Goal: Transaction & Acquisition: Purchase product/service

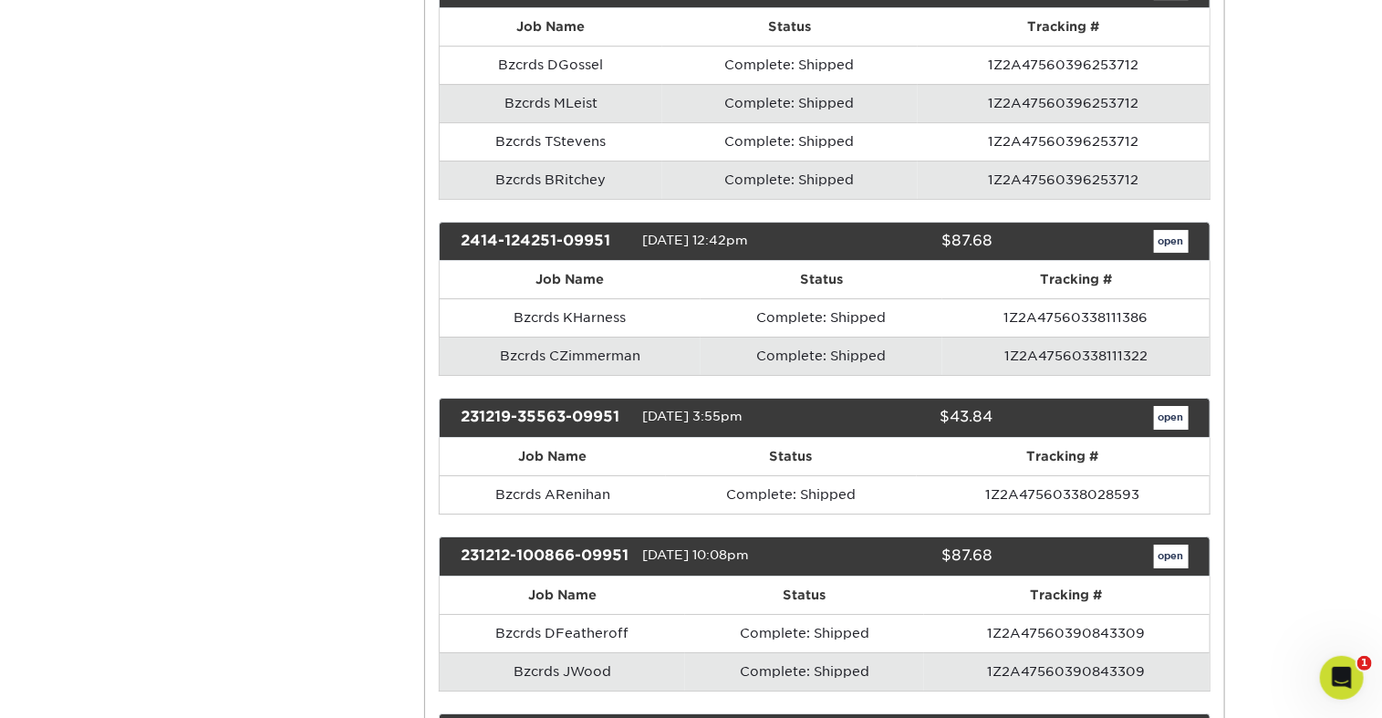
scroll to position [5618, 0]
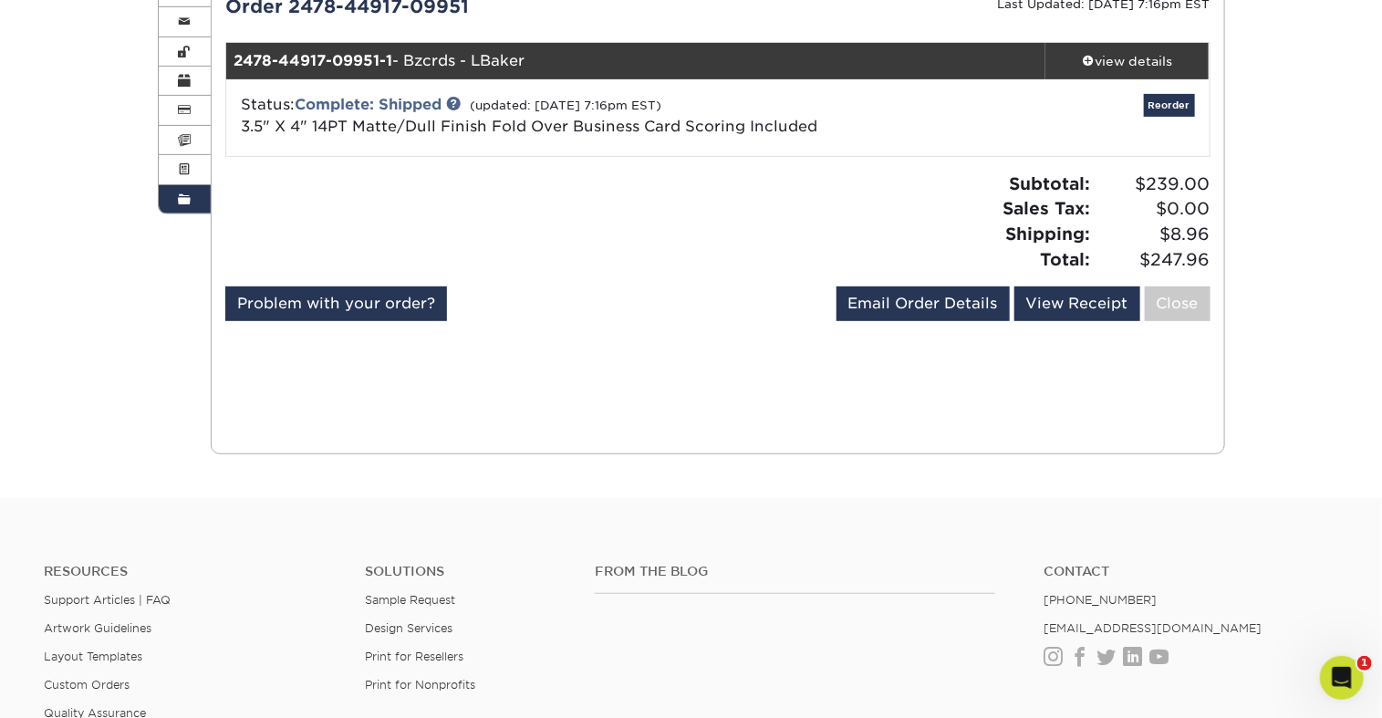
scroll to position [239, 0]
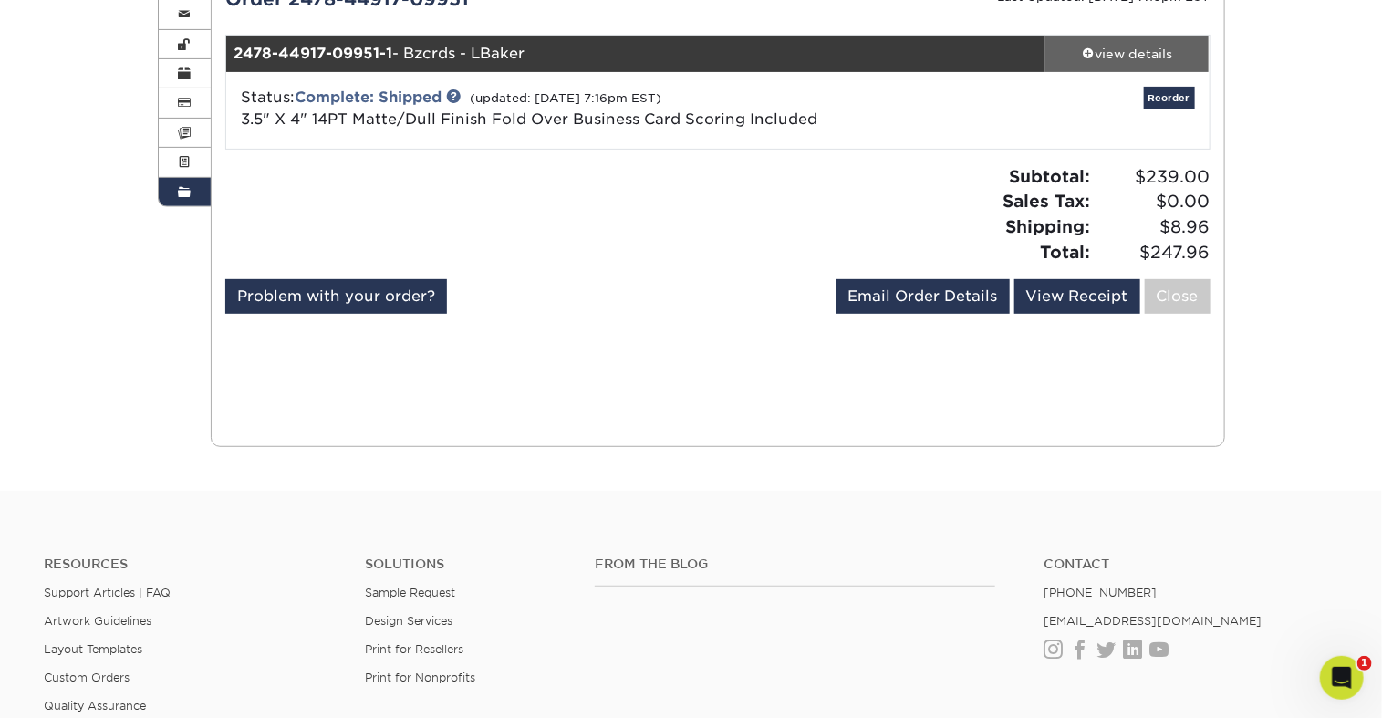
click at [1103, 63] on div "view details" at bounding box center [1127, 54] width 164 height 18
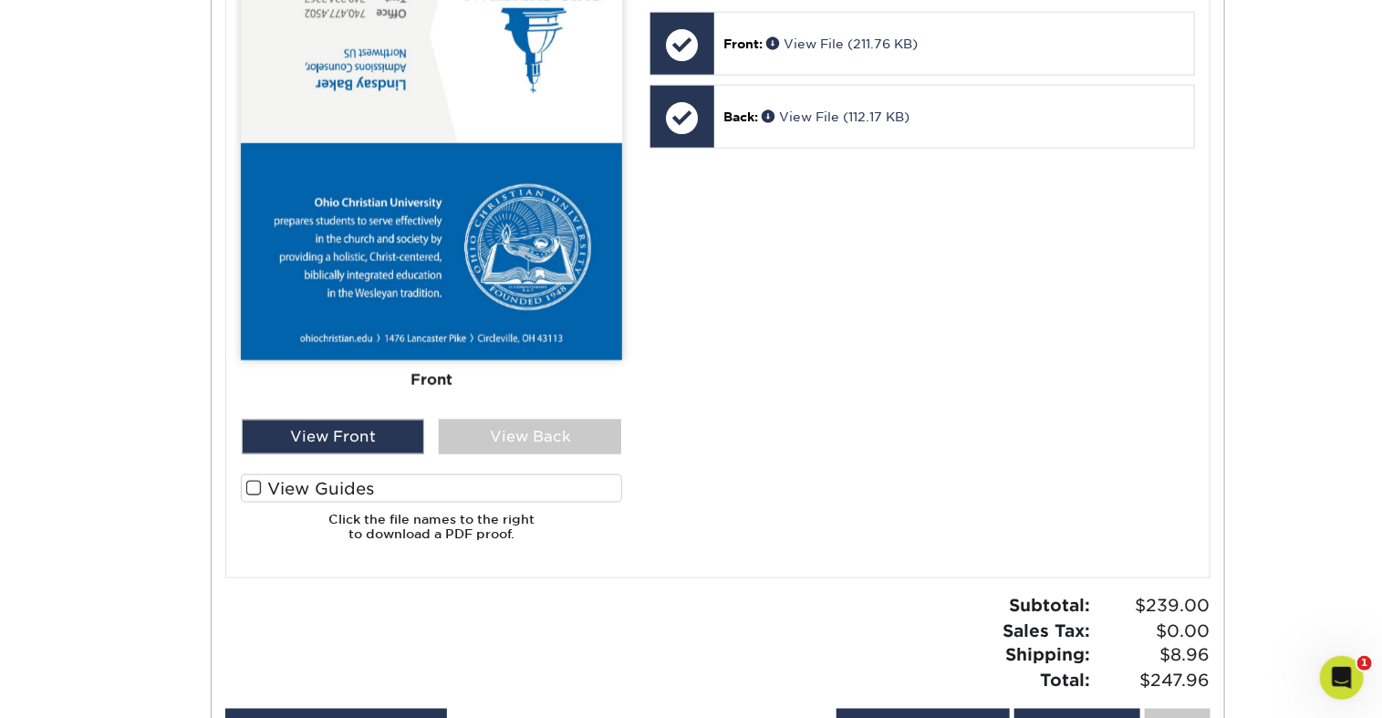
scroll to position [881, 0]
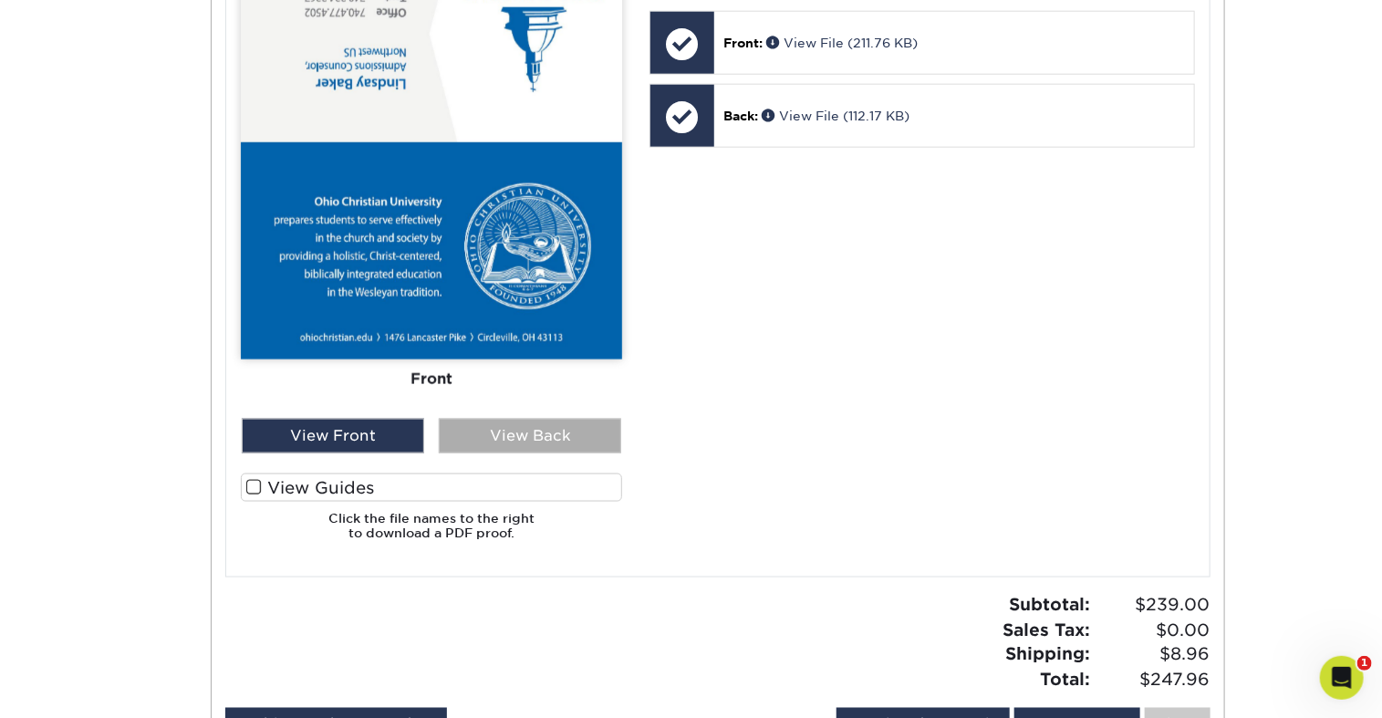
click at [578, 453] on div "View Back" at bounding box center [530, 436] width 182 height 35
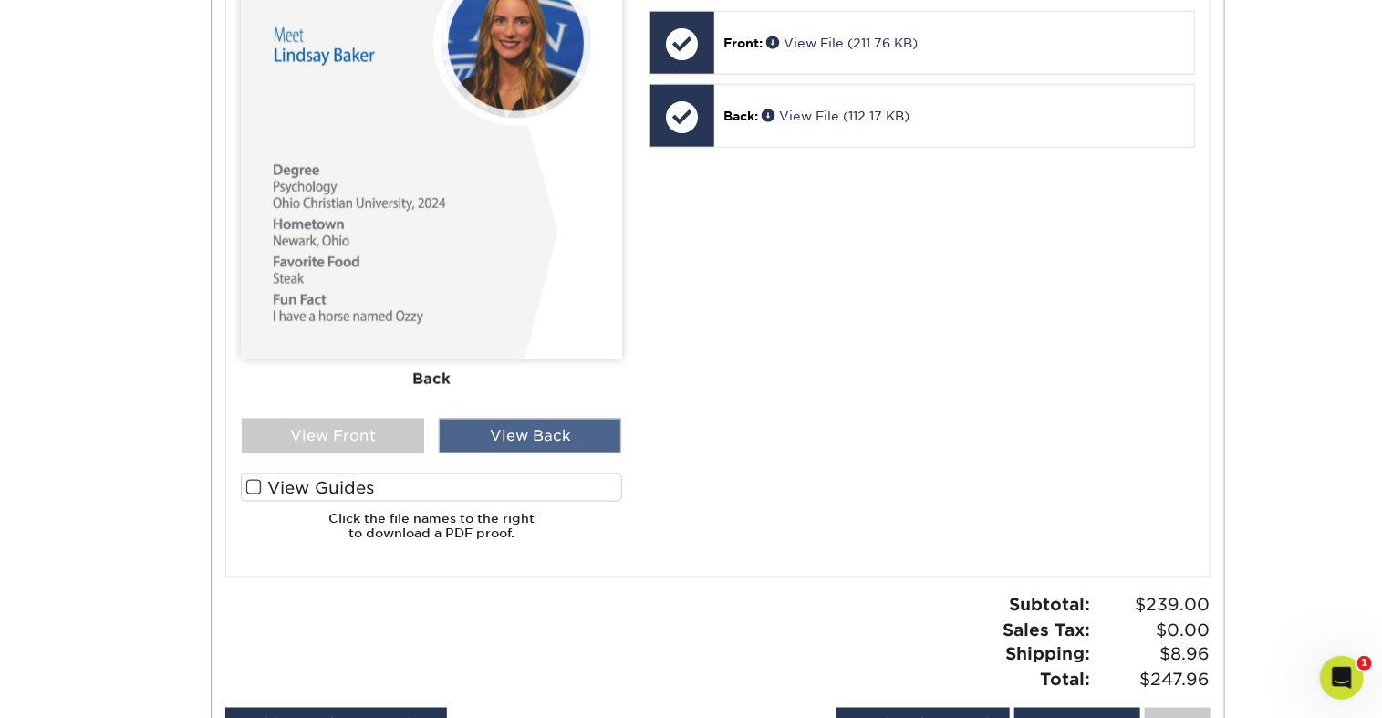
click at [499, 453] on div "View Back" at bounding box center [530, 436] width 182 height 35
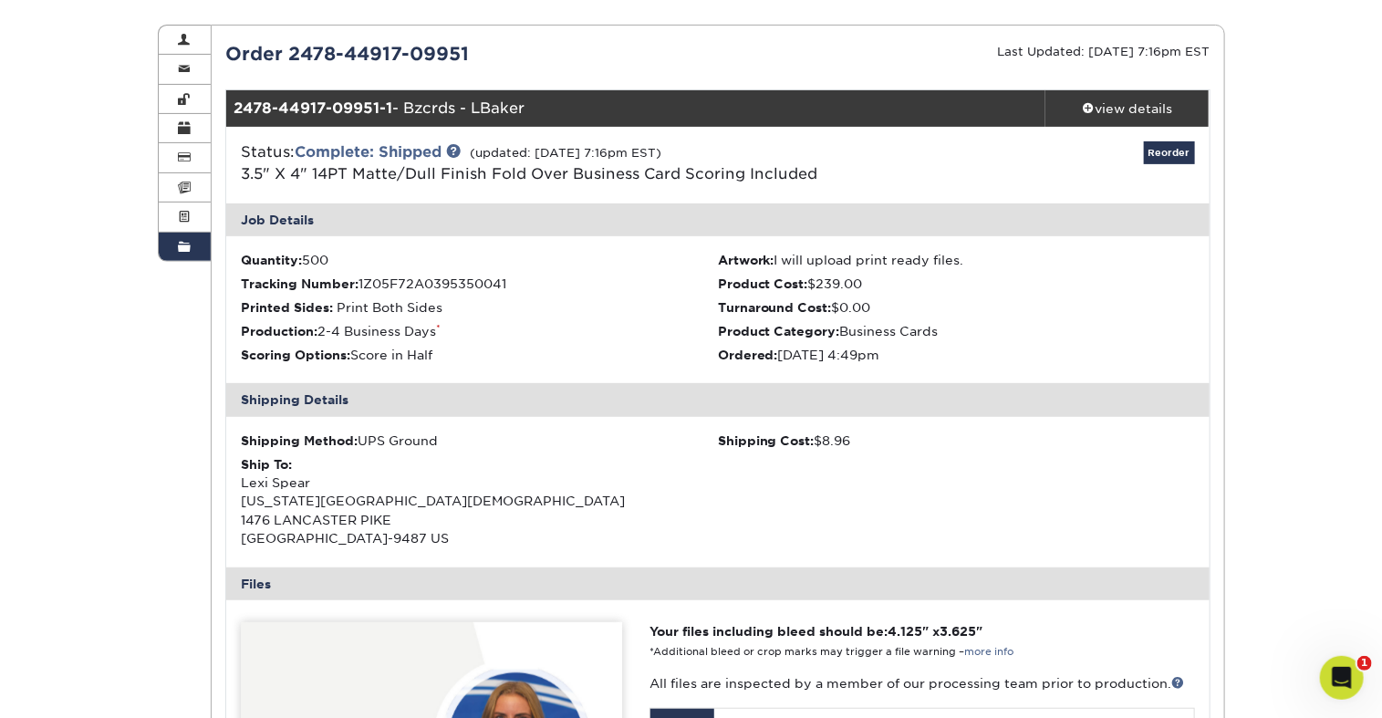
scroll to position [0, 0]
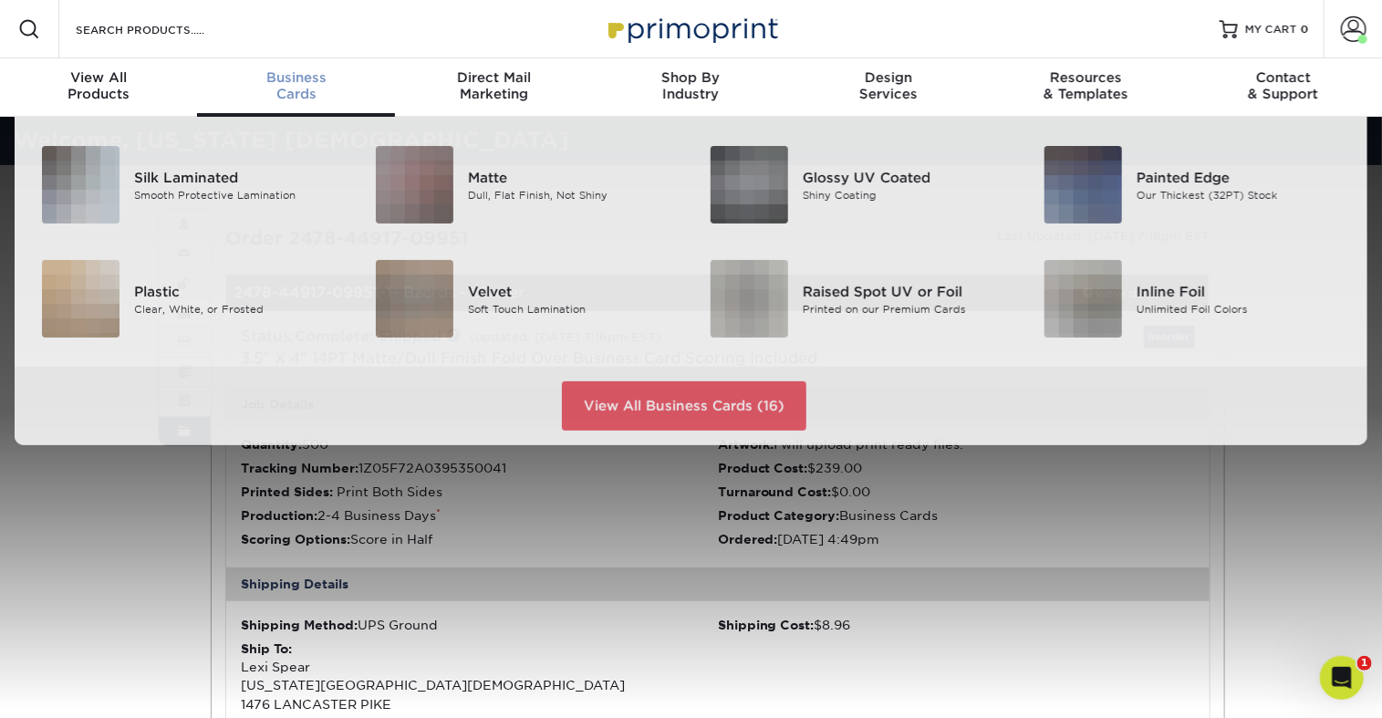
click at [296, 86] on span "Business" at bounding box center [295, 77] width 197 height 16
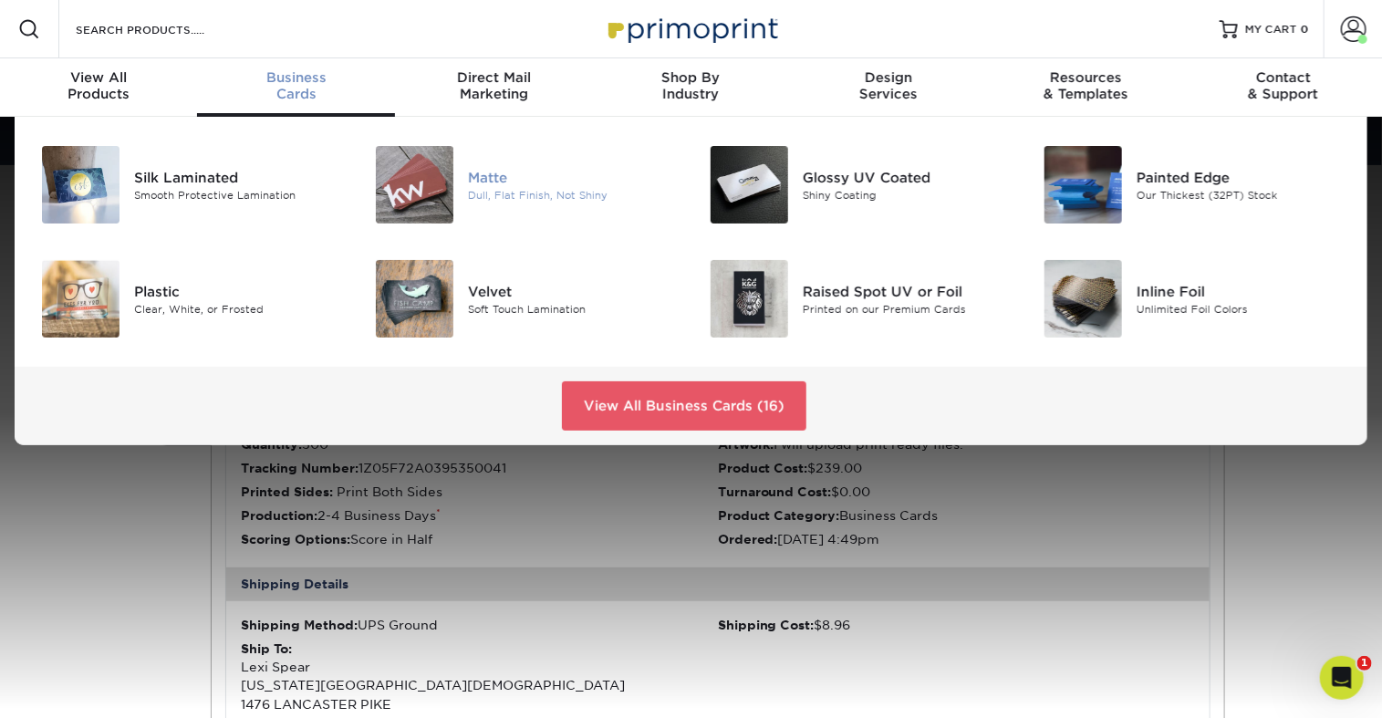
click at [474, 187] on div "Matte" at bounding box center [572, 177] width 209 height 20
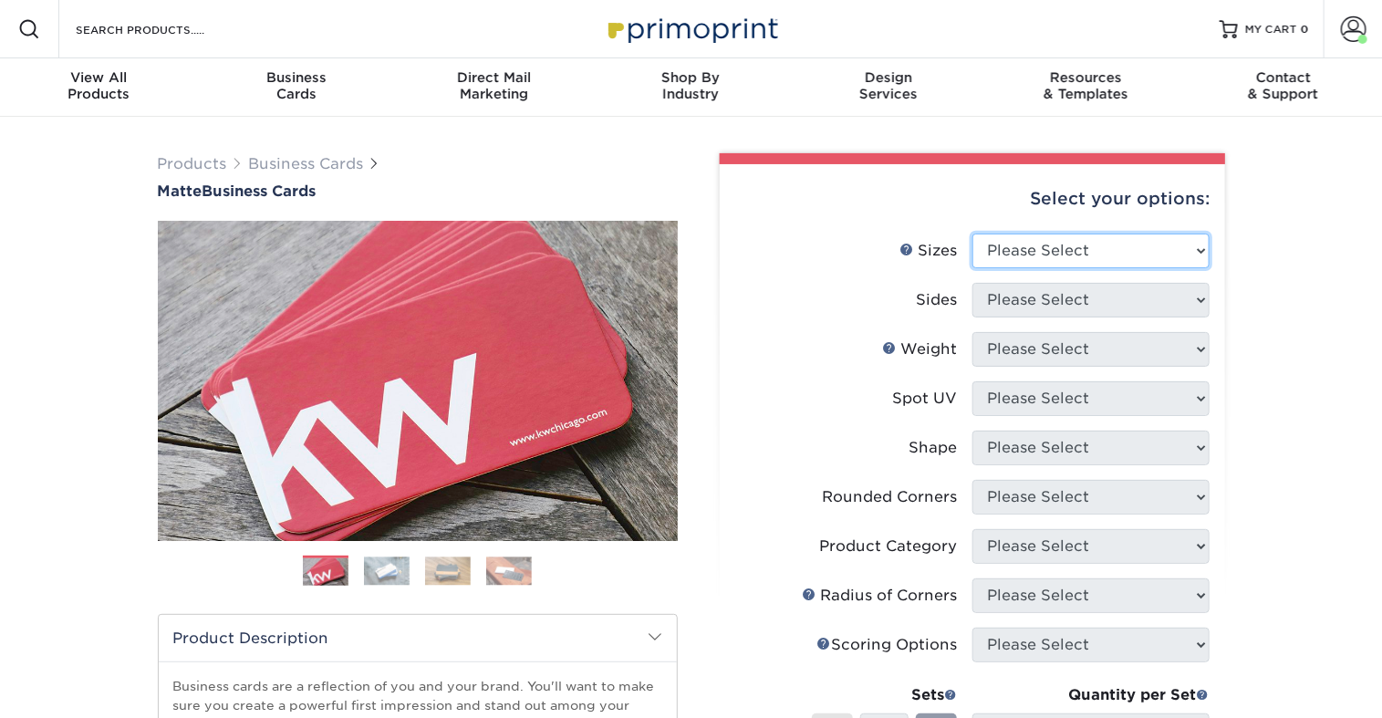
click at [1029, 268] on select "Please Select 1.5" x 3.5" - Mini 1.75" x 3.5" - Mini 2" x 2" - Square 2" x 3" -…" at bounding box center [1090, 250] width 237 height 35
select select "2.00x7.00"
click at [973, 268] on select "Please Select 1.5" x 3.5" - Mini 1.75" x 3.5" - Mini 2" x 2" - Square 2" x 3" -…" at bounding box center [1090, 250] width 237 height 35
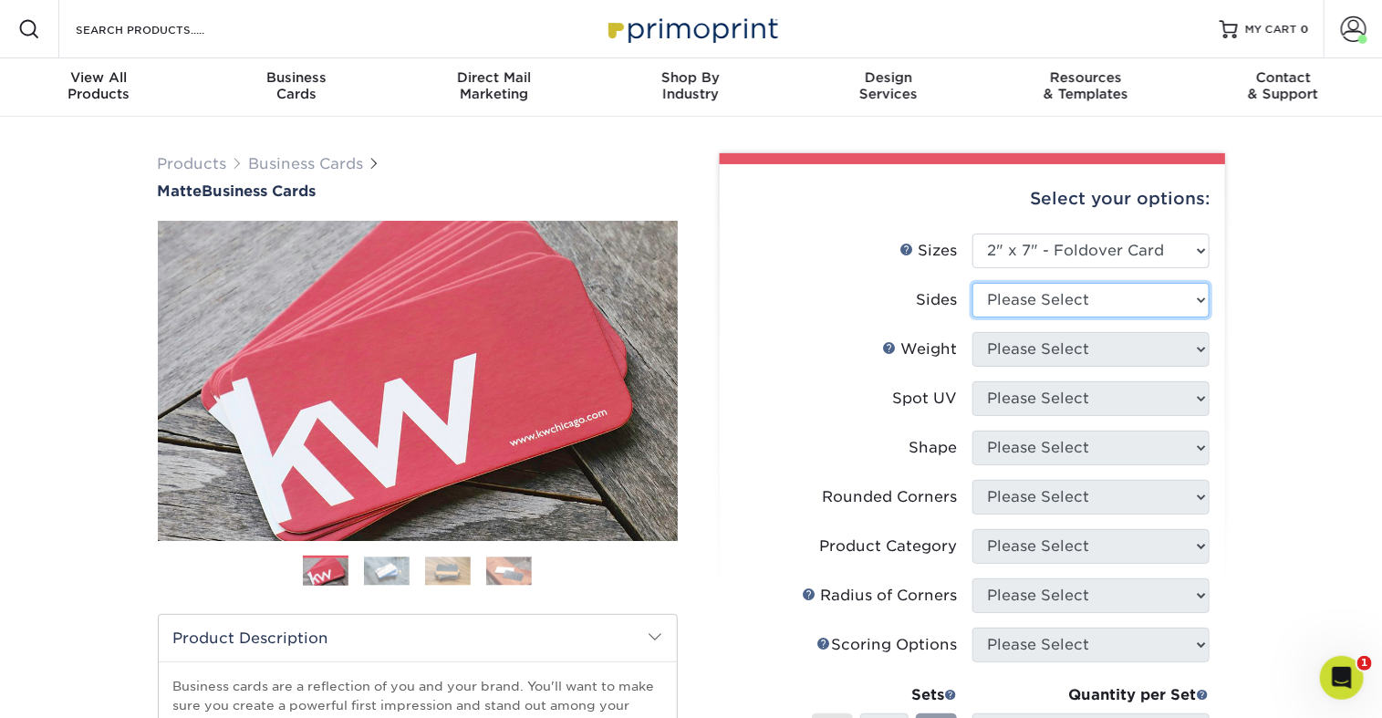
click at [1049, 317] on select "Please Select Print Both Sides Print Front Only" at bounding box center [1090, 300] width 237 height 35
select select "13abbda7-1d64-4f25-8bb2-c179b224825d"
click at [973, 317] on select "Please Select Print Both Sides Print Front Only" at bounding box center [1090, 300] width 237 height 35
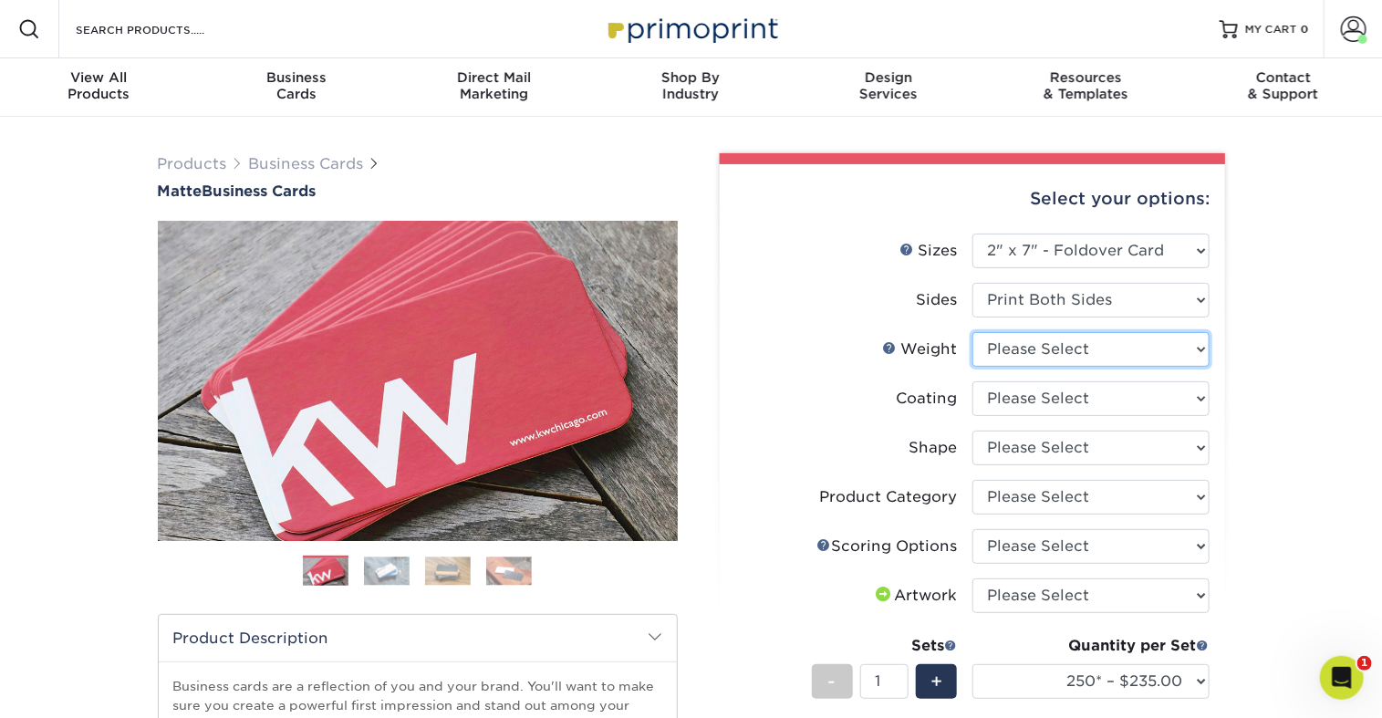
click at [1061, 367] on select "Please Select 14PT" at bounding box center [1090, 349] width 237 height 35
select select "14PT"
click at [973, 367] on select "Please Select 14PT" at bounding box center [1090, 349] width 237 height 35
select select "-1"
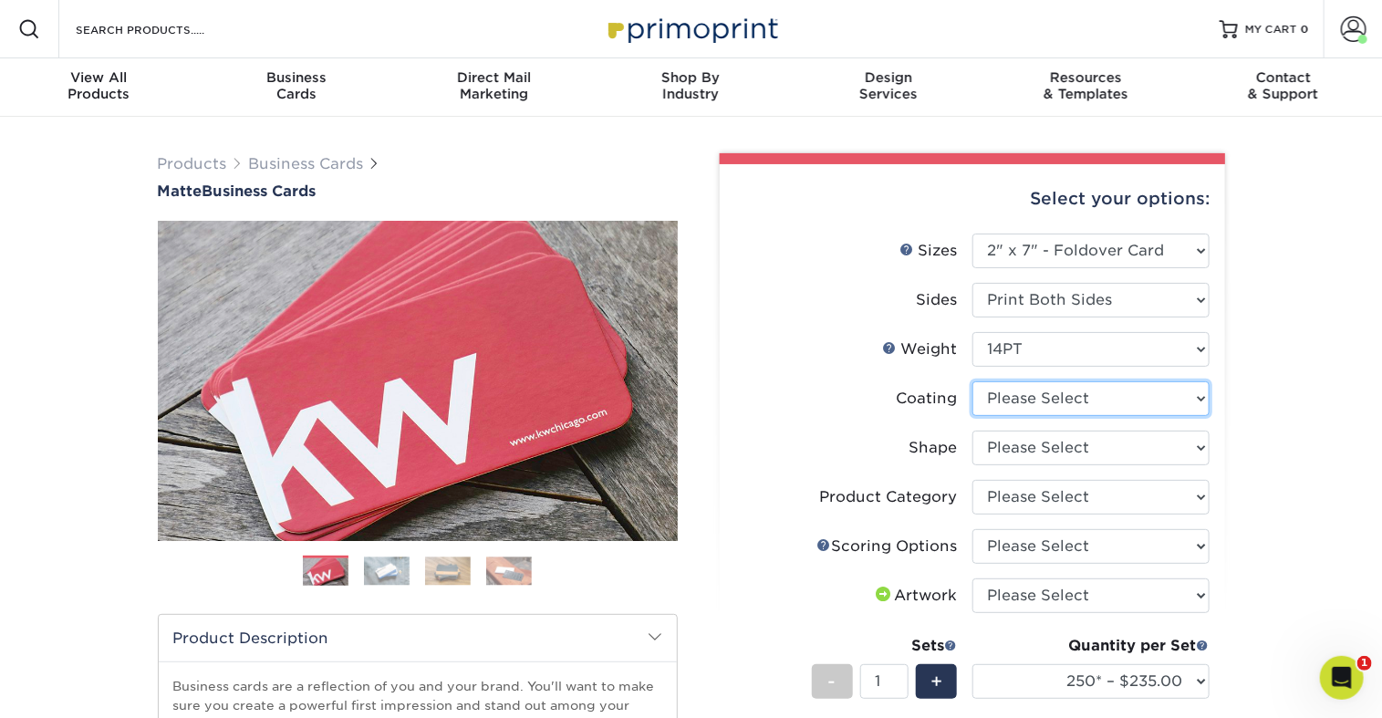
click at [1063, 416] on select at bounding box center [1090, 398] width 237 height 35
select select "121bb7b5-3b4d-429f-bd8d-bbf80e953313"
click at [973, 416] on select at bounding box center [1090, 398] width 237 height 35
select select "-1"
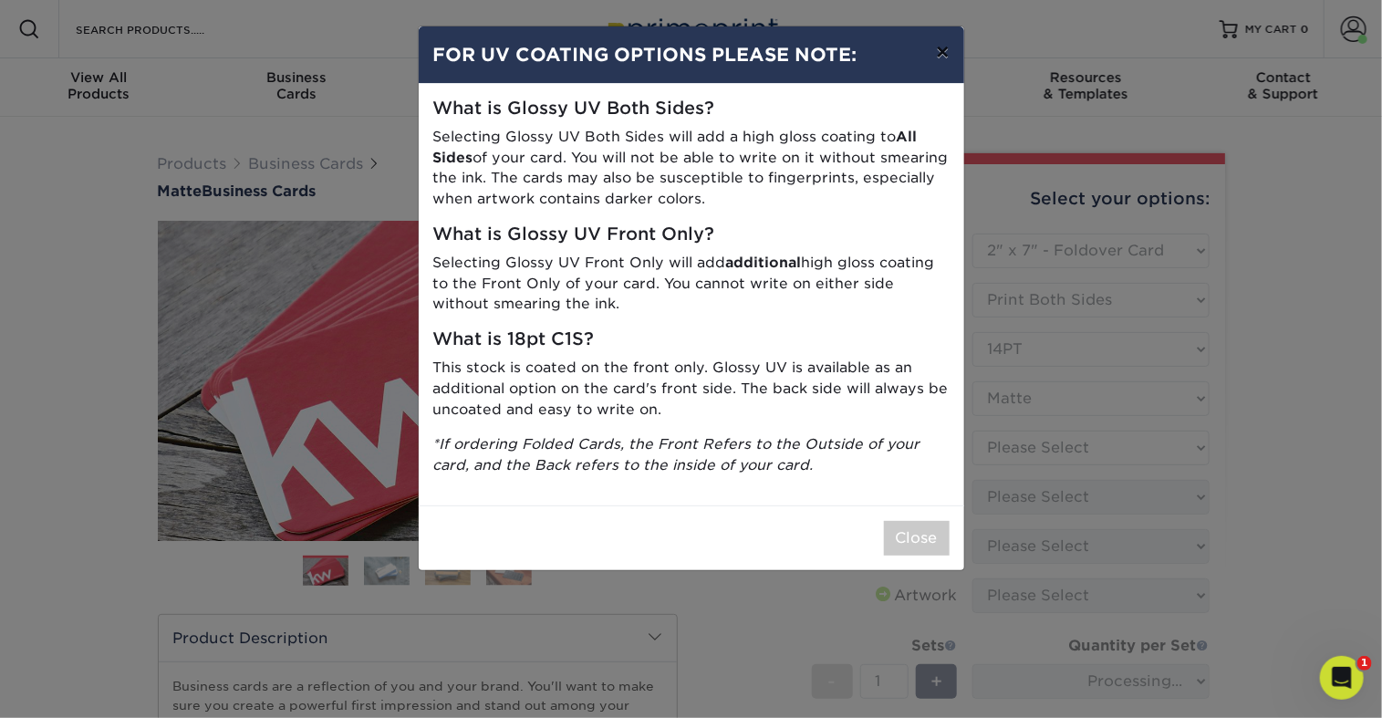
click at [935, 66] on button "×" at bounding box center [942, 51] width 42 height 51
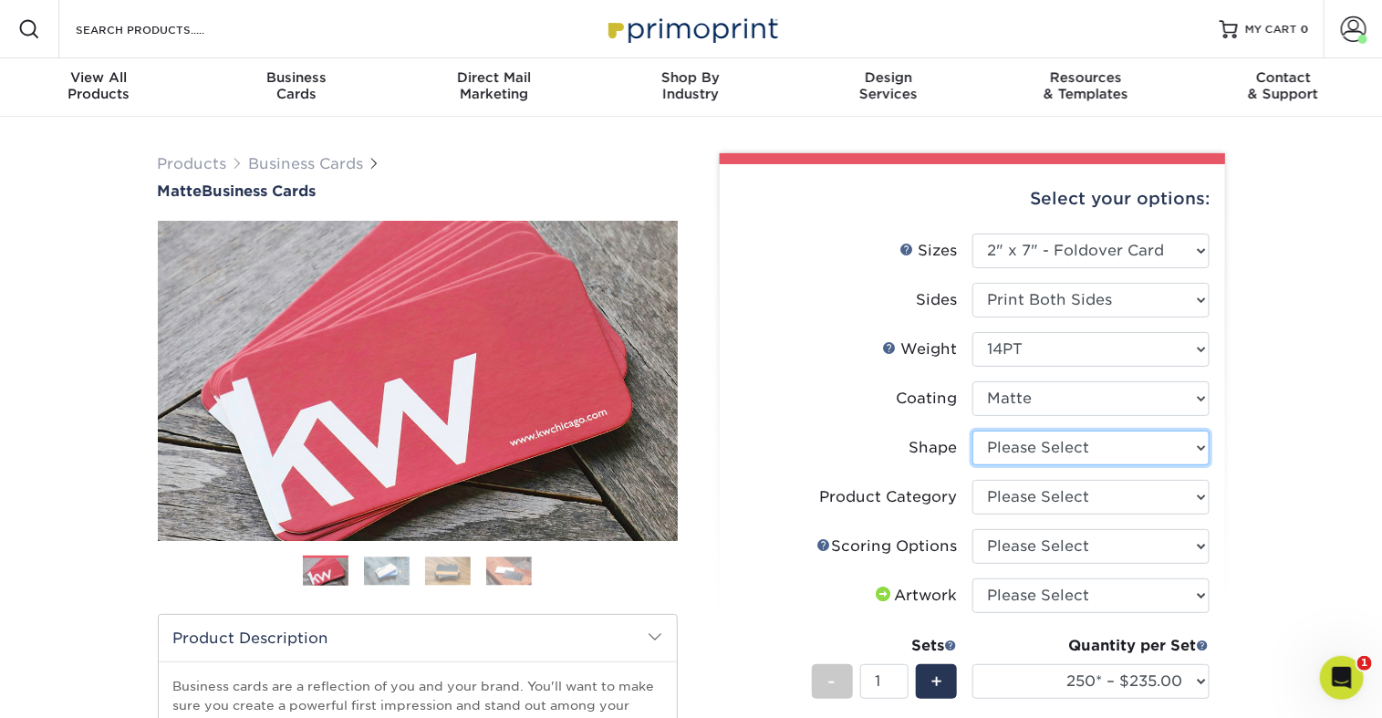
click at [1045, 465] on select "Please Select Standard" at bounding box center [1090, 447] width 237 height 35
select select "standard"
click at [973, 465] on select "Please Select Standard" at bounding box center [1090, 447] width 237 height 35
select select "-1"
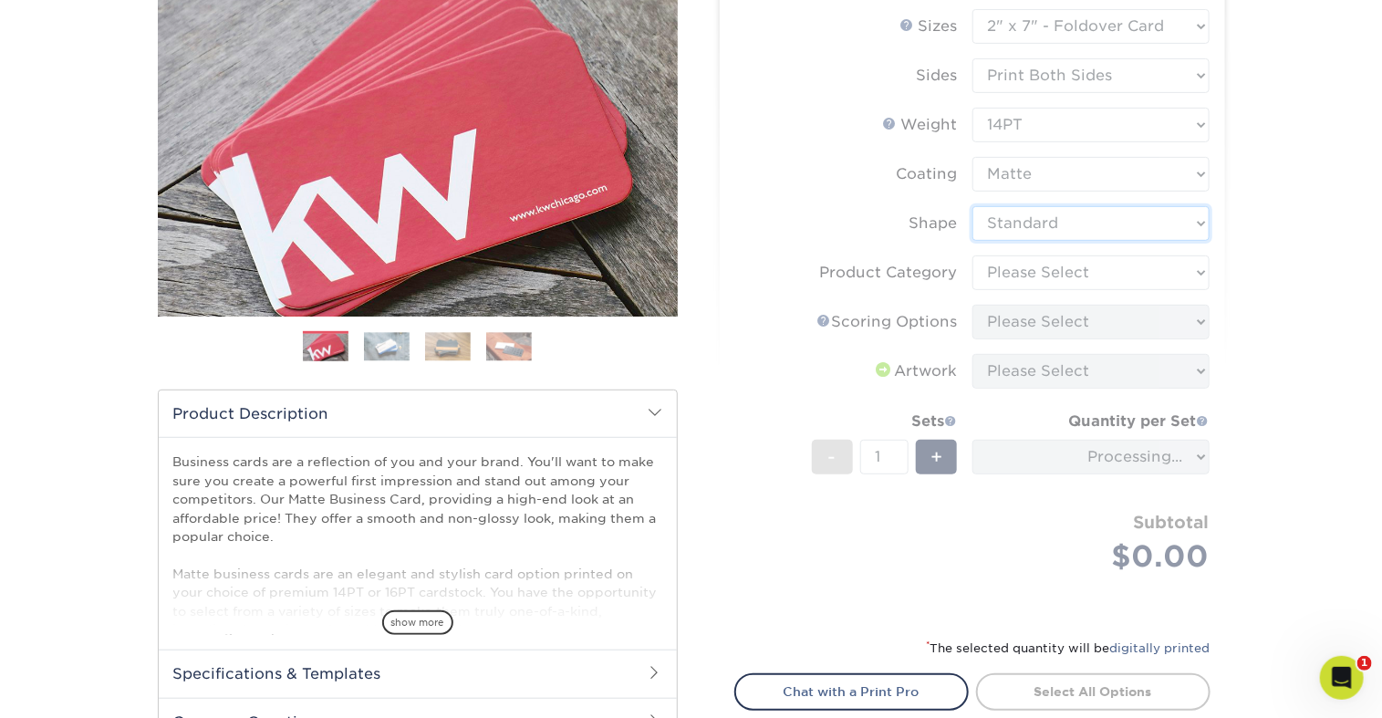
scroll to position [228, 0]
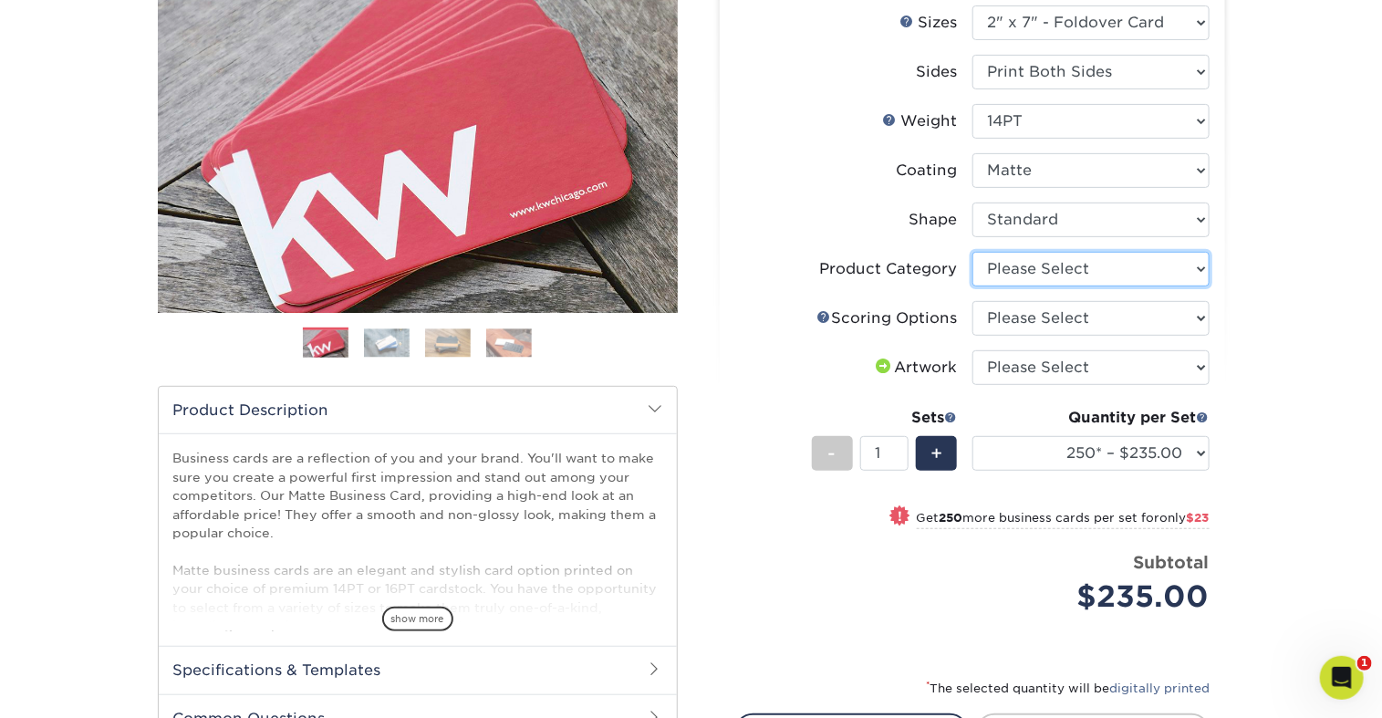
click at [1014, 286] on select "Please Select Business Cards" at bounding box center [1090, 269] width 237 height 35
select select "3b5148f1-0588-4f88-a218-97bcfdce65c1"
click at [973, 286] on select "Please Select Business Cards" at bounding box center [1090, 269] width 237 height 35
click at [1029, 336] on select "Please Select Score in Half" at bounding box center [1090, 318] width 237 height 35
select select "b23166fa-223a-4016-b2d3-d3438452c7d9"
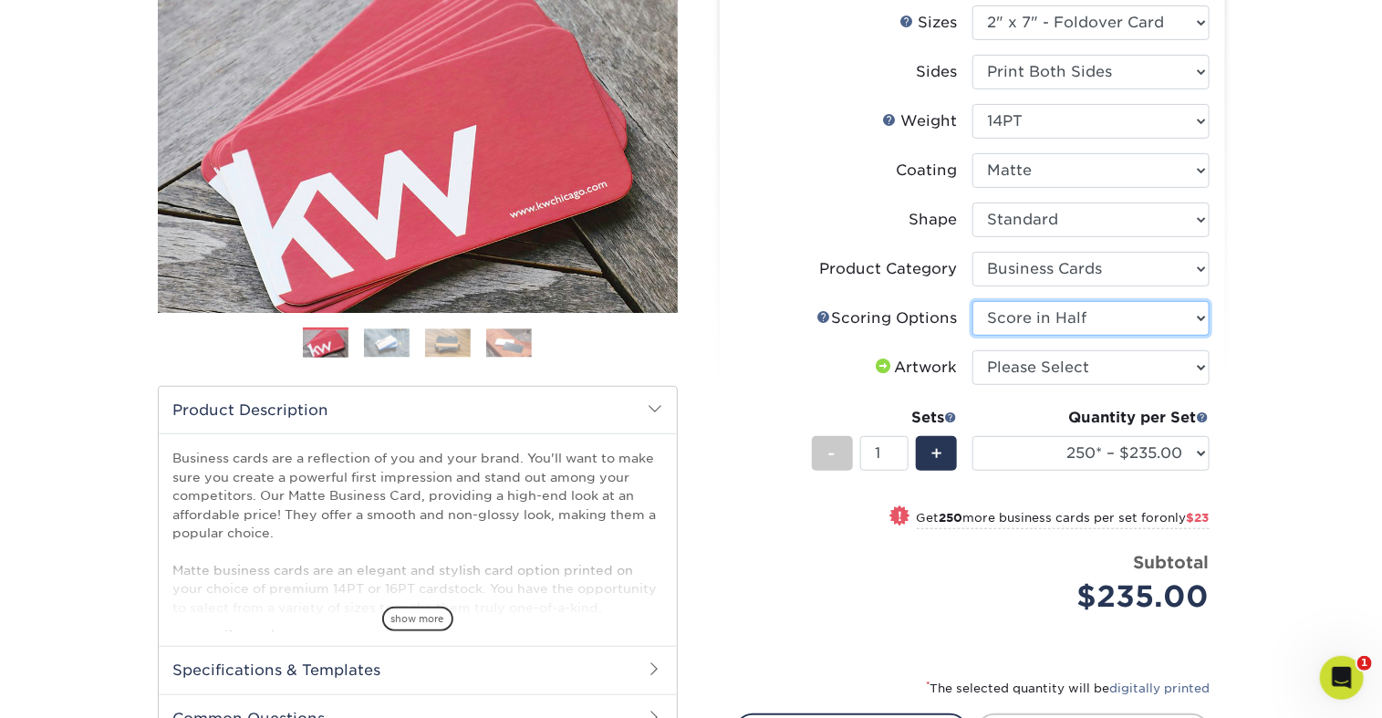
click at [973, 336] on select "Please Select Score in Half" at bounding box center [1090, 318] width 237 height 35
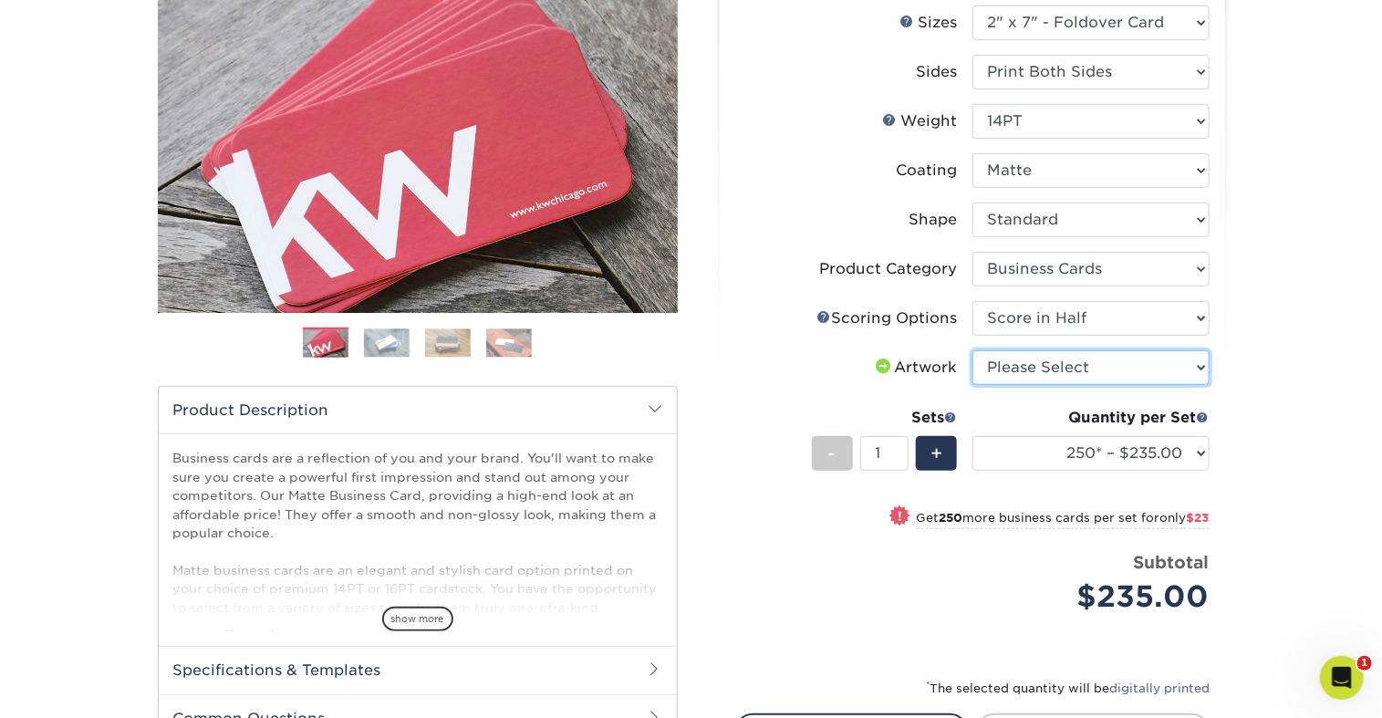
click at [1035, 385] on select "Please Select I will upload files I need a design - $100" at bounding box center [1090, 367] width 237 height 35
select select "upload"
click at [973, 385] on select "Please Select I will upload files I need a design - $100" at bounding box center [1090, 367] width 237 height 35
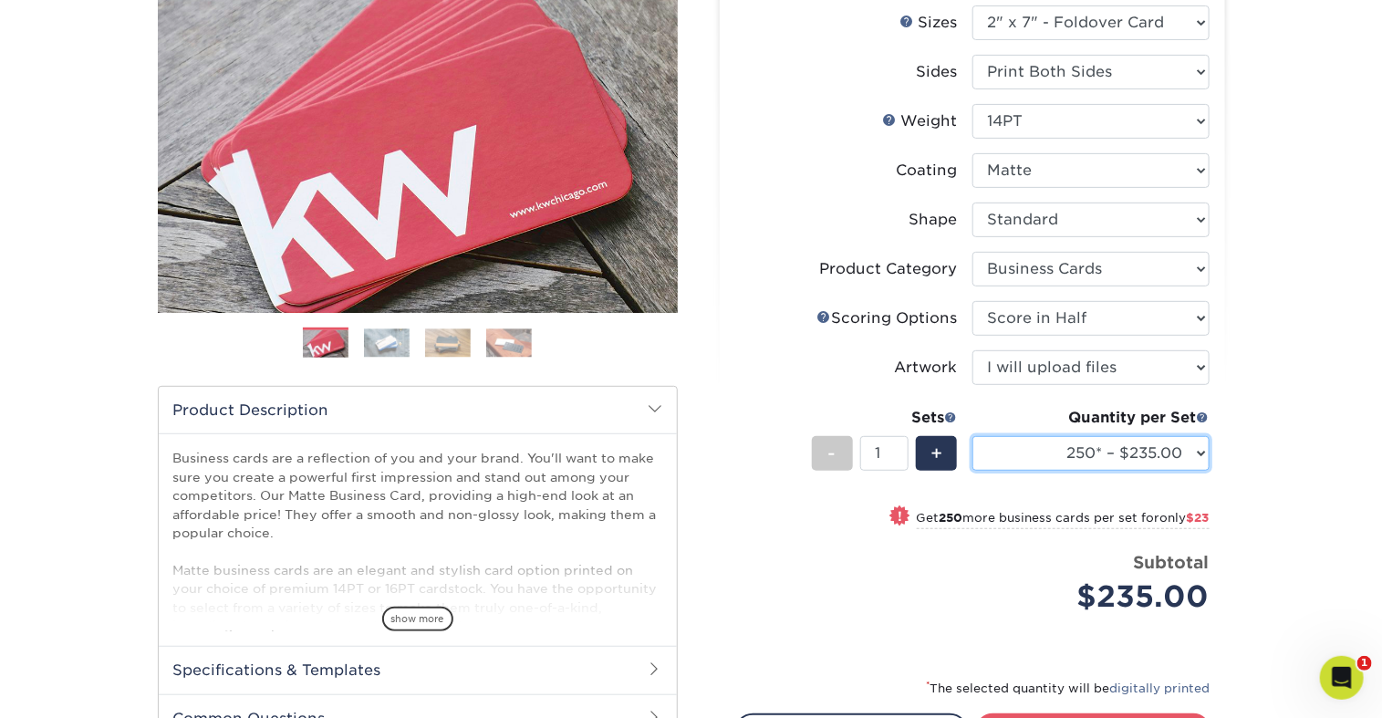
click at [1036, 471] on select "250* – $235.00 500 – $258.00 1000 – $277.00 2500 – $387.00 5000 – $629.00" at bounding box center [1090, 453] width 237 height 35
select select "500 – $258.00"
click at [973, 471] on select "250* – $235.00 500 – $258.00 1000 – $277.00 2500 – $387.00 5000 – $629.00" at bounding box center [1090, 453] width 237 height 35
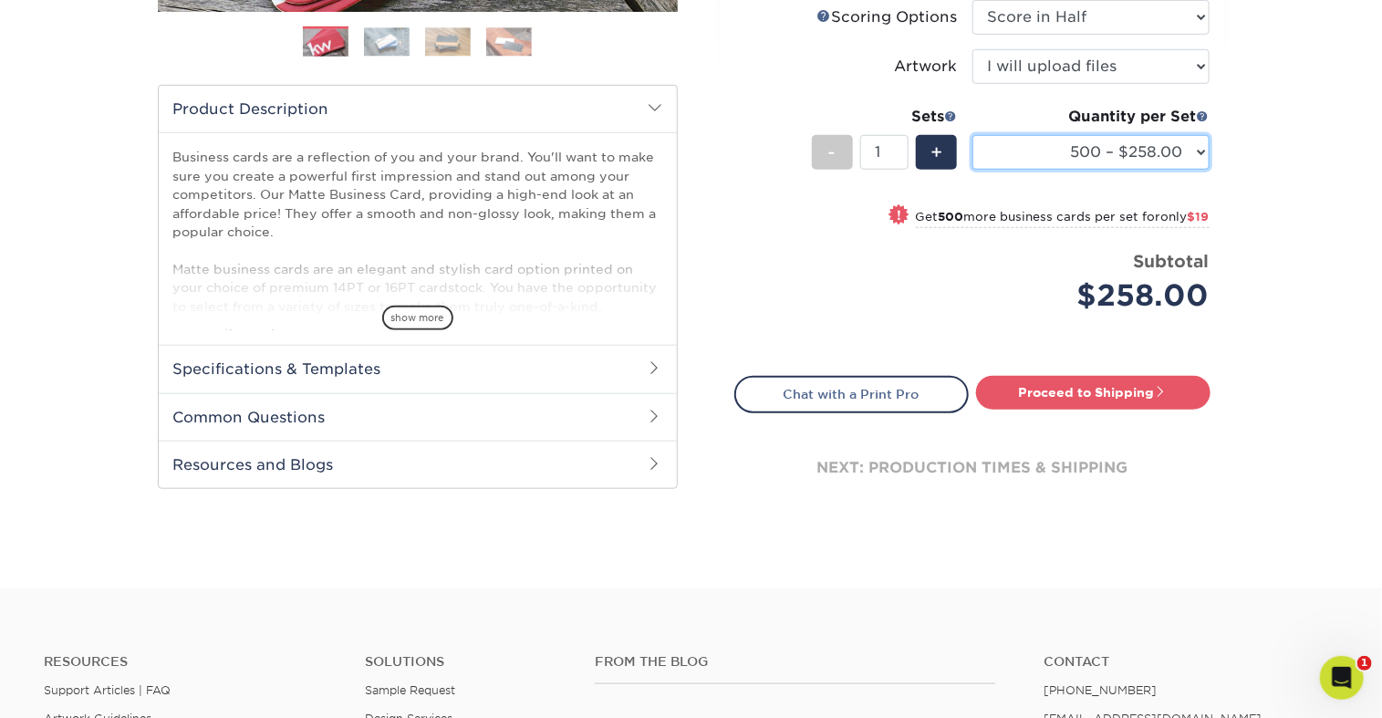
scroll to position [533, 0]
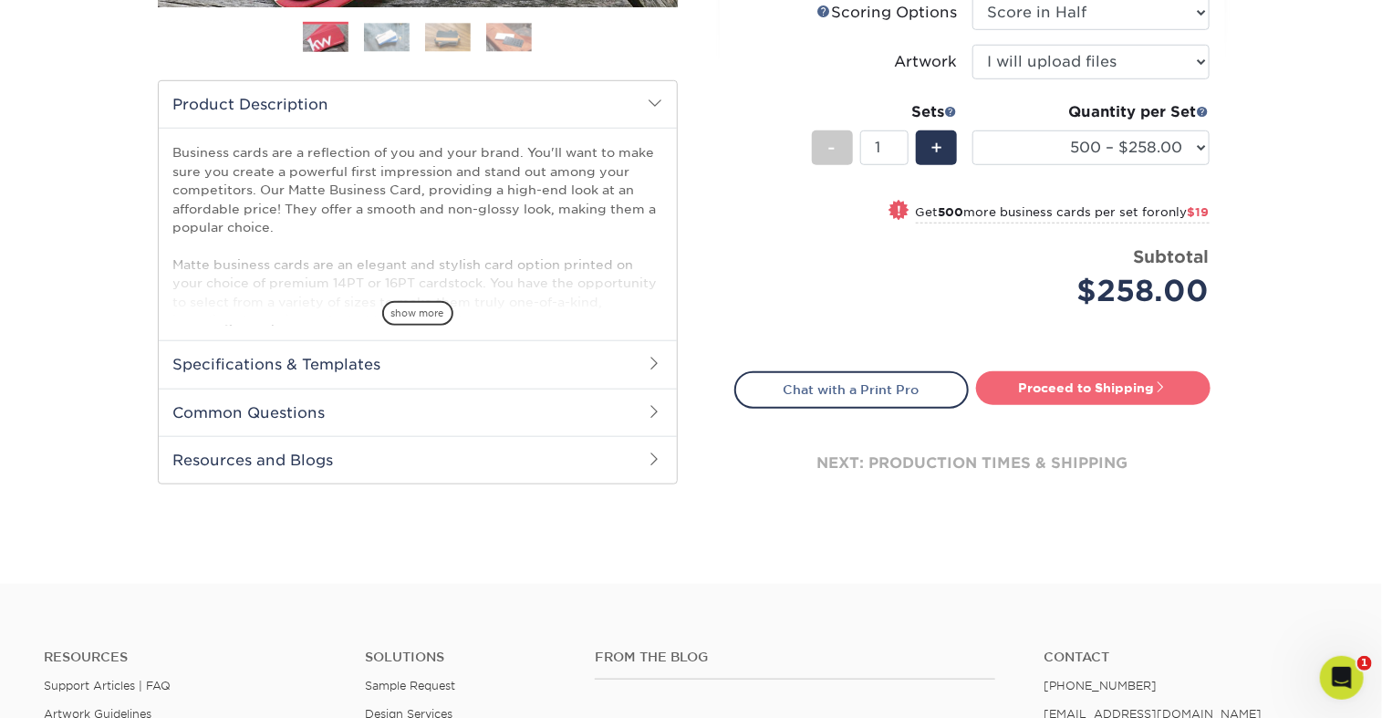
click at [1066, 404] on link "Proceed to Shipping" at bounding box center [1093, 387] width 234 height 33
type input "Set 1"
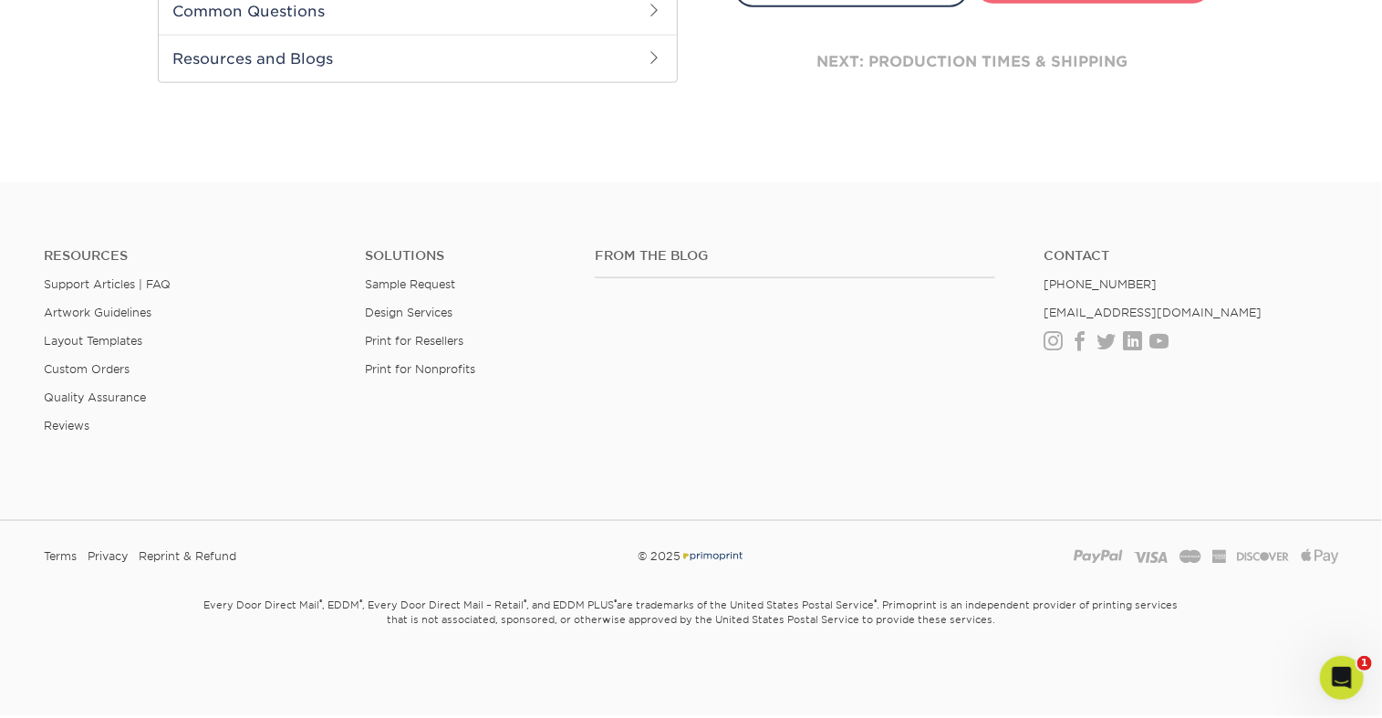
select select "5af47771-b9ae-4f72-9178-312f928358c7"
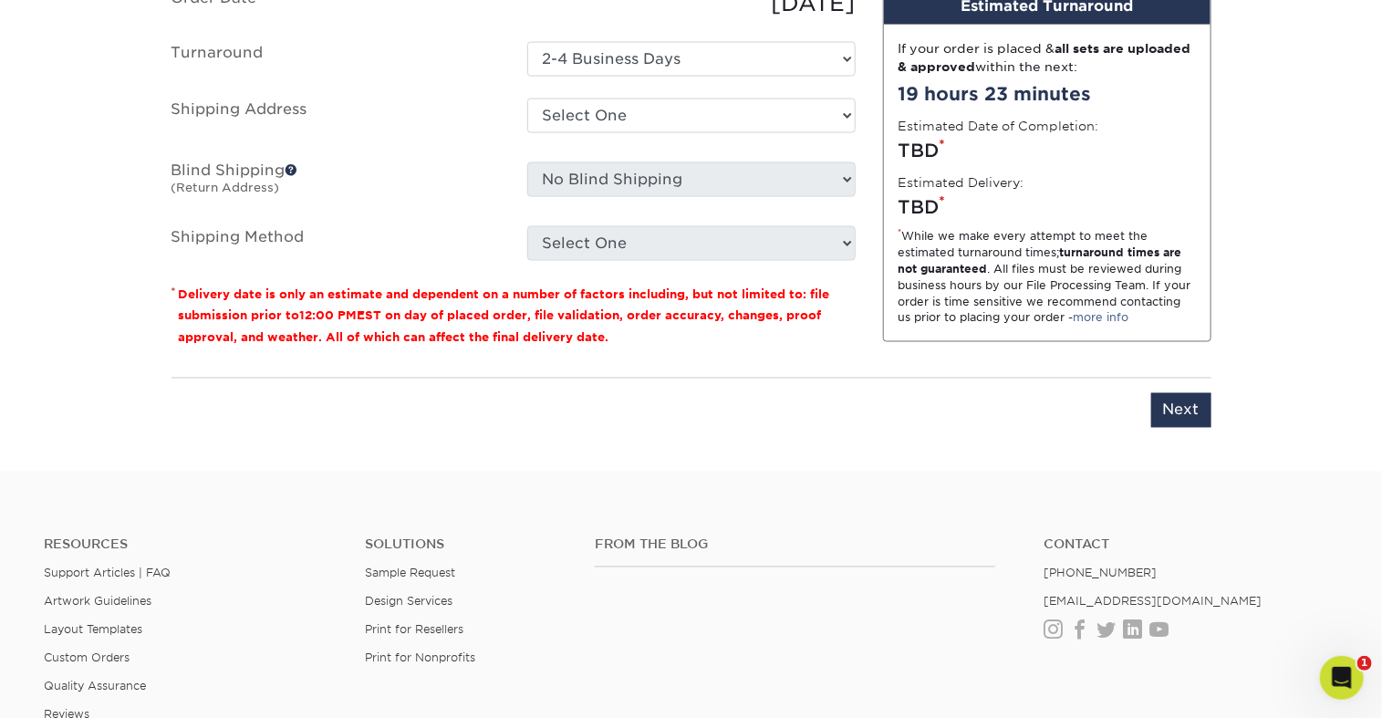
scroll to position [1217, 0]
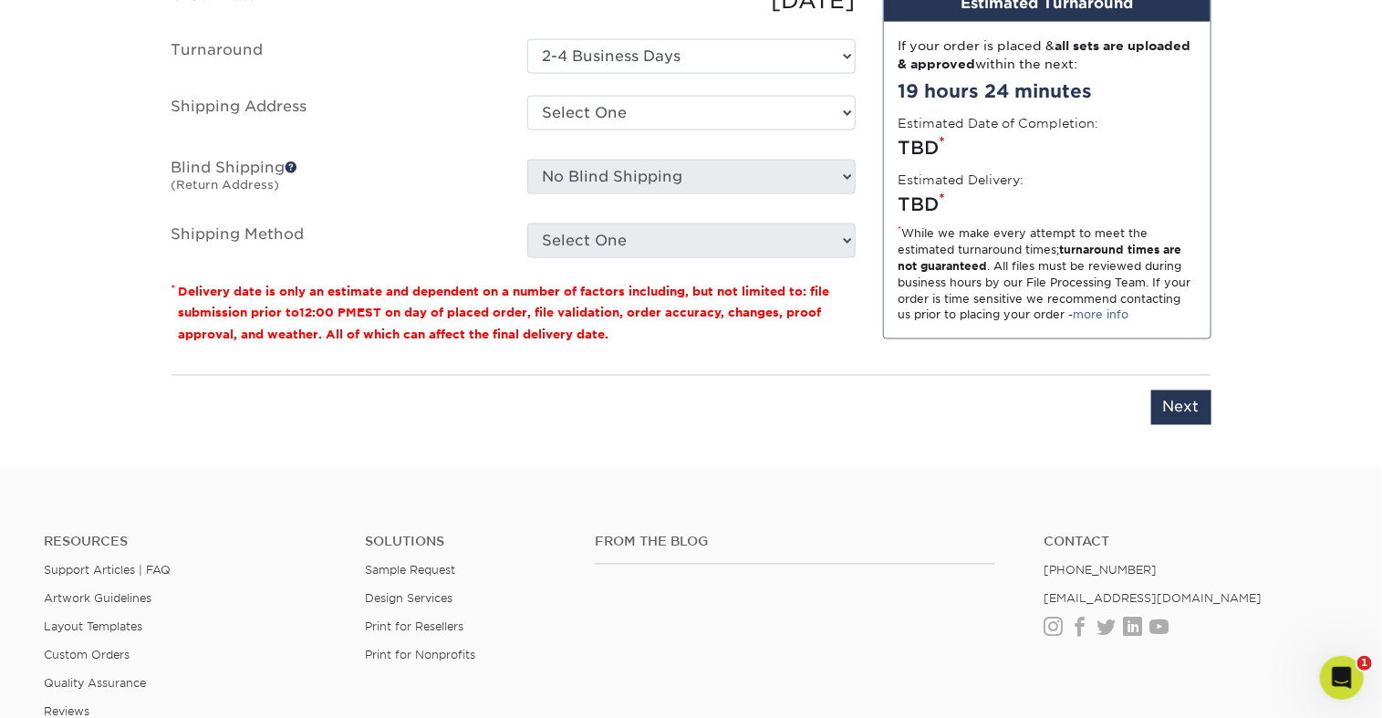
drag, startPoint x: 561, startPoint y: 102, endPoint x: 472, endPoint y: 107, distance: 88.6
type input "Bzcrds LCrane"
click at [628, 130] on select "Select One ADV Amber Smith ARenihan Bridget Reitano AGS Heather Hutchinson KHar…" at bounding box center [691, 113] width 328 height 35
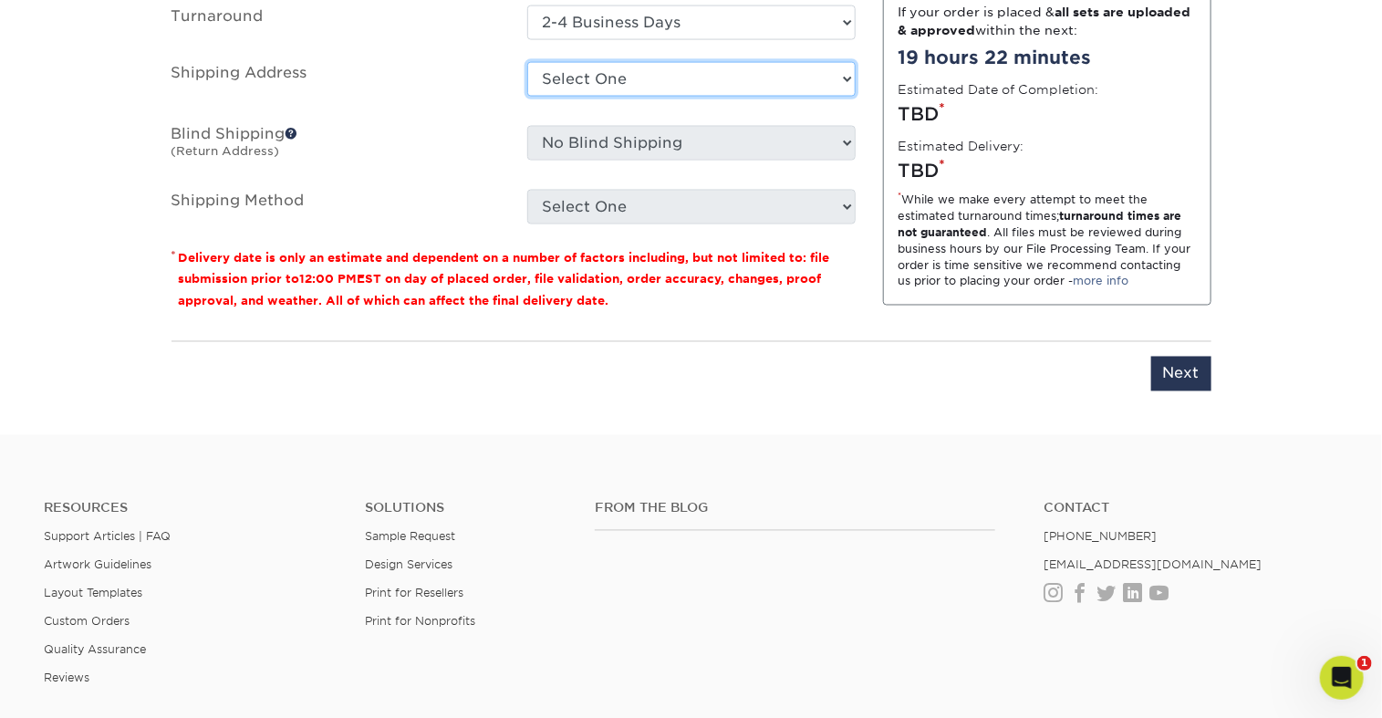
scroll to position [1253, 0]
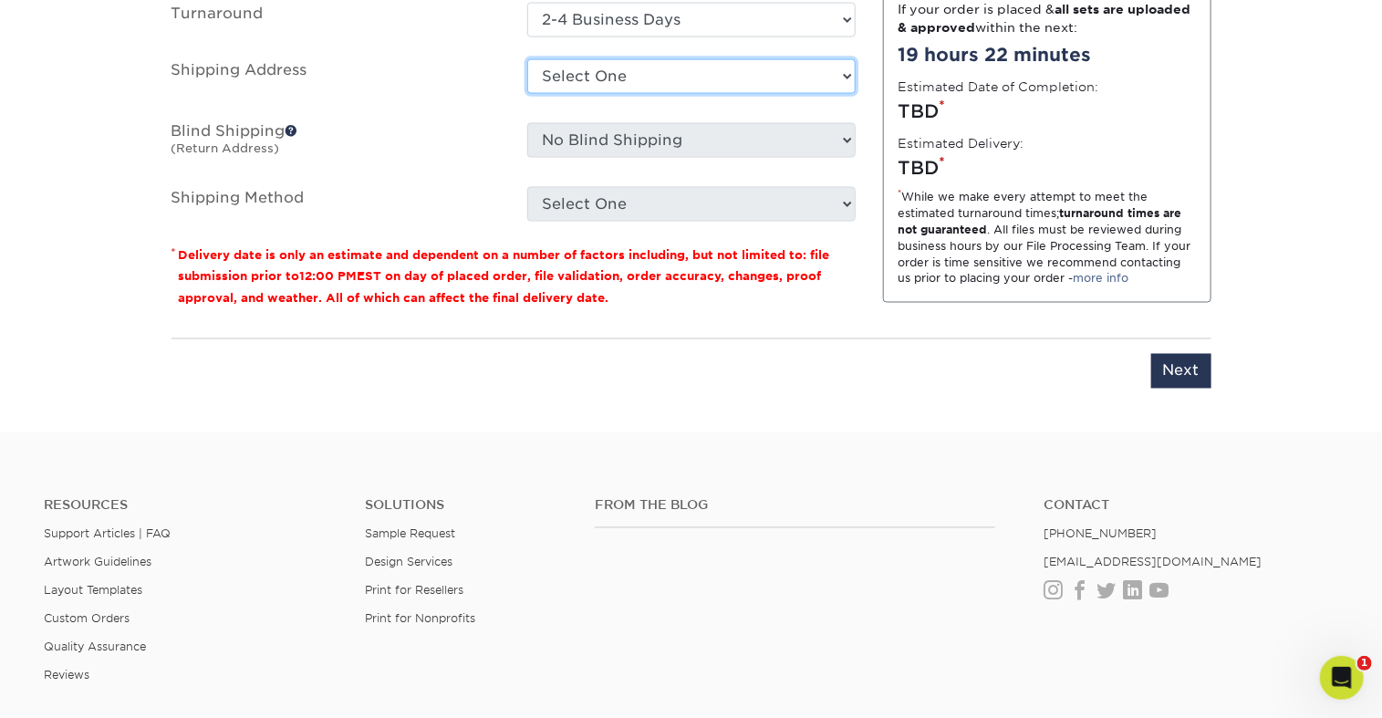
click at [722, 94] on select "Select One ADV Amber Smith ARenihan Bridget Reitano AGS Heather Hutchinson KHar…" at bounding box center [691, 76] width 328 height 35
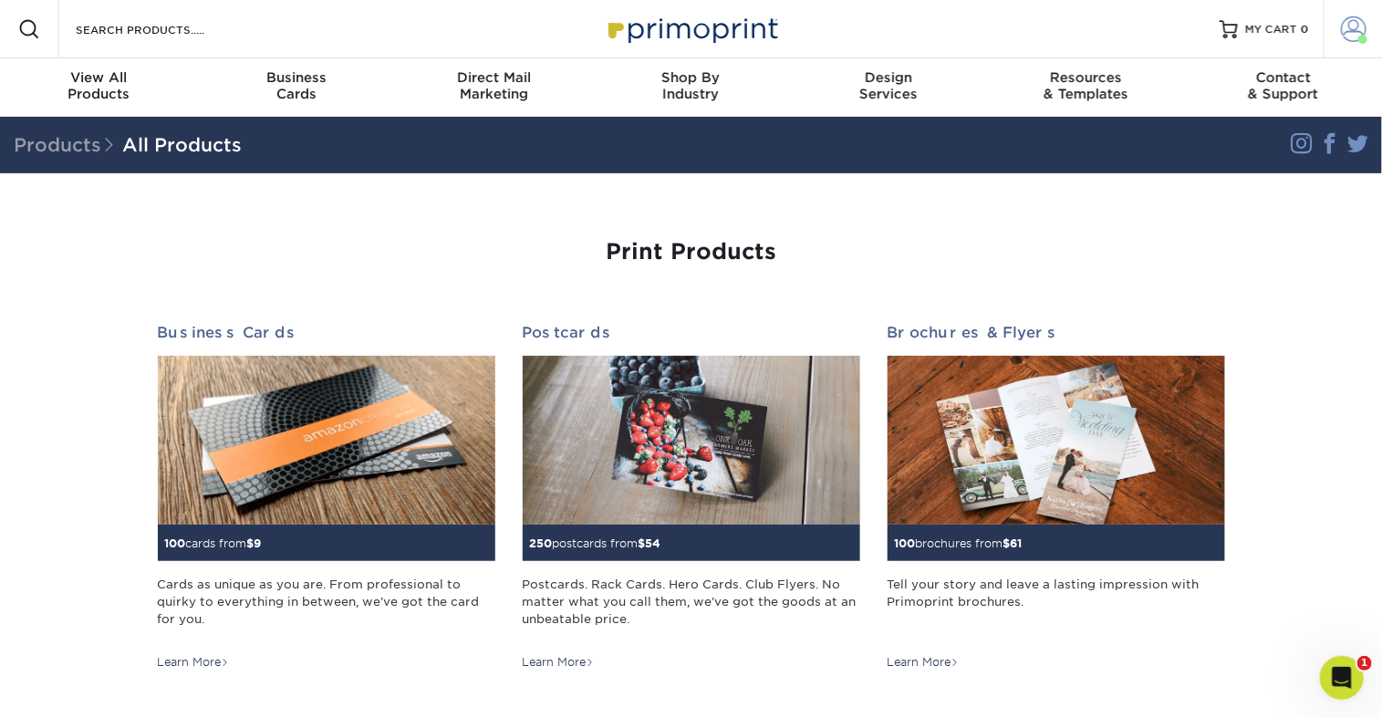
click at [1341, 38] on span at bounding box center [1354, 29] width 26 height 26
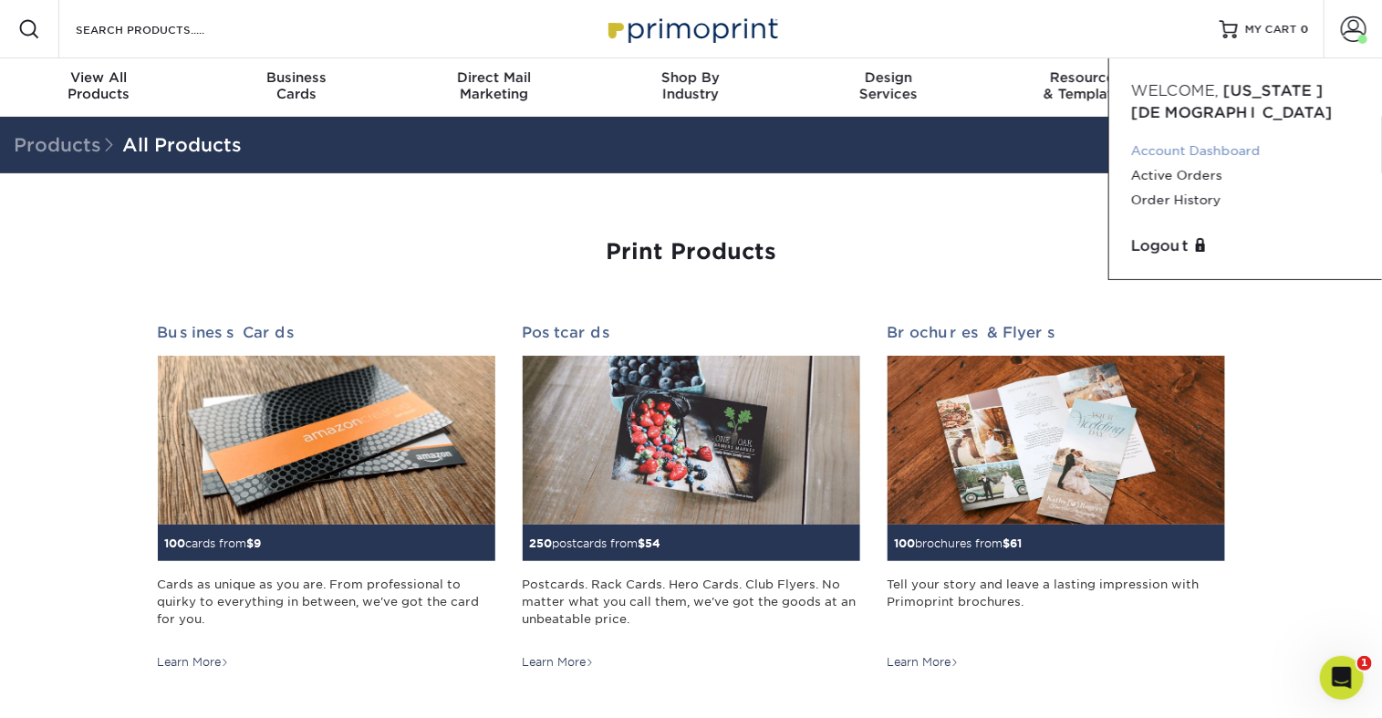
click at [1219, 163] on link "Account Dashboard" at bounding box center [1245, 151] width 229 height 25
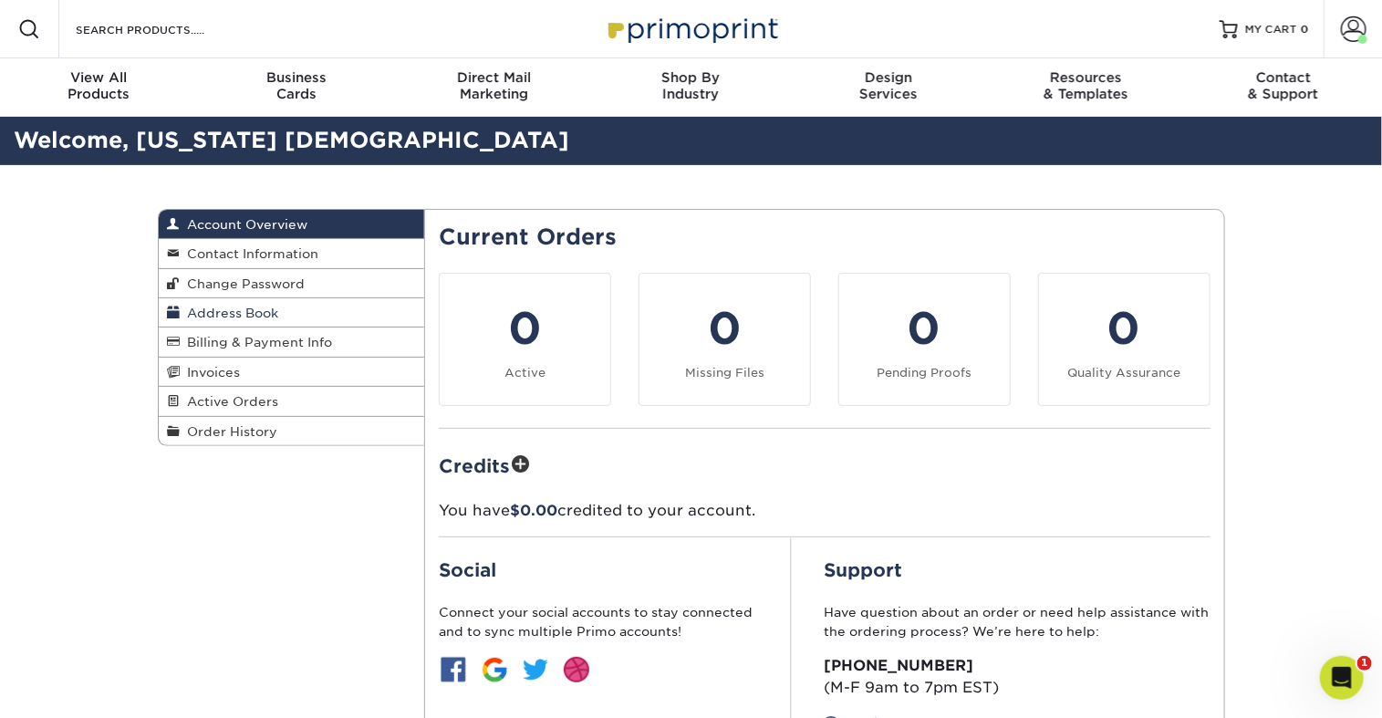
click at [241, 320] on span "Address Book" at bounding box center [230, 313] width 98 height 15
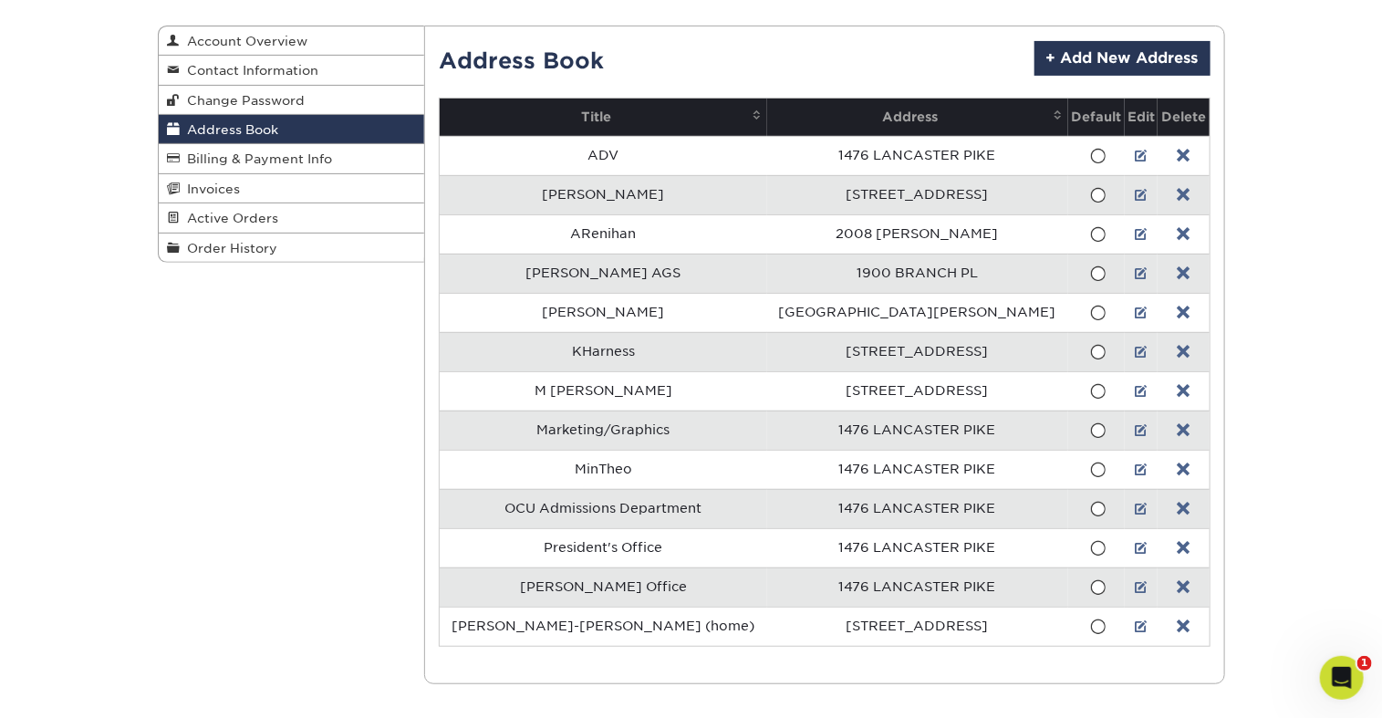
scroll to position [190, 0]
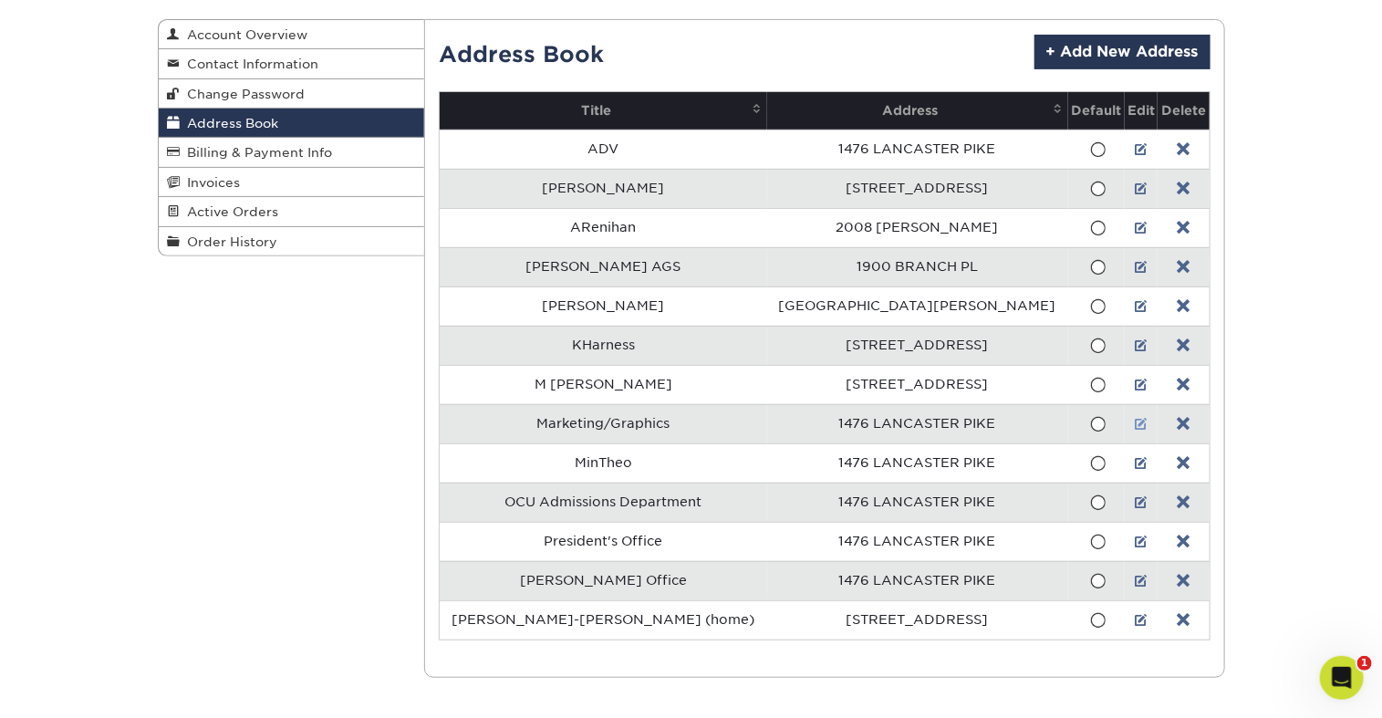
click at [1134, 431] on link at bounding box center [1140, 424] width 13 height 15
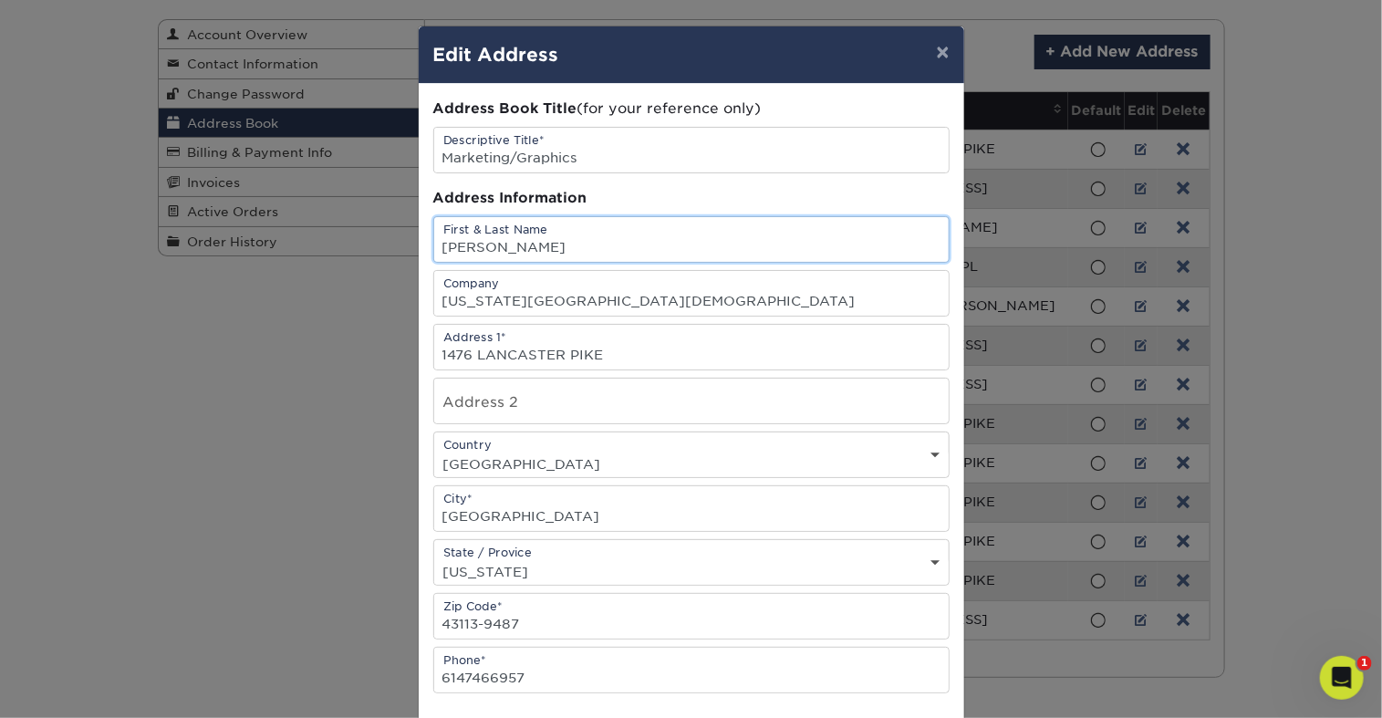
drag, startPoint x: 596, startPoint y: 288, endPoint x: 440, endPoint y: 293, distance: 155.1
click at [440, 262] on input "Steve Thompson" at bounding box center [691, 239] width 514 height 45
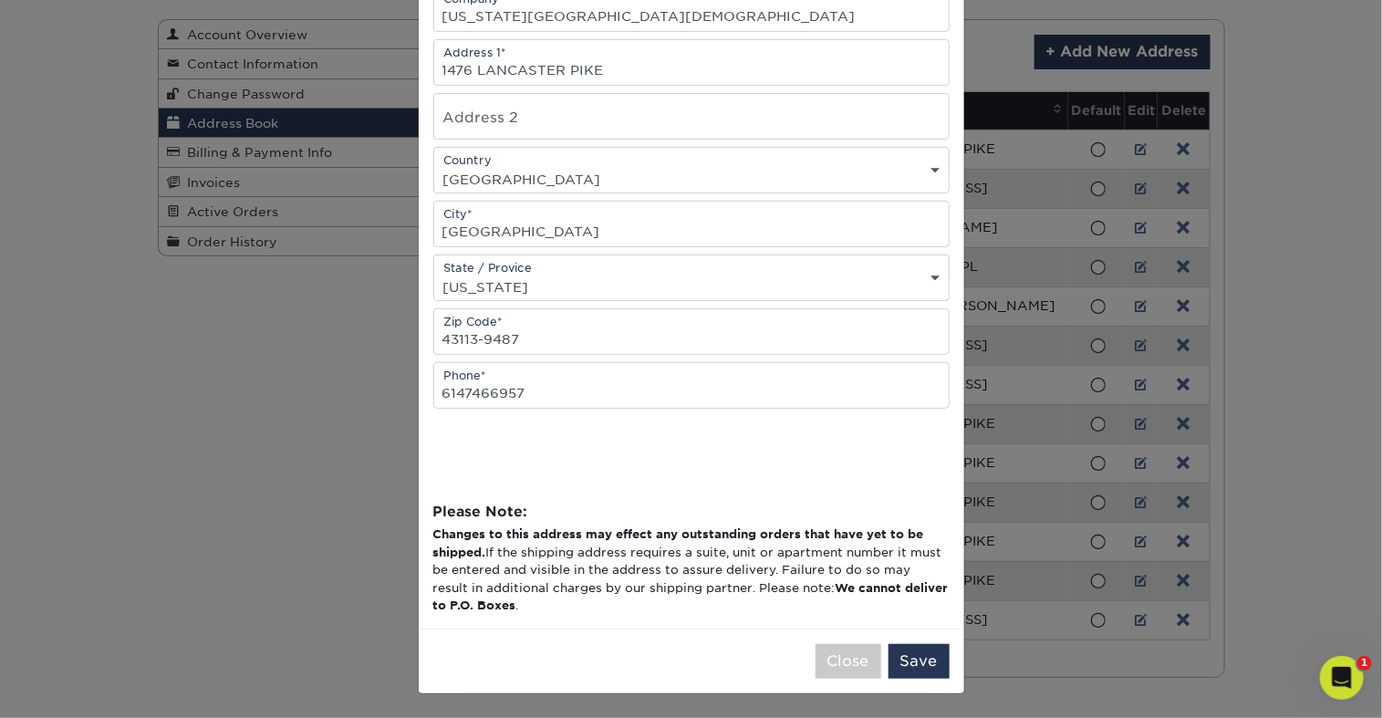
scroll to position [322, 0]
type input "Karin Howard"
click at [896, 642] on button "Save" at bounding box center [918, 659] width 61 height 35
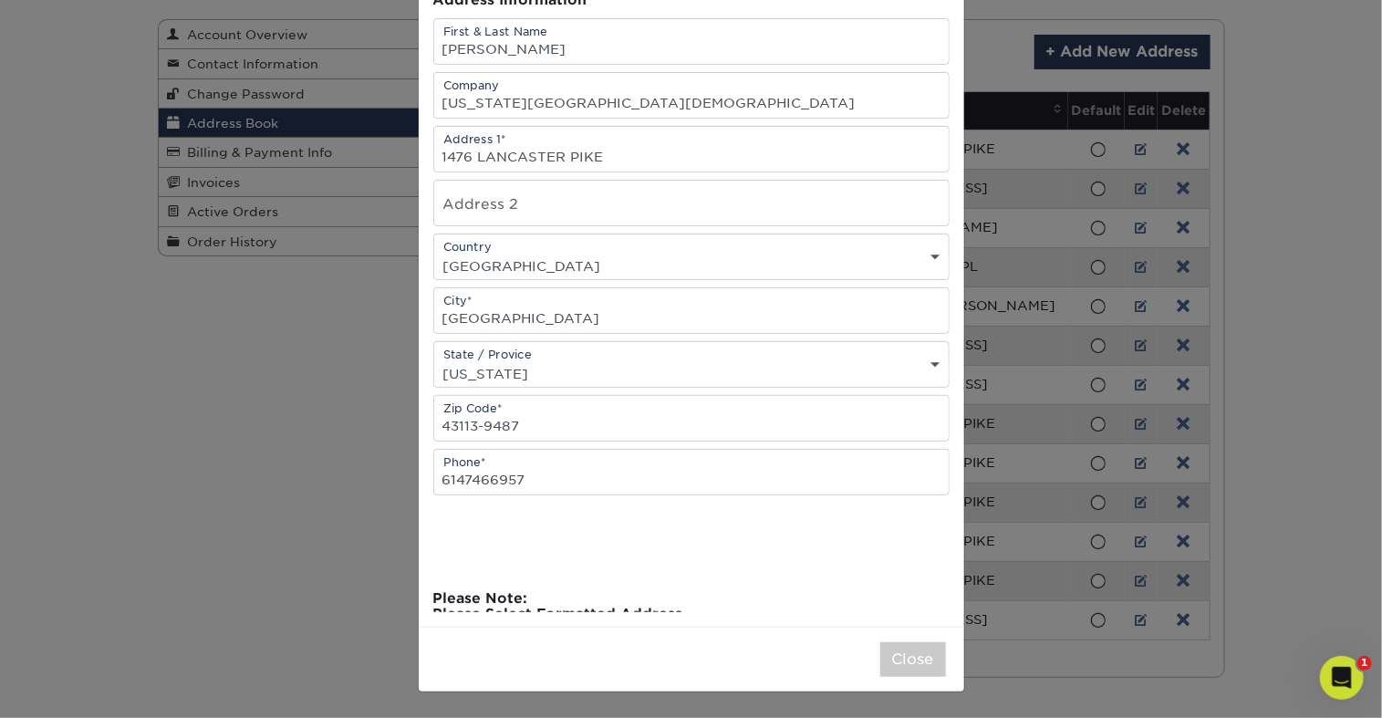
scroll to position [0, 0]
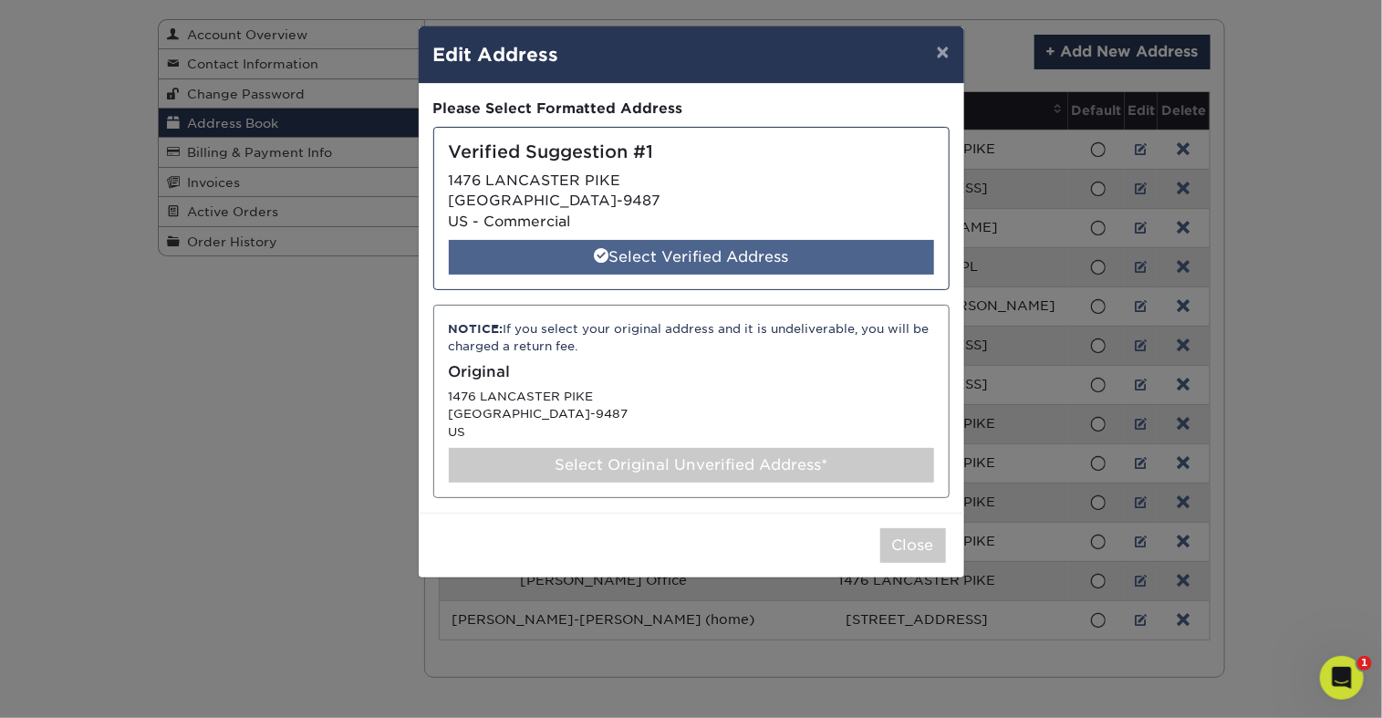
click at [673, 274] on div "Select Verified Address" at bounding box center [691, 257] width 485 height 35
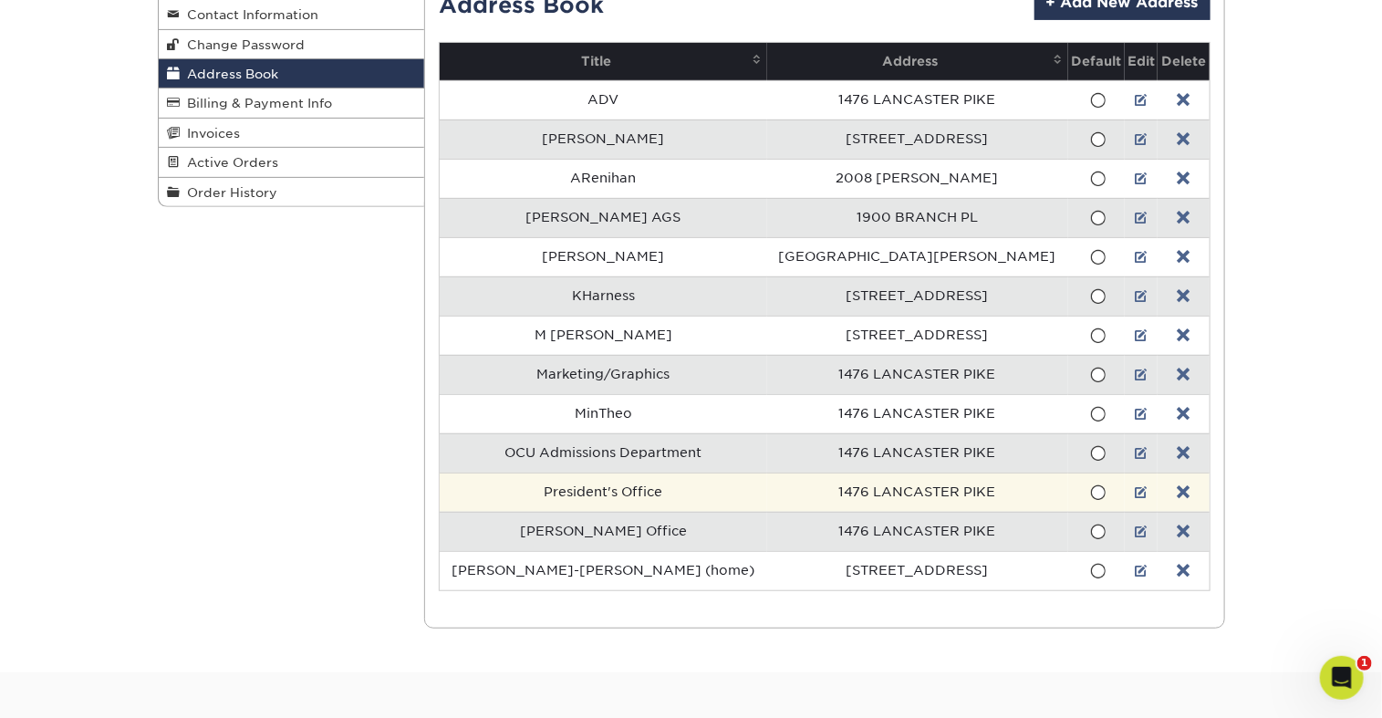
scroll to position [253, 0]
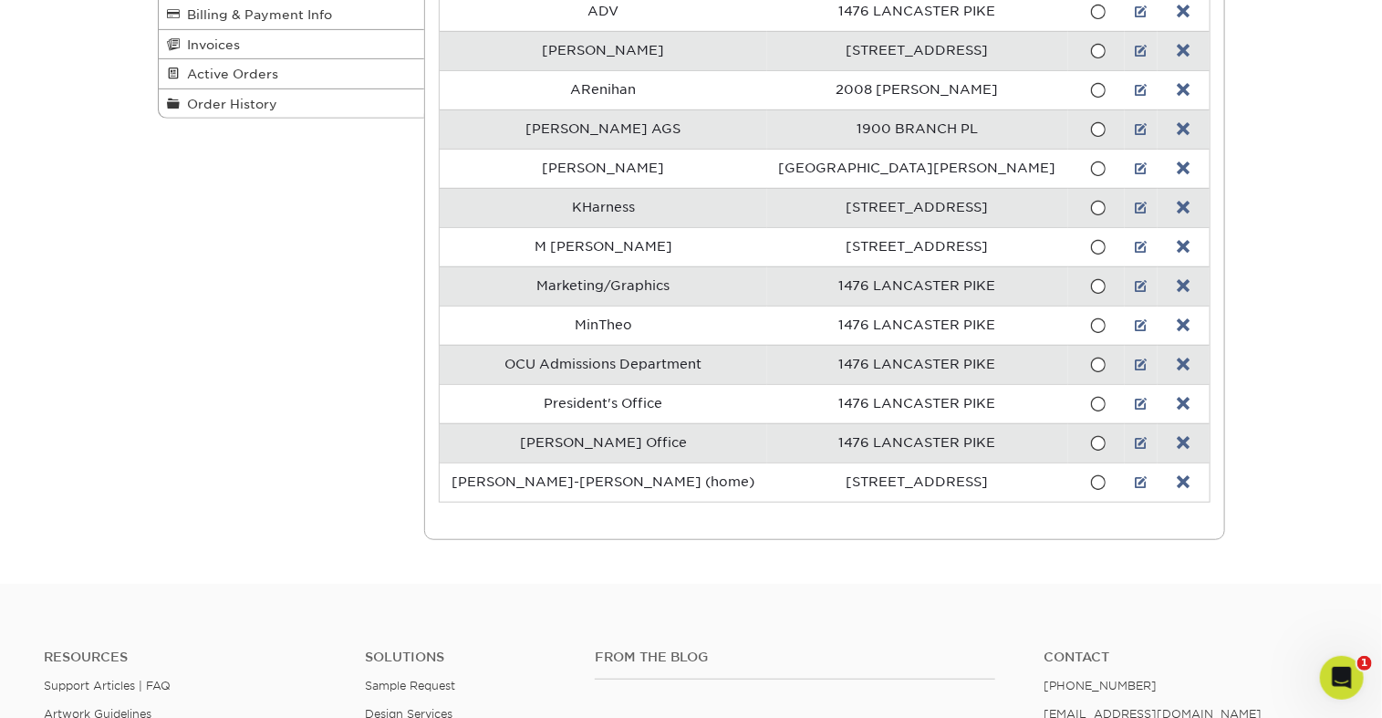
scroll to position [338, 0]
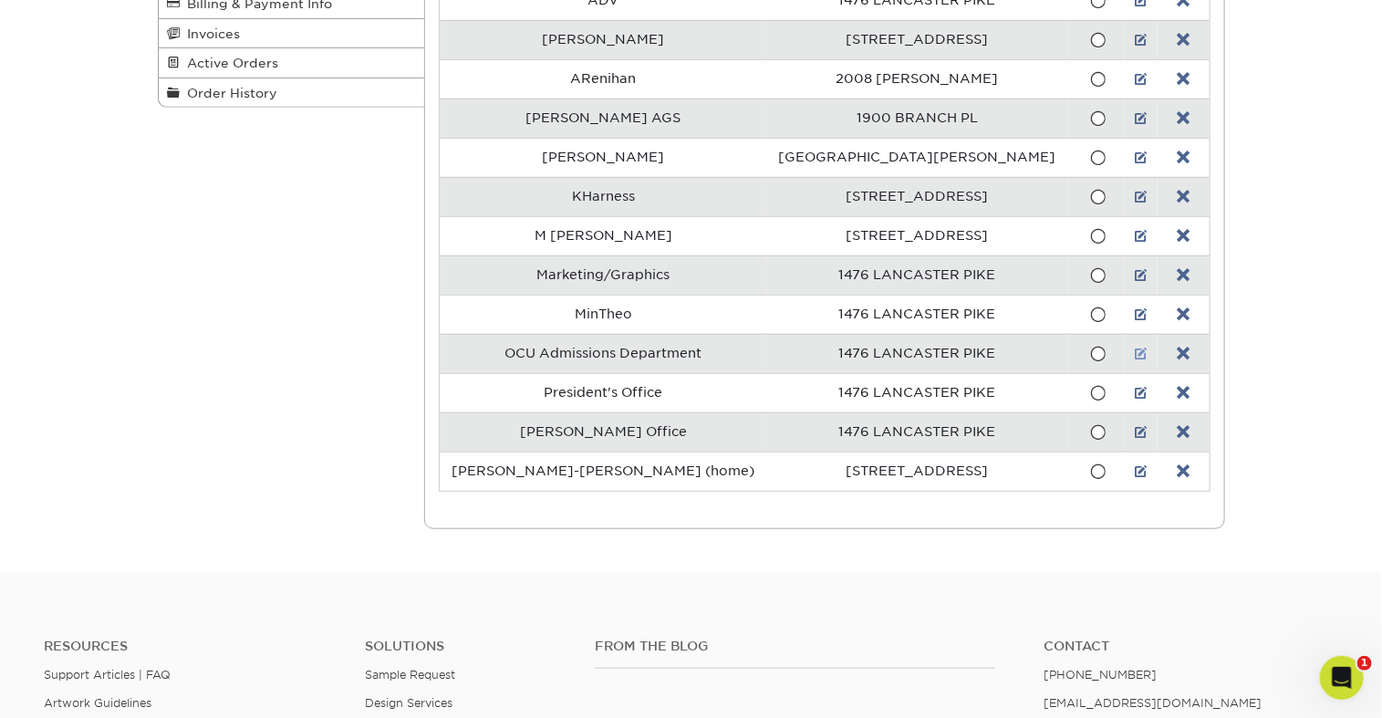
click at [1134, 361] on link at bounding box center [1140, 354] width 13 height 15
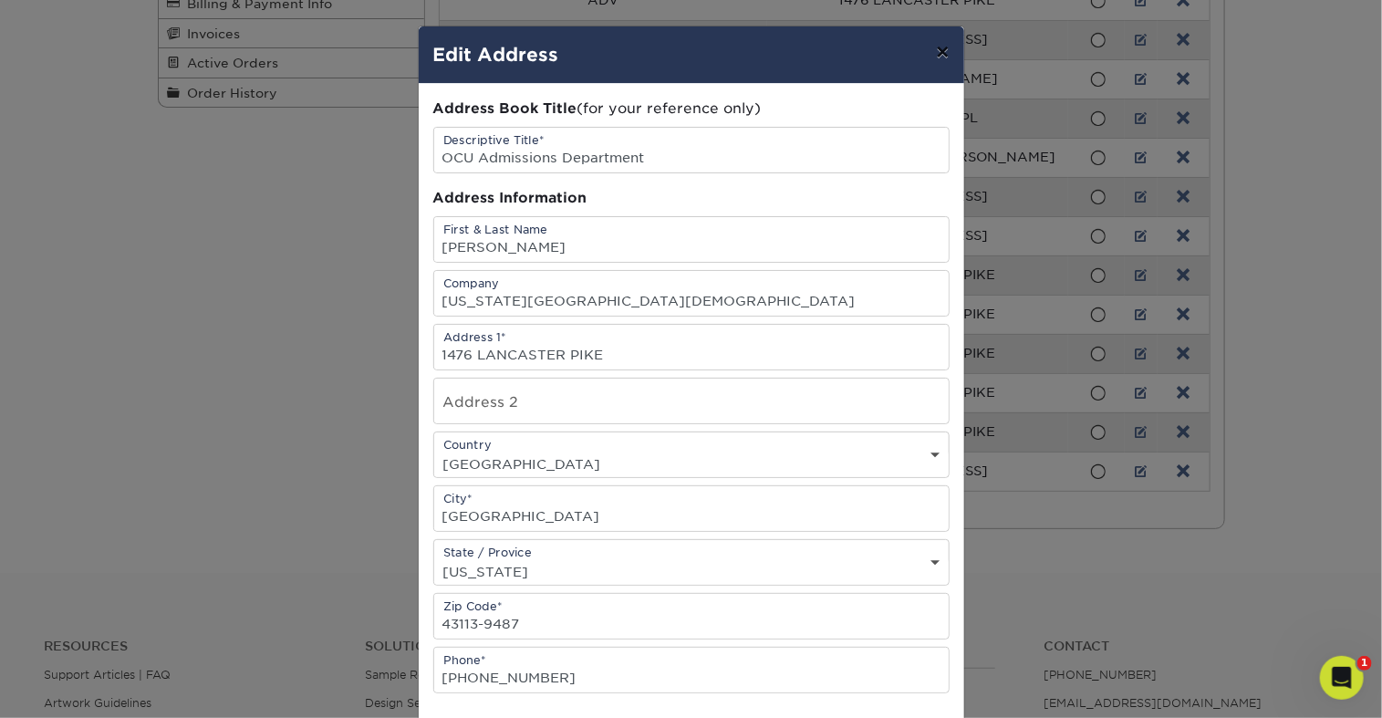
click at [937, 65] on button "×" at bounding box center [942, 51] width 42 height 51
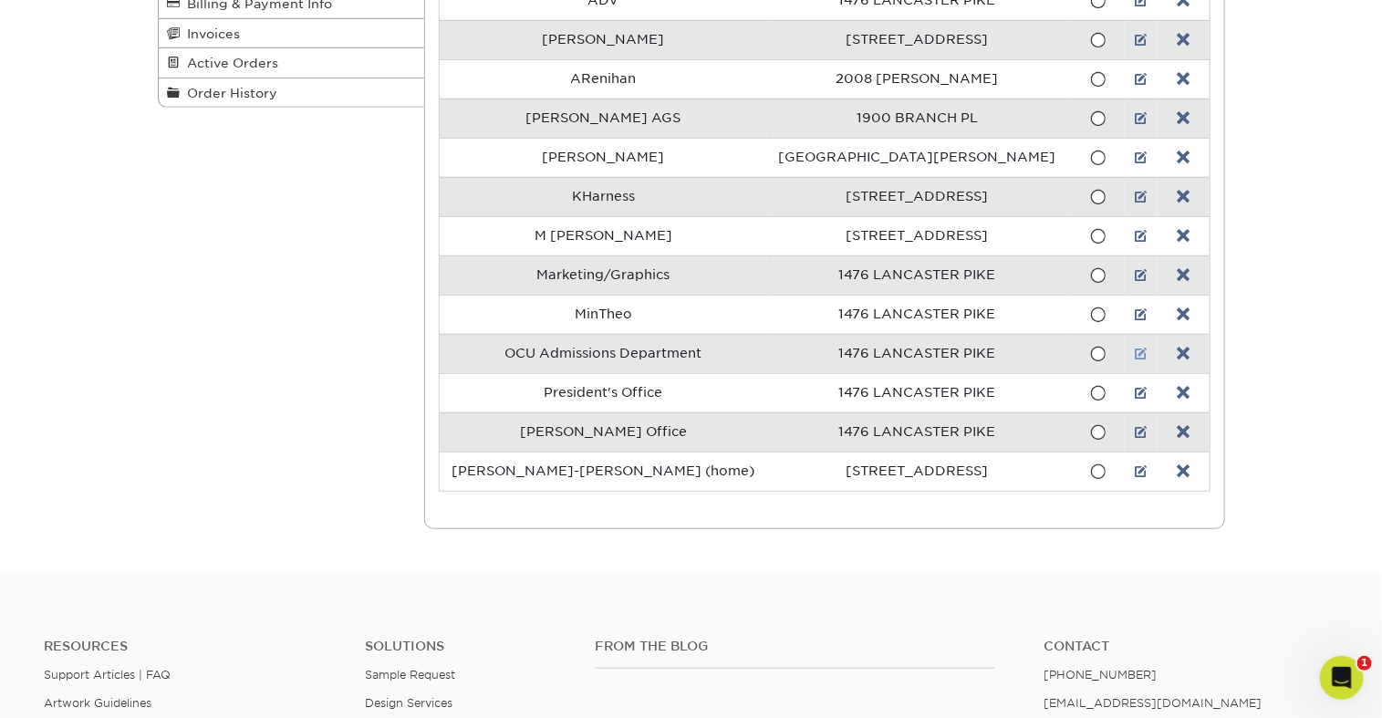
click at [1134, 361] on link at bounding box center [1140, 354] width 13 height 15
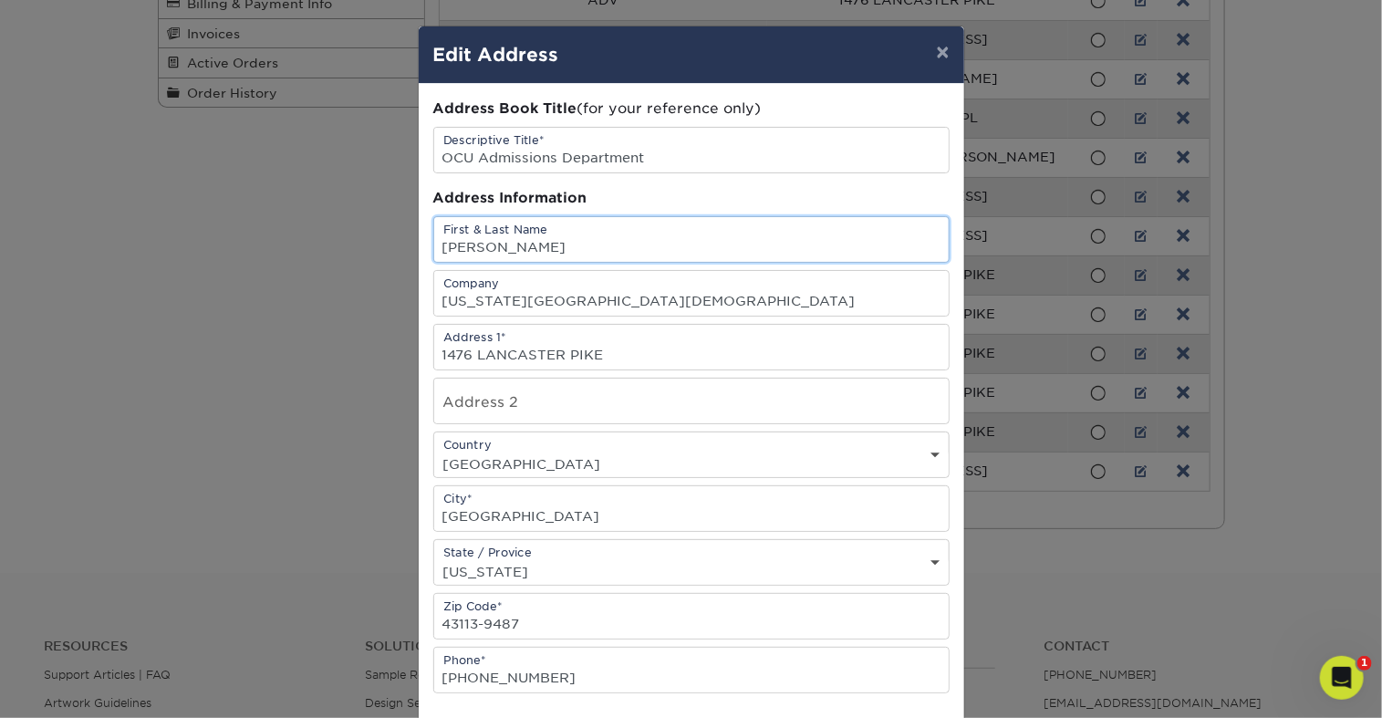
drag, startPoint x: 570, startPoint y: 295, endPoint x: 443, endPoint y: 295, distance: 126.8
click at [443, 262] on input "Mahala Carroll" at bounding box center [691, 239] width 514 height 45
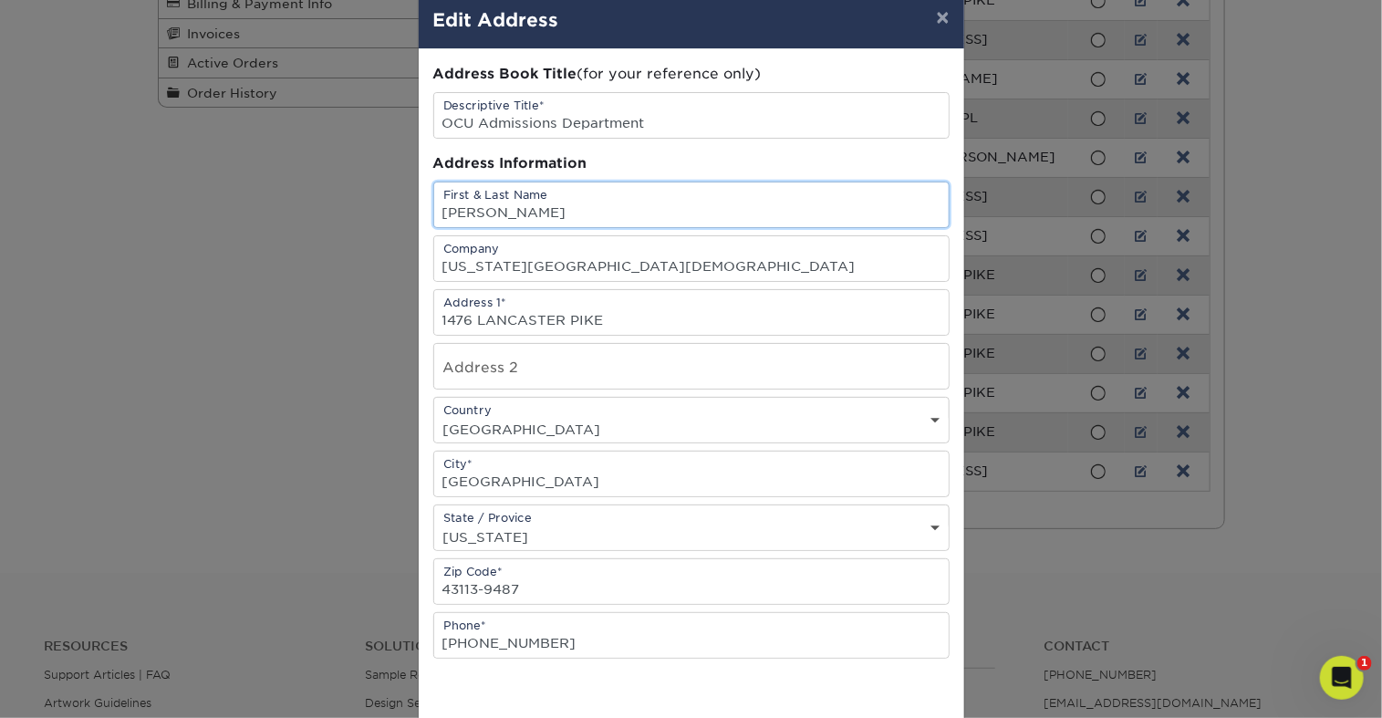
scroll to position [34, 0]
type input "[PERSON_NAME]"
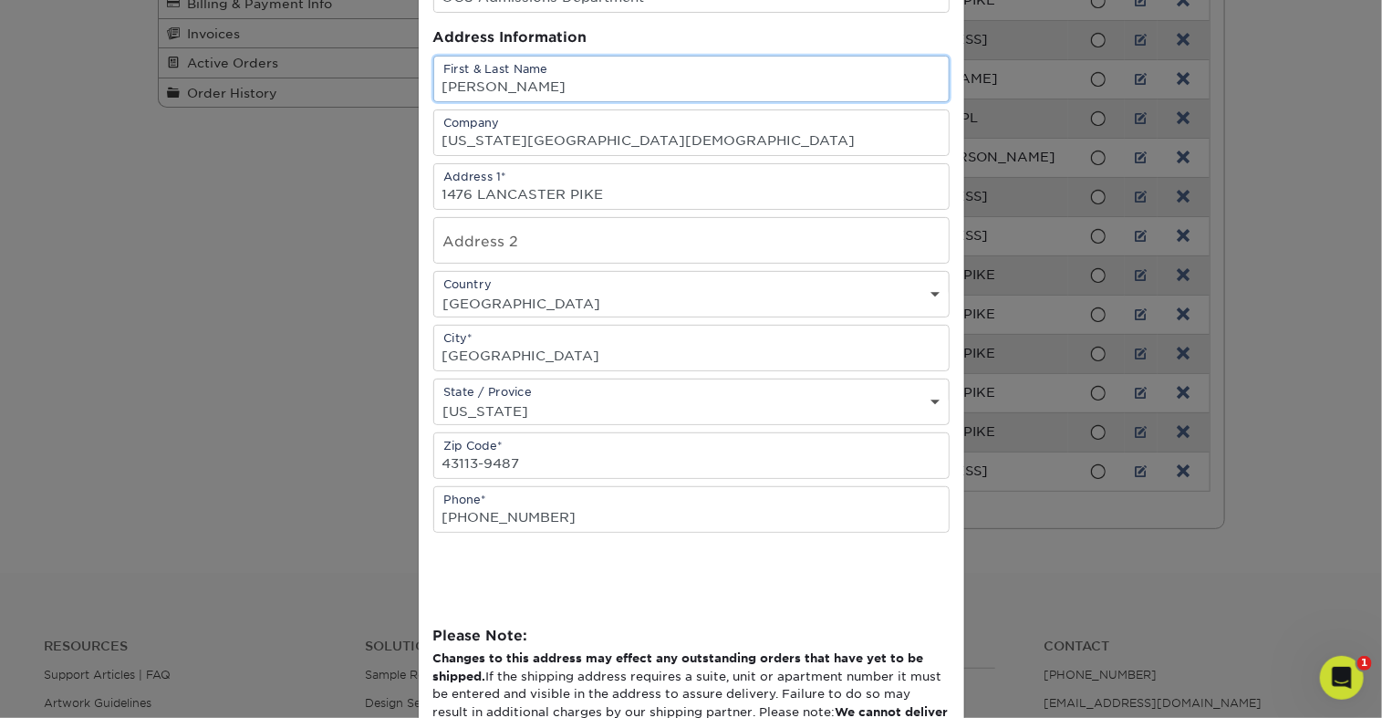
scroll to position [168, 0]
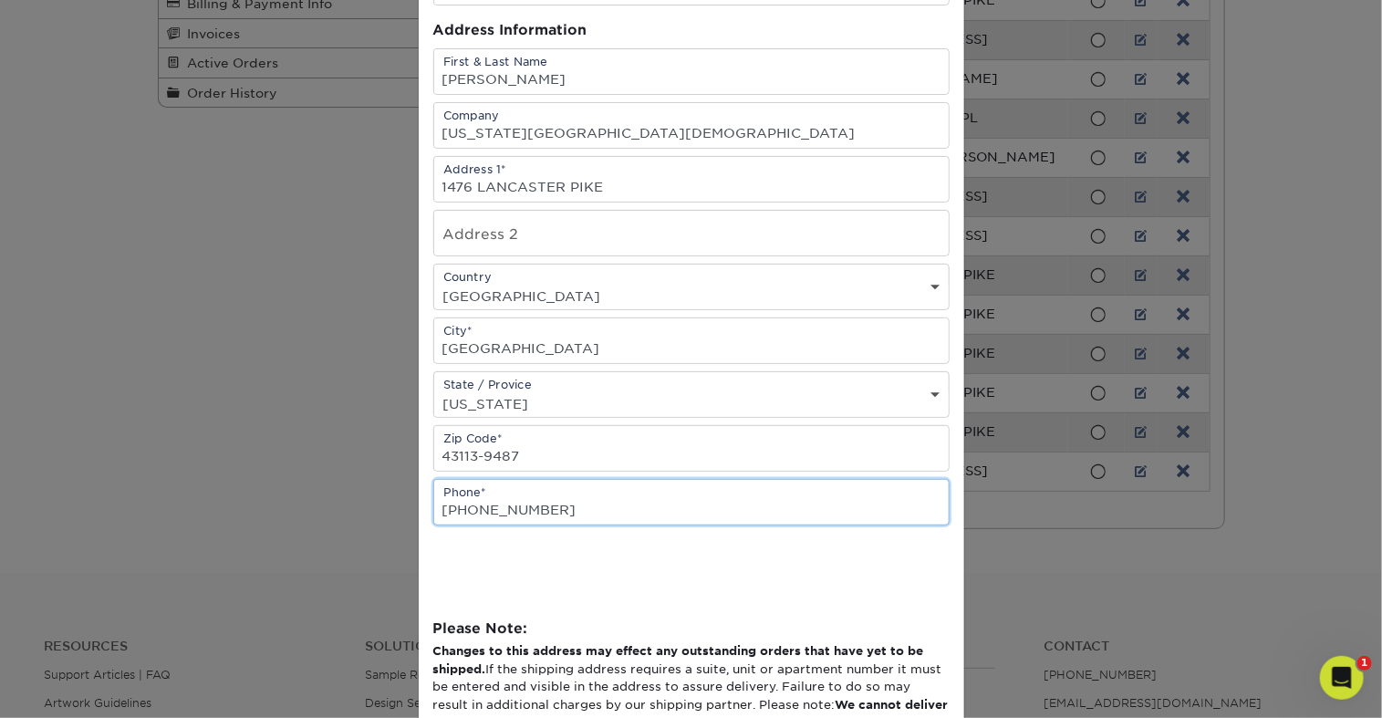
click at [592, 524] on input "1-877-762-8669" at bounding box center [691, 502] width 514 height 45
drag, startPoint x: 592, startPoint y: 603, endPoint x: 440, endPoint y: 602, distance: 151.4
click at [440, 524] on input "1-877-762-8669" at bounding box center [691, 502] width 514 height 45
type input "7"
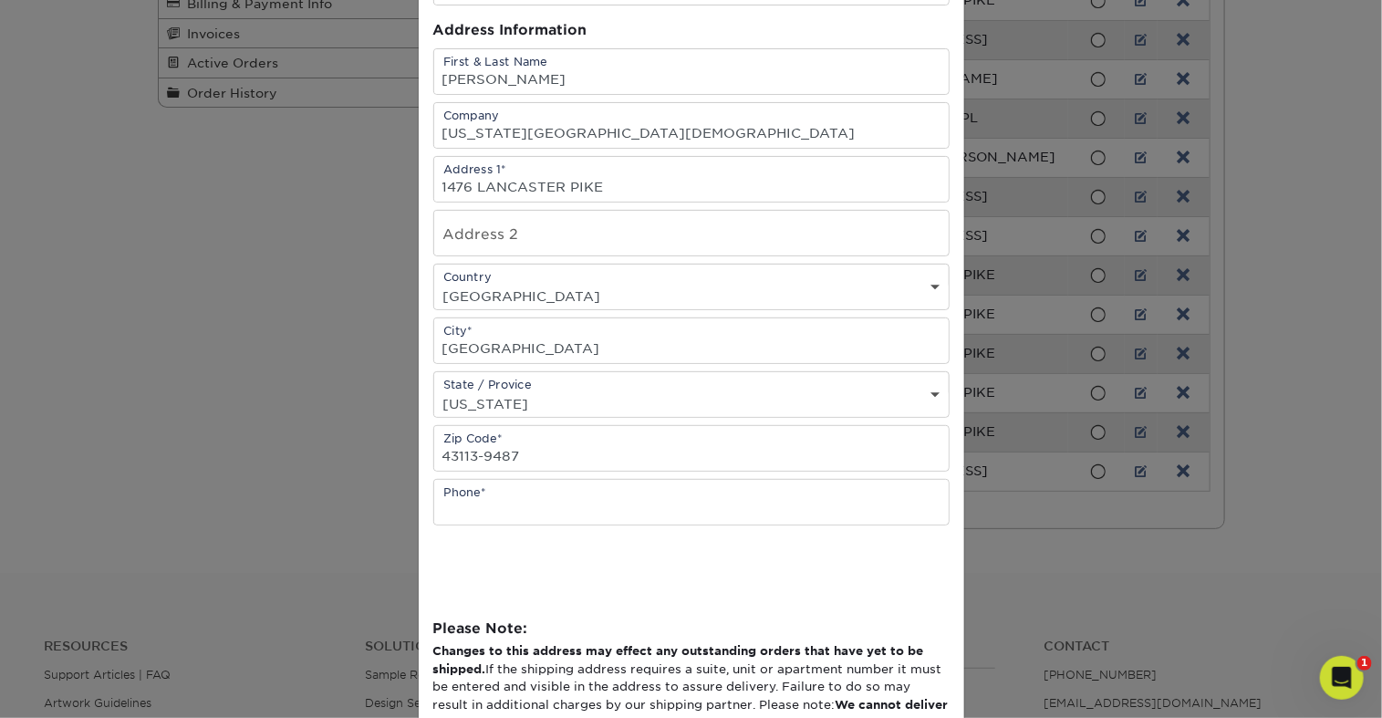
click at [351, 543] on div "× Edit Address Address Book Title (for your reference only) Descriptive Title* …" at bounding box center [691, 359] width 1382 height 718
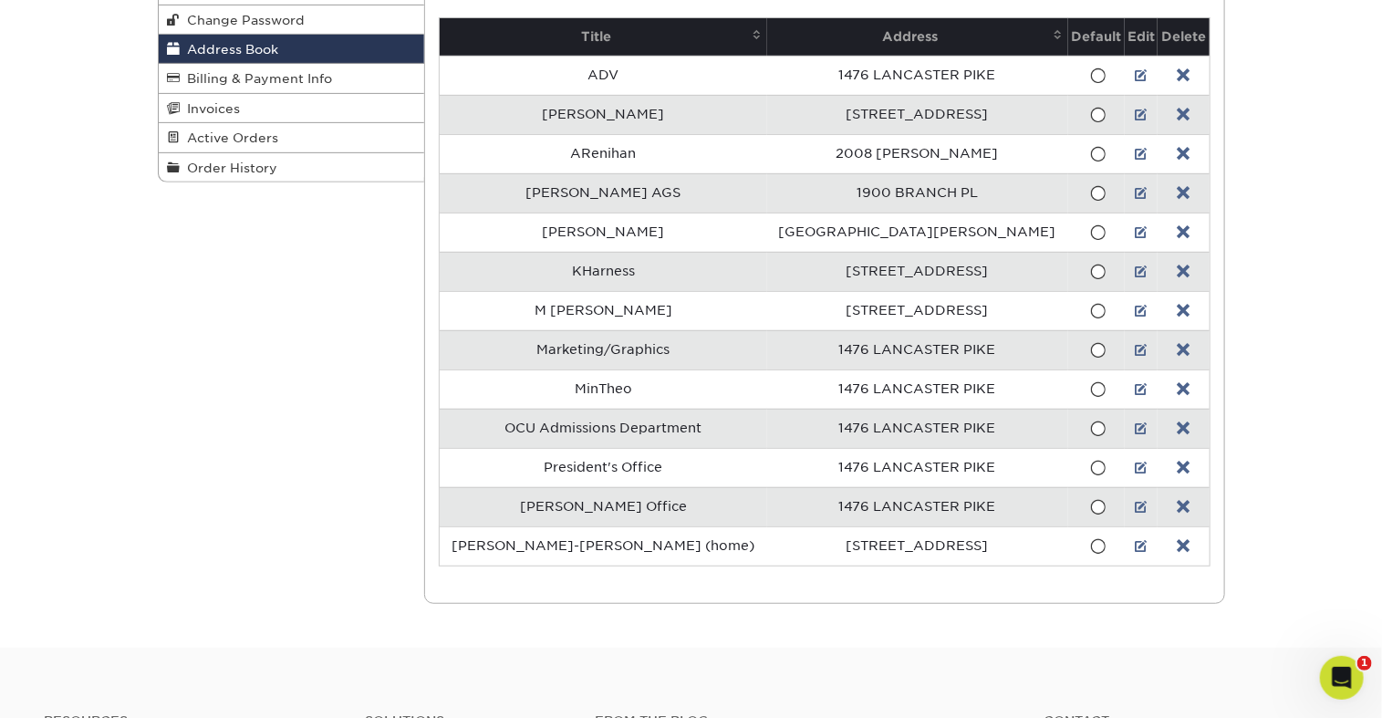
scroll to position [265, 0]
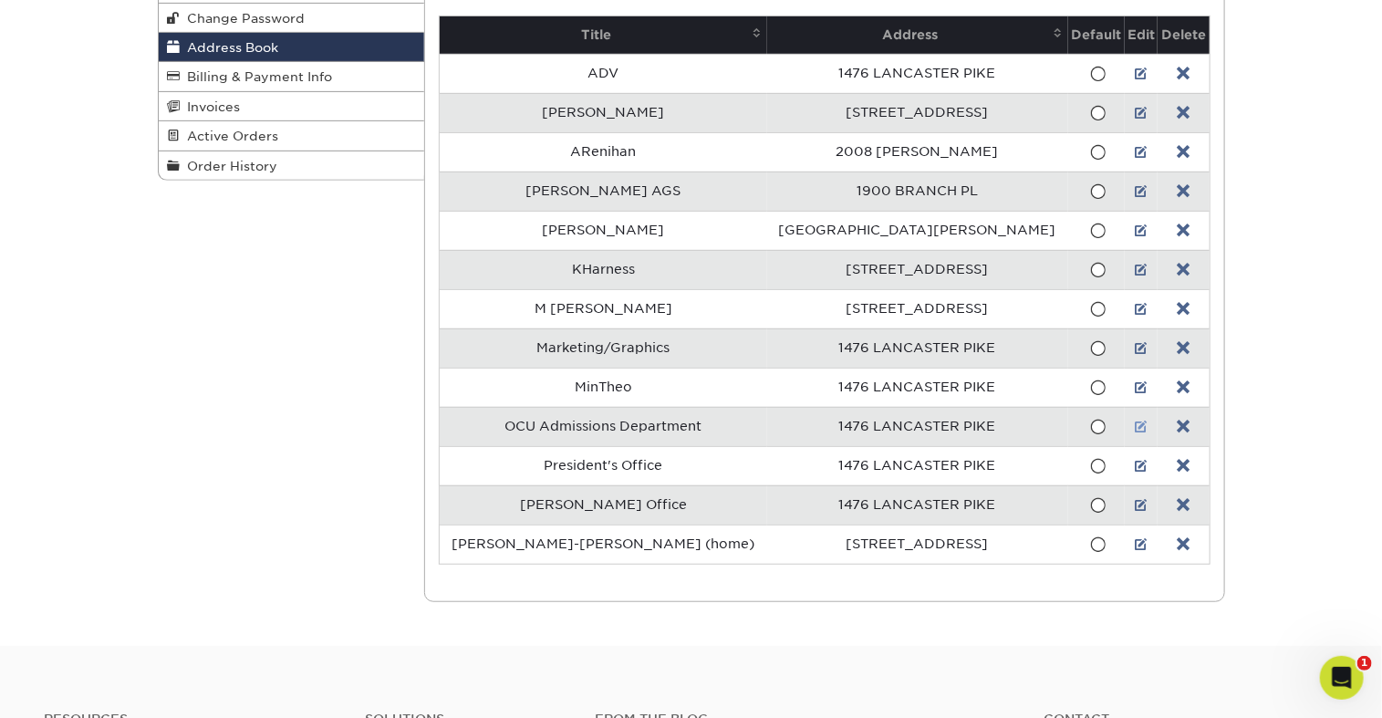
click at [1134, 434] on link at bounding box center [1140, 426] width 13 height 15
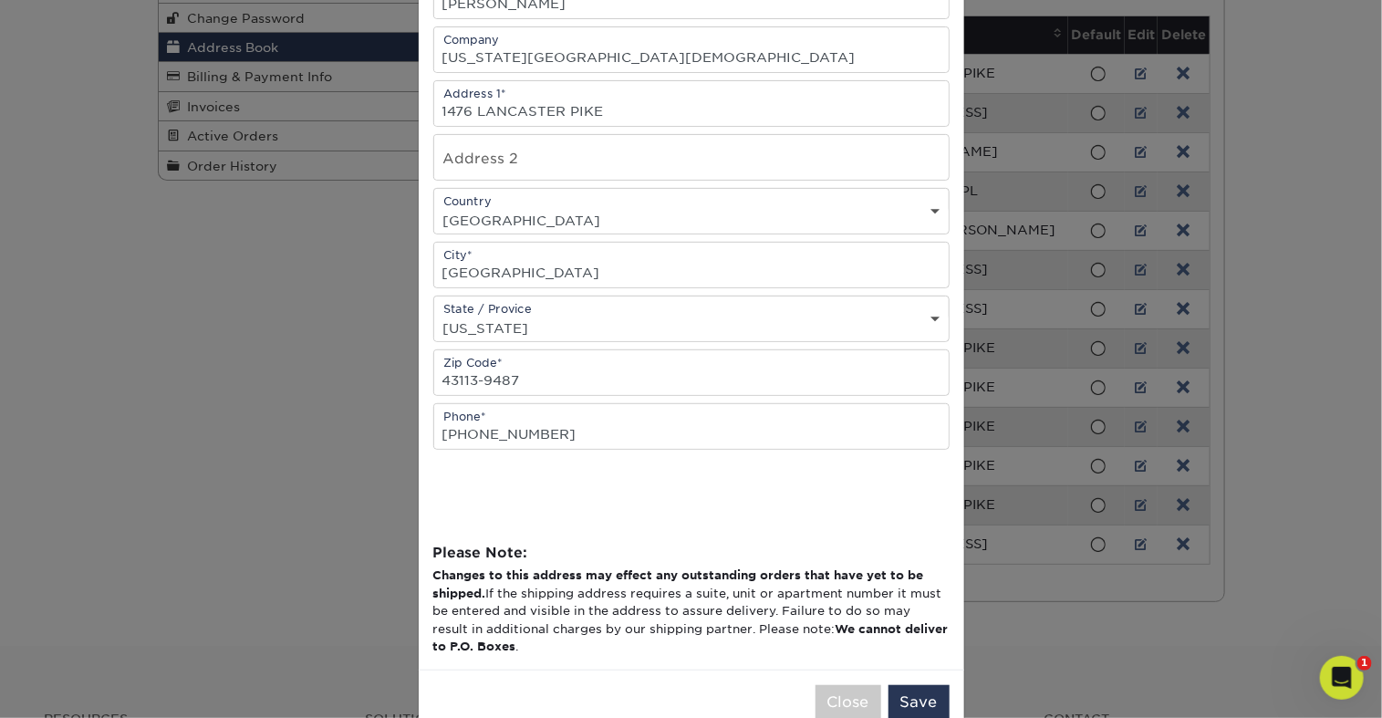
scroll to position [248, 0]
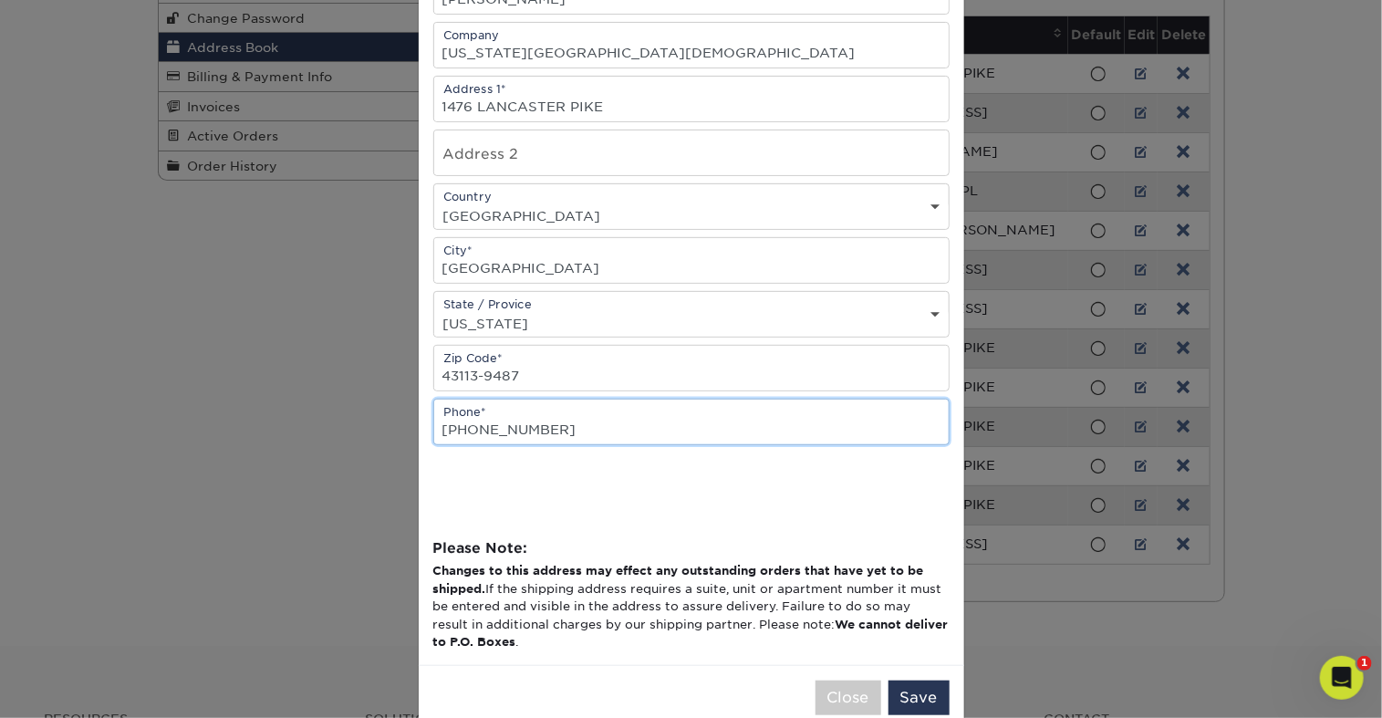
drag, startPoint x: 585, startPoint y: 519, endPoint x: 419, endPoint y: 520, distance: 166.0
click at [419, 520] on div "Address Book Title (for your reference only) Descriptive Title* OCU Admissions …" at bounding box center [691, 250] width 545 height 829
paste input "(877) 246-6248"
click at [509, 444] on input "1 (877) 246-6248" at bounding box center [691, 421] width 514 height 45
click at [621, 444] on input "877-246-6248" at bounding box center [691, 421] width 514 height 45
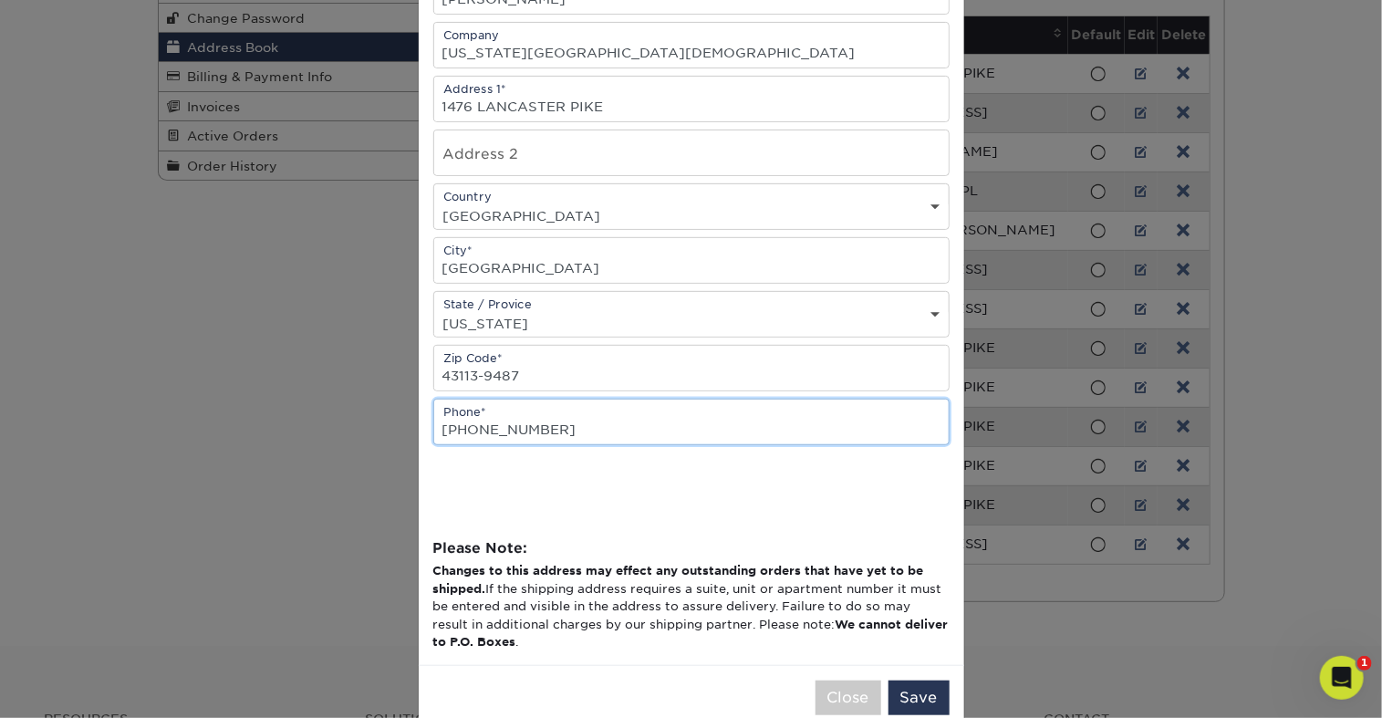
click at [621, 444] on input "877-246-6248" at bounding box center [691, 421] width 514 height 45
type input "877-246-6248"
drag, startPoint x: 575, startPoint y: 50, endPoint x: 422, endPoint y: 47, distance: 152.3
click at [422, 47] on div "Address Book Title (for your reference only) Descriptive Title* OCU Admissions …" at bounding box center [691, 250] width 545 height 829
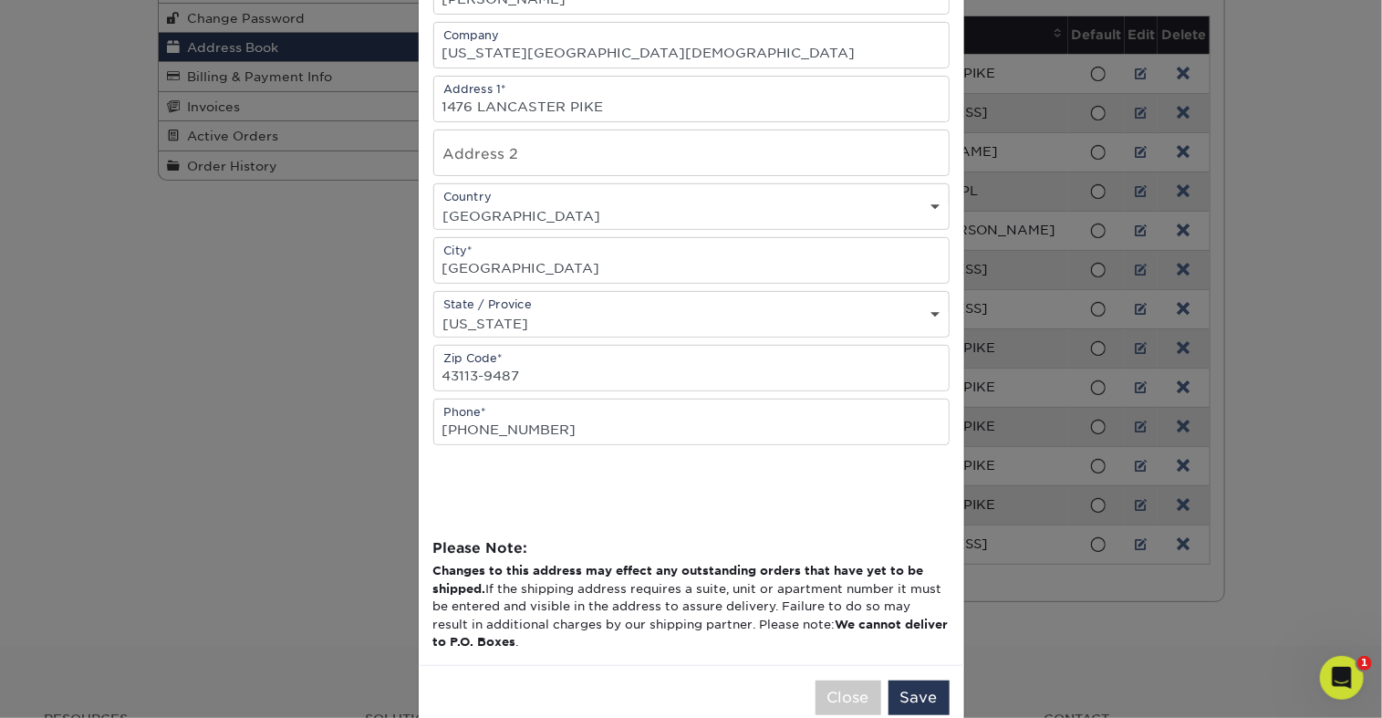
click at [422, 47] on div "Address Book Title (for your reference only) Descriptive Title* OCU Admissions …" at bounding box center [691, 250] width 545 height 829
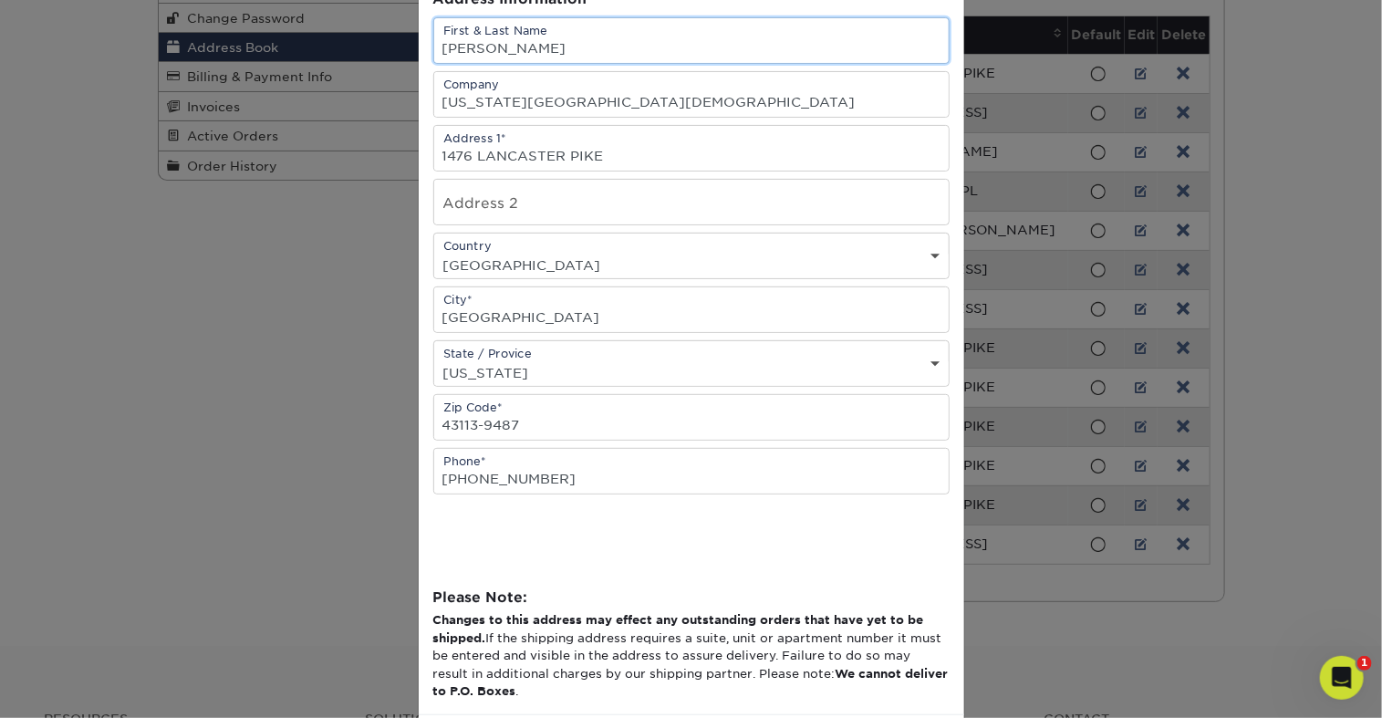
scroll to position [191, 0]
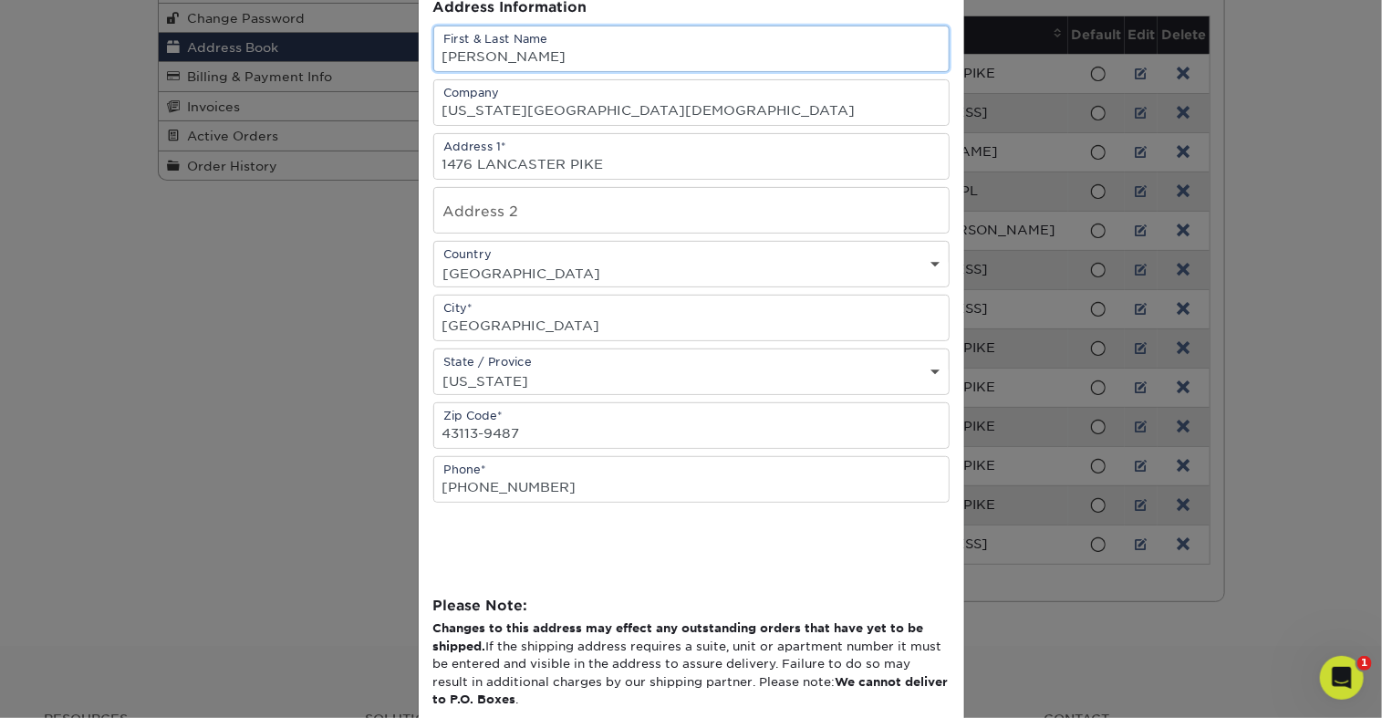
drag, startPoint x: 576, startPoint y: 104, endPoint x: 432, endPoint y: 105, distance: 144.1
click at [432, 105] on div "Address Book Title (for your reference only) Descriptive Title* OCU Admissions …" at bounding box center [691, 307] width 545 height 829
type input "[PERSON_NAME]"
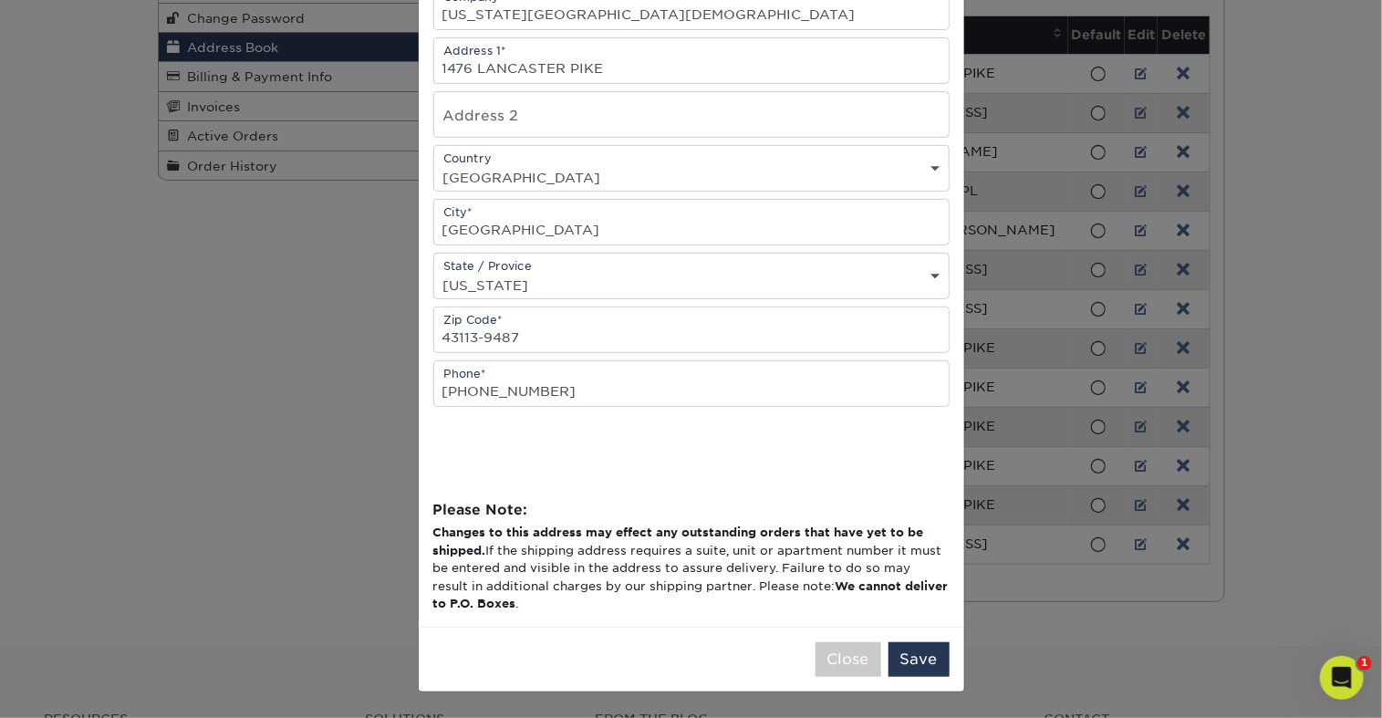
scroll to position [464, 0]
click at [909, 642] on button "Save" at bounding box center [918, 659] width 61 height 35
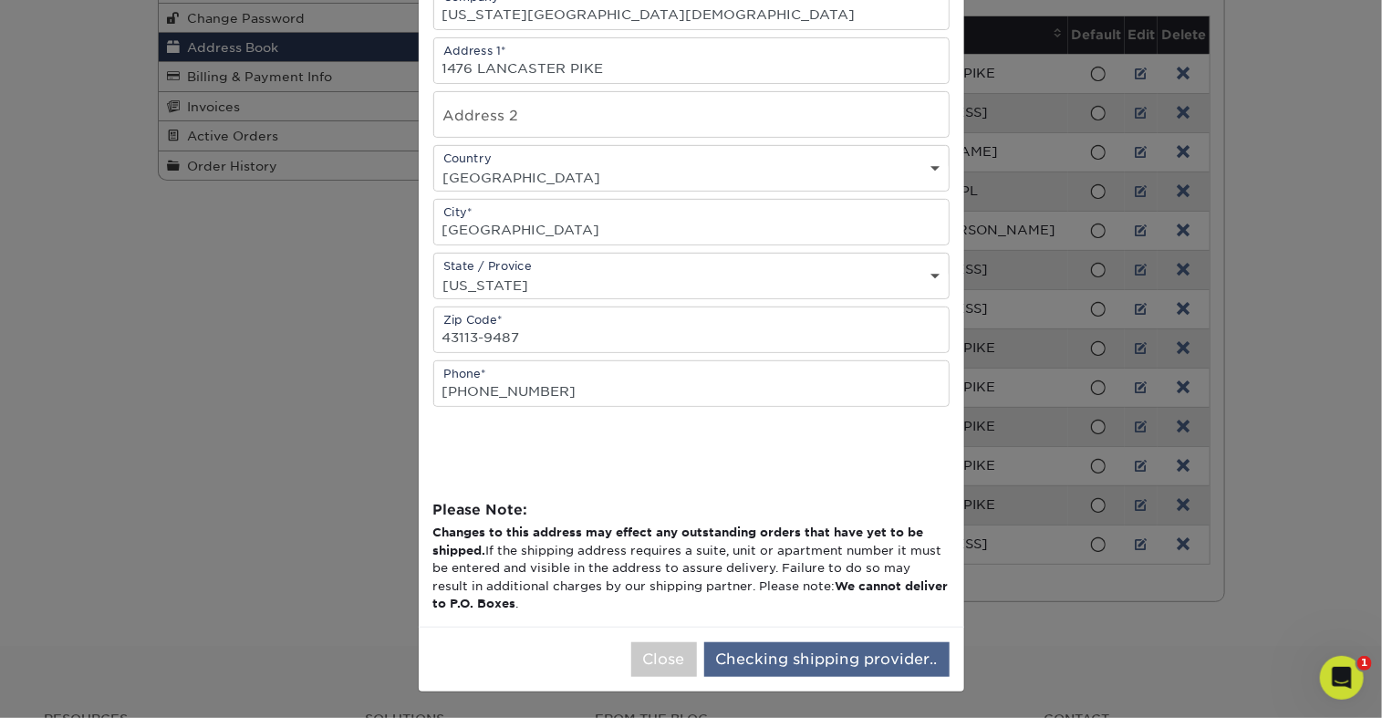
scroll to position [0, 0]
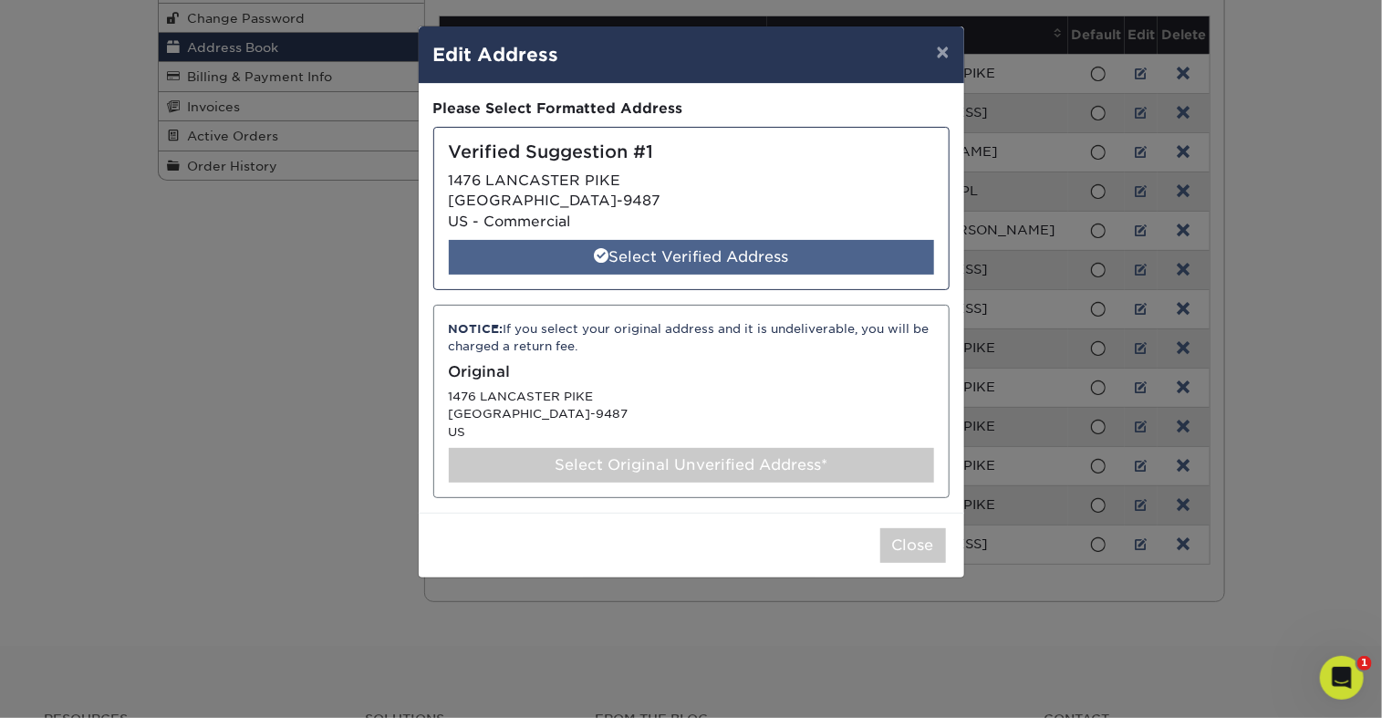
click at [686, 274] on div "Select Verified Address" at bounding box center [691, 257] width 485 height 35
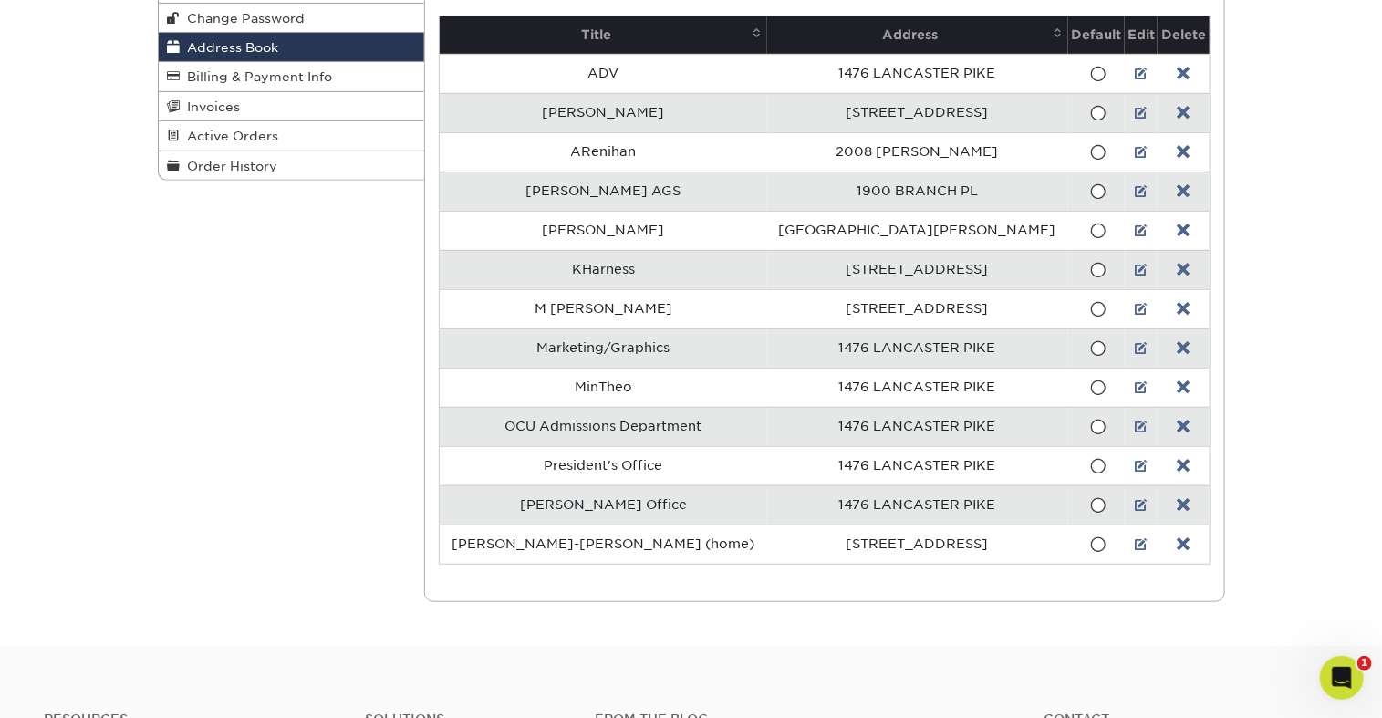
scroll to position [271, 0]
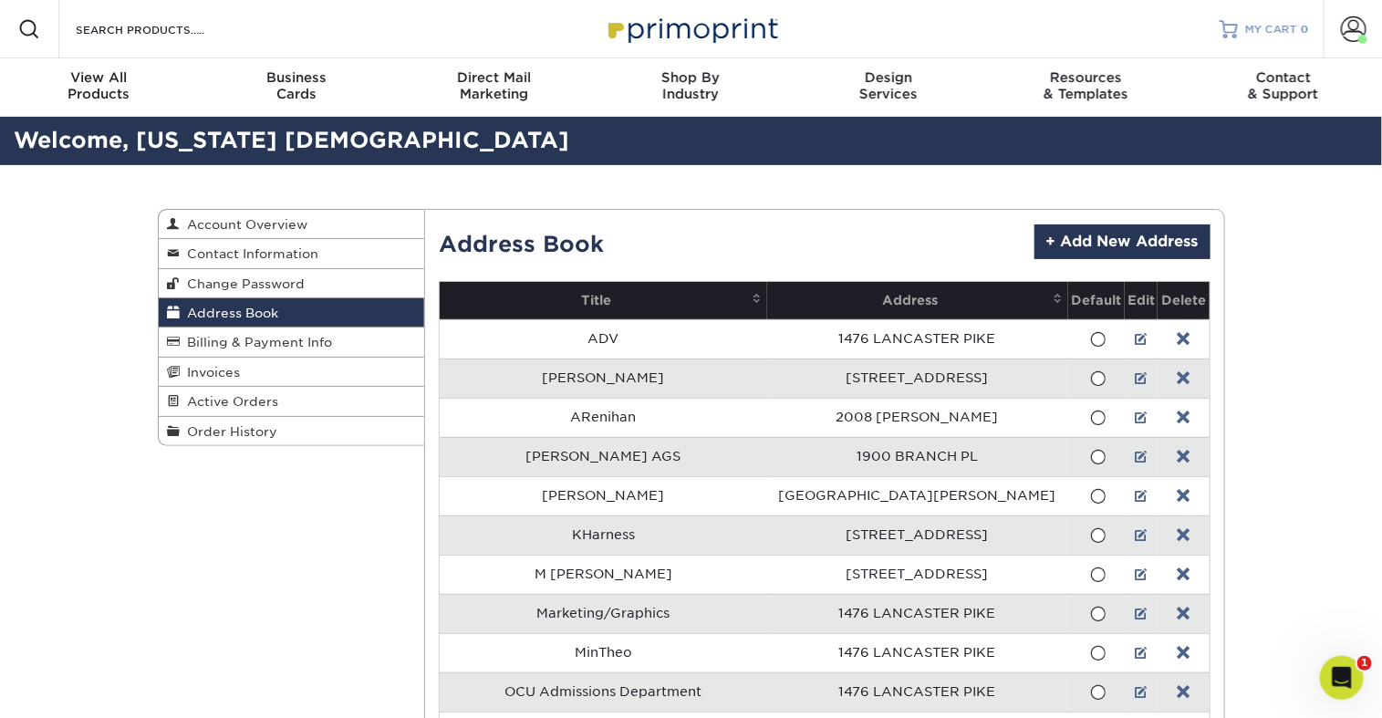
click at [1245, 36] on span "MY CART" at bounding box center [1271, 30] width 52 height 16
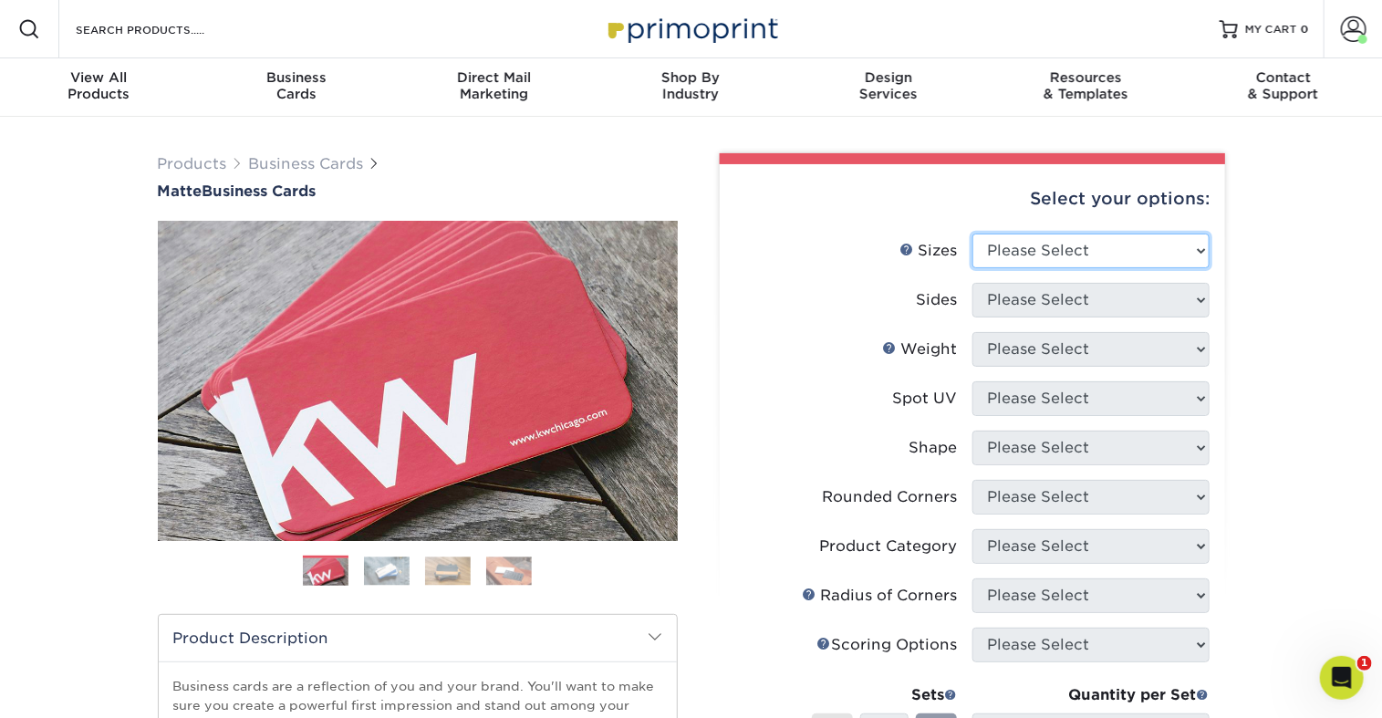
click at [1024, 268] on select "Please Select 1.5" x 3.5" - Mini 1.75" x 3.5" - Mini 2" x 2" - Square 2" x 3" -…" at bounding box center [1090, 250] width 237 height 35
select select "2.00x7.00"
click at [973, 268] on select "Please Select 1.5" x 3.5" - Mini 1.75" x 3.5" - Mini 2" x 2" - Square 2" x 3" -…" at bounding box center [1090, 250] width 237 height 35
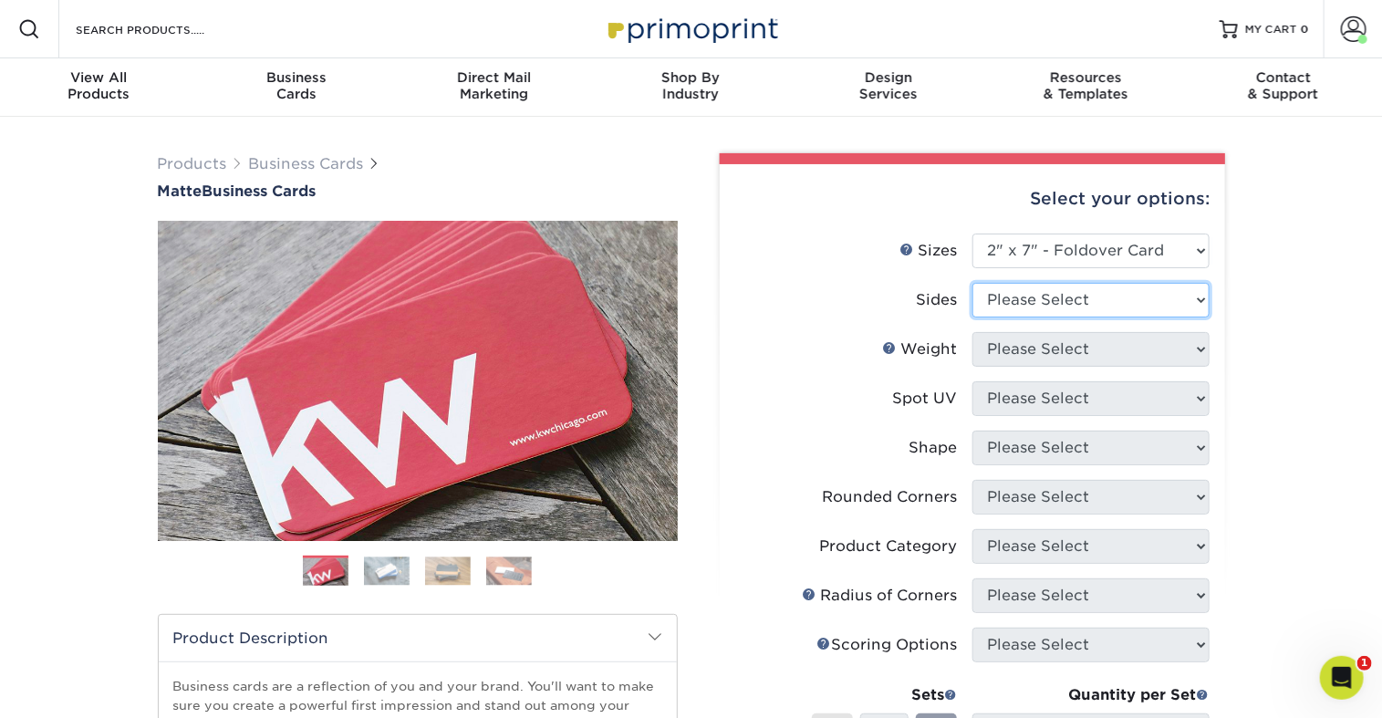
click at [1041, 317] on select "Please Select Print Both Sides Print Front Only" at bounding box center [1090, 300] width 237 height 35
select select "13abbda7-1d64-4f25-8bb2-c179b224825d"
click at [973, 317] on select "Please Select Print Both Sides Print Front Only" at bounding box center [1090, 300] width 237 height 35
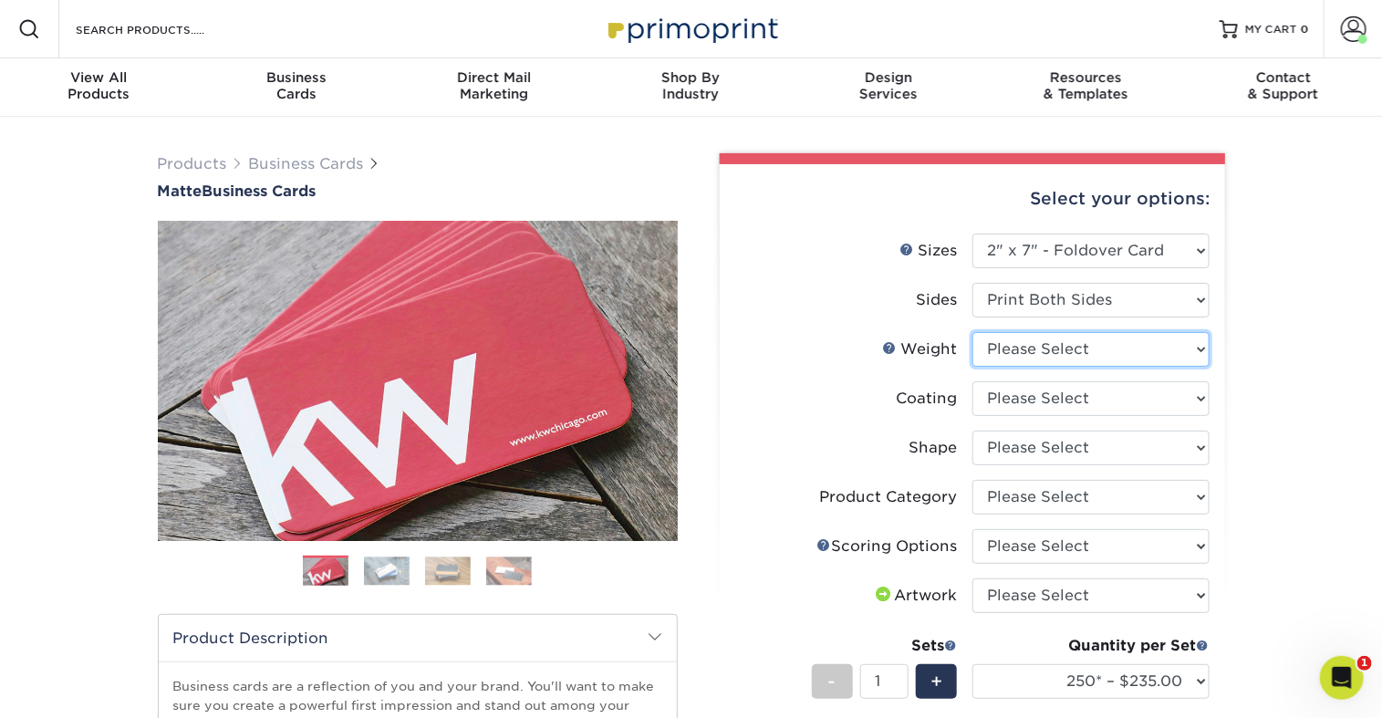
click at [1047, 367] on select "Please Select 14PT" at bounding box center [1090, 349] width 237 height 35
select select "14PT"
click at [973, 367] on select "Please Select 14PT" at bounding box center [1090, 349] width 237 height 35
select select "-1"
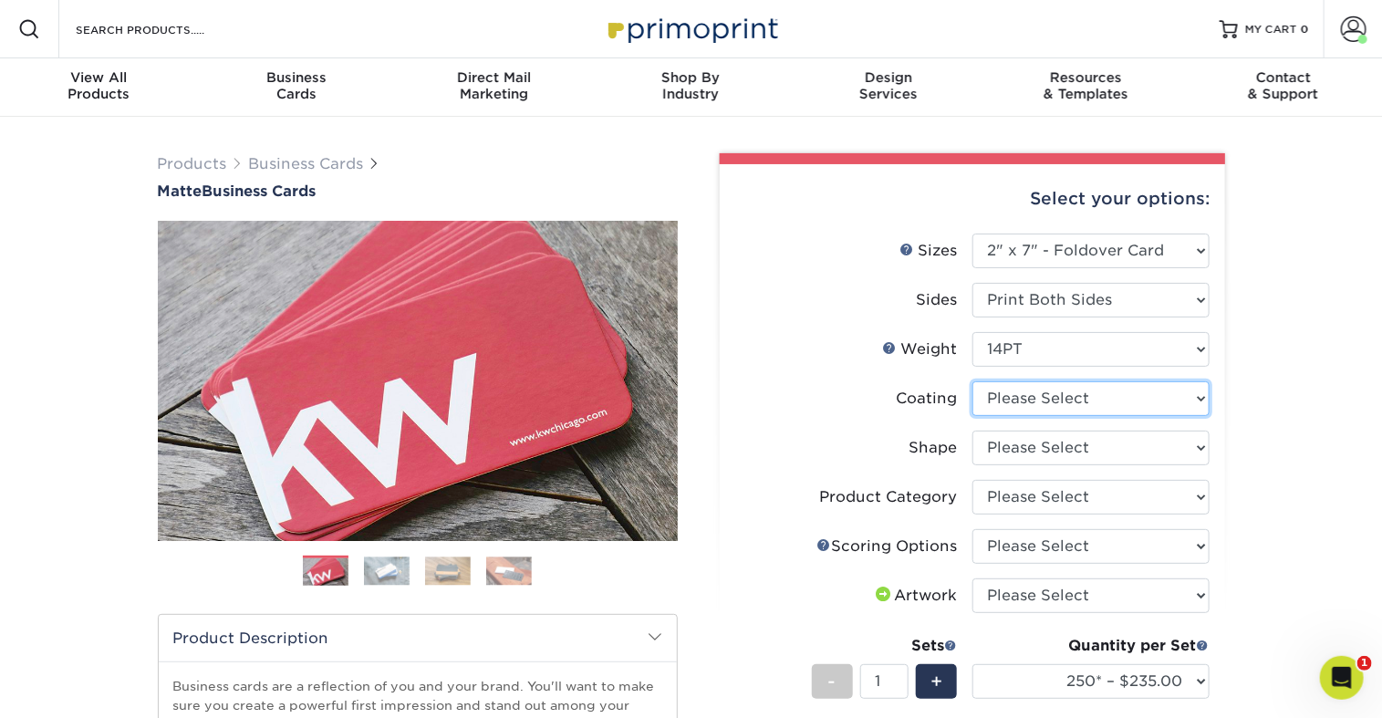
click at [1068, 416] on select at bounding box center [1090, 398] width 237 height 35
select select "121bb7b5-3b4d-429f-bd8d-bbf80e953313"
click at [973, 416] on select at bounding box center [1090, 398] width 237 height 35
select select "-1"
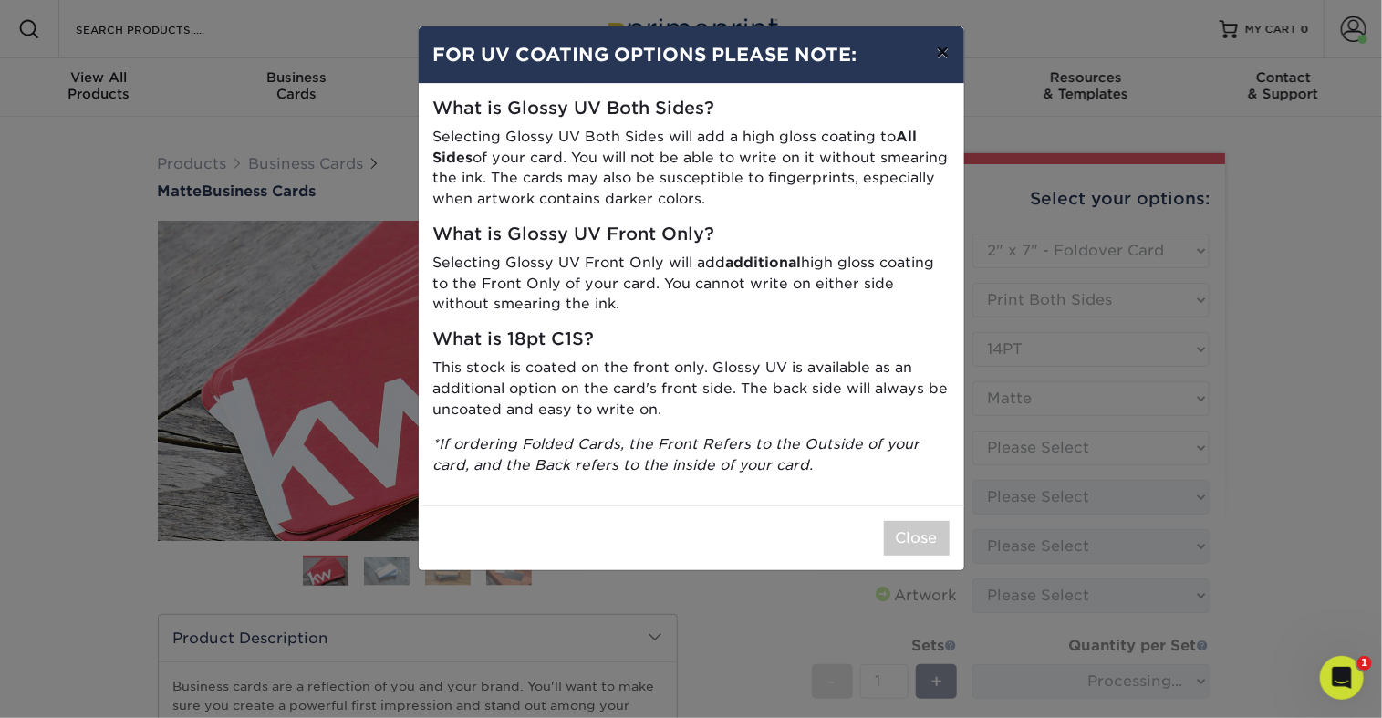
click at [935, 67] on button "×" at bounding box center [942, 51] width 42 height 51
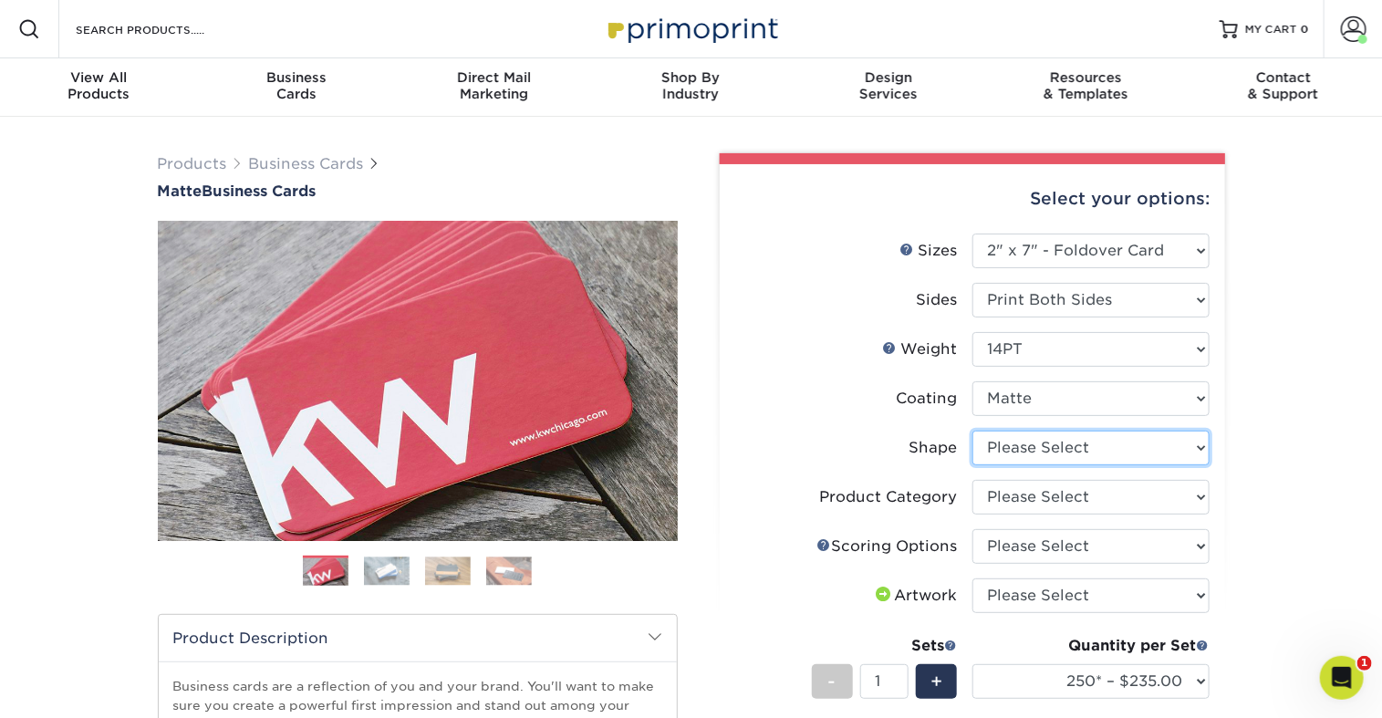
click at [1087, 465] on select "Please Select Standard" at bounding box center [1090, 447] width 237 height 35
select select "standard"
click at [973, 465] on select "Please Select Standard" at bounding box center [1090, 447] width 237 height 35
select select "-1"
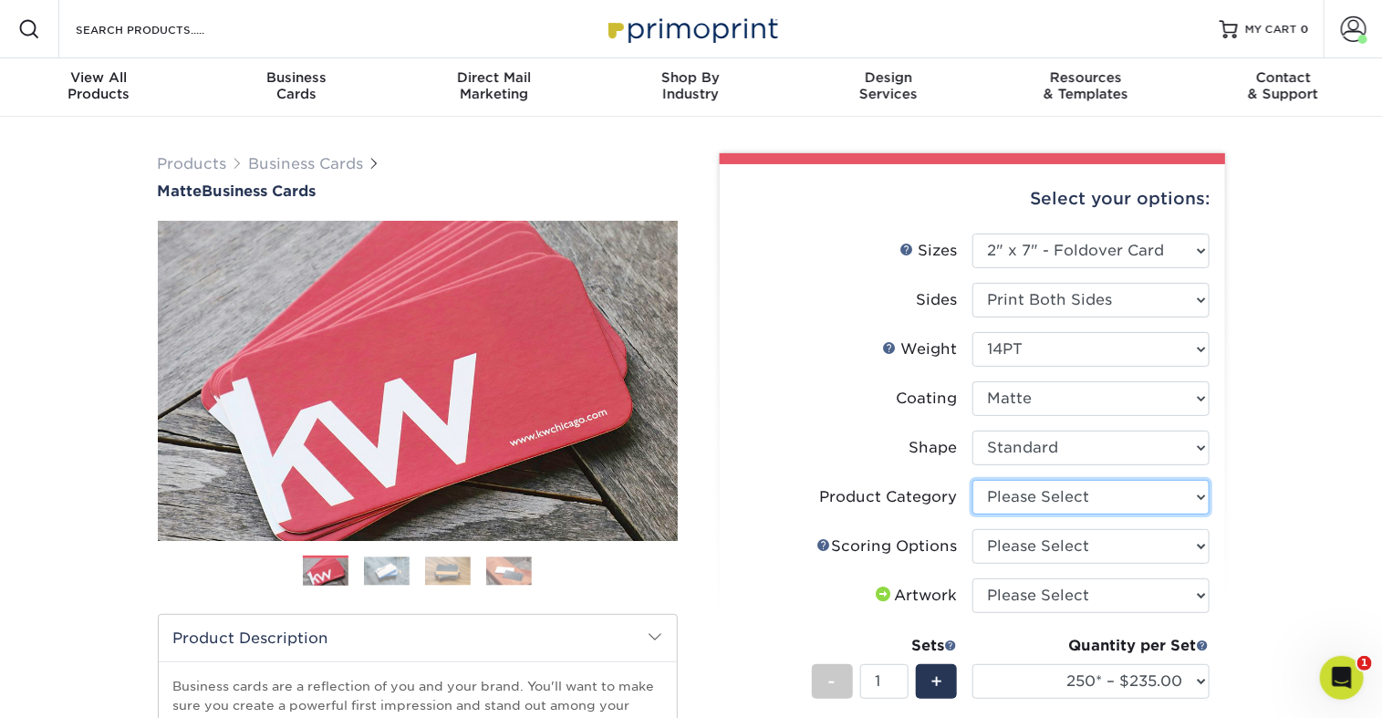
click at [1107, 514] on select "Please Select Business Cards" at bounding box center [1090, 497] width 237 height 35
select select "3b5148f1-0588-4f88-a218-97bcfdce65c1"
click at [973, 514] on select "Please Select Business Cards" at bounding box center [1090, 497] width 237 height 35
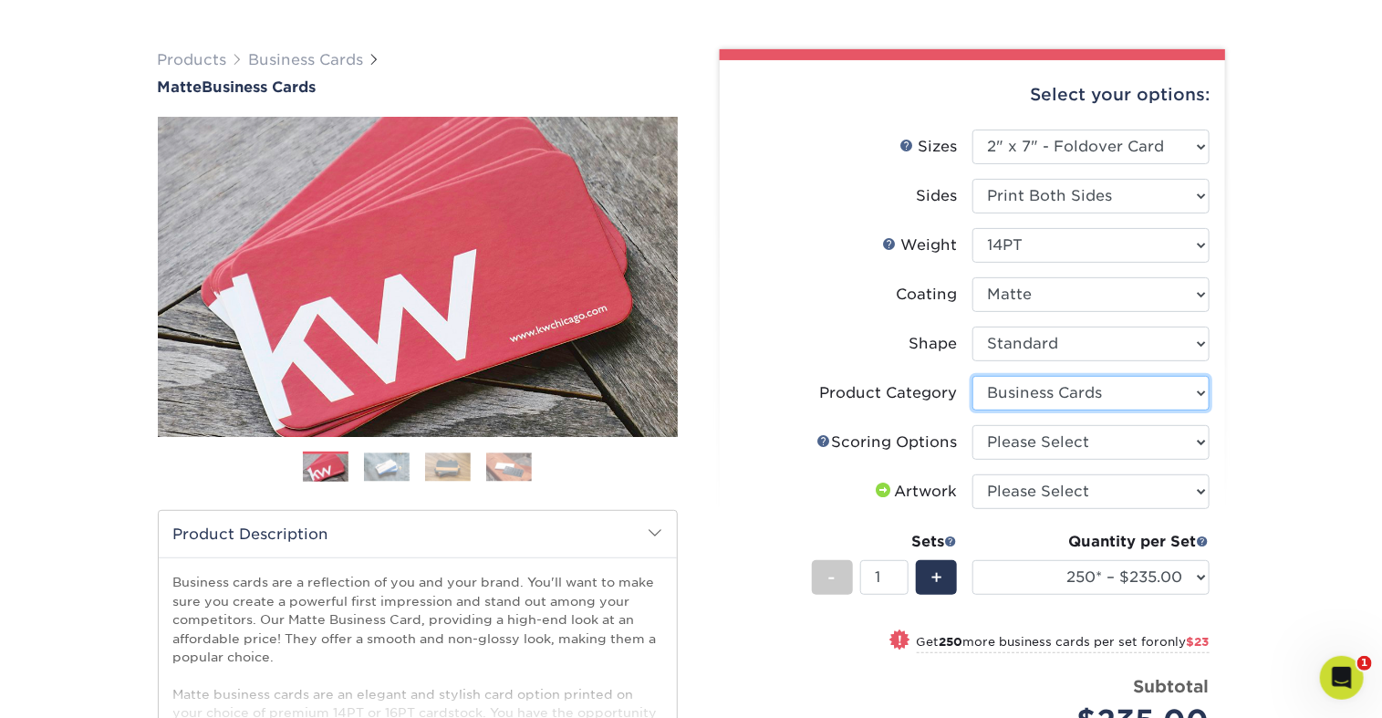
scroll to position [129, 0]
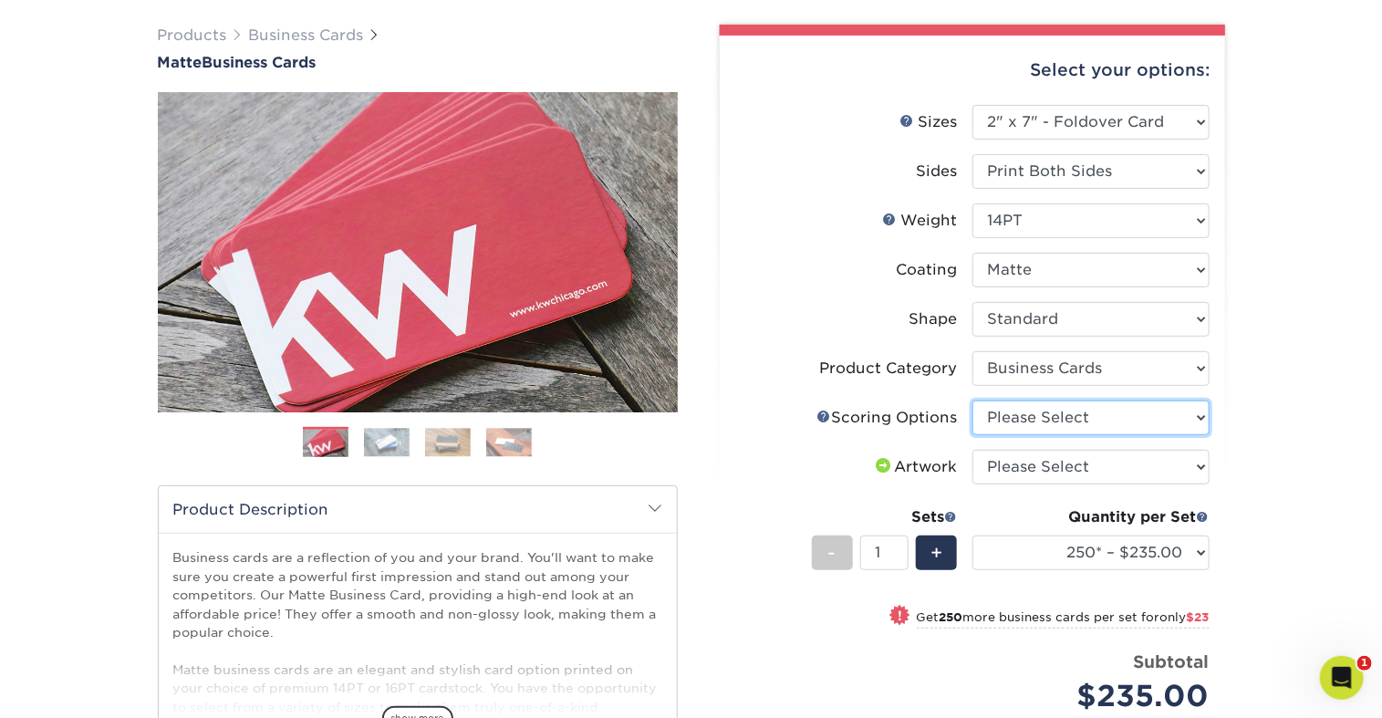
click at [1097, 435] on select "Please Select Score in Half" at bounding box center [1090, 417] width 237 height 35
select select "b23166fa-223a-4016-b2d3-d3438452c7d9"
click at [973, 435] on select "Please Select Score in Half" at bounding box center [1090, 417] width 237 height 35
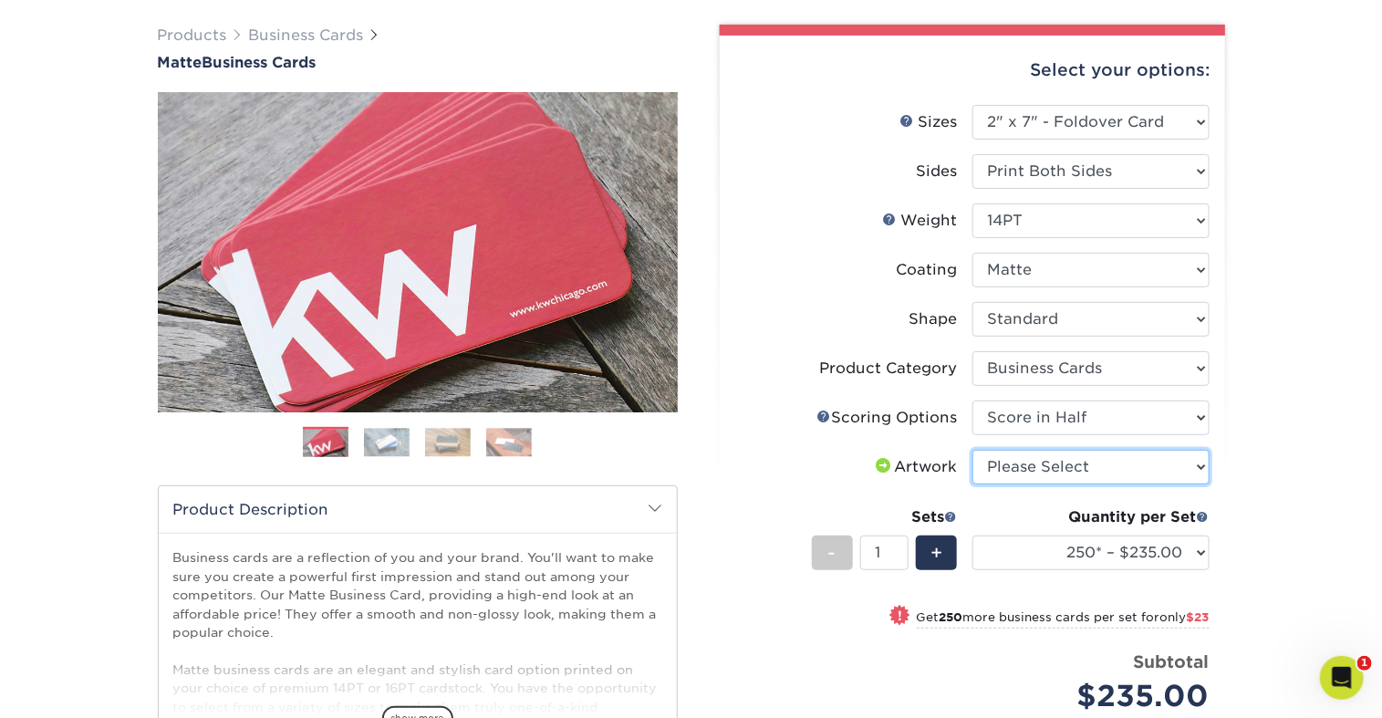
click at [1113, 484] on select "Please Select I will upload files I need a design - $100" at bounding box center [1090, 467] width 237 height 35
select select "upload"
click at [973, 484] on select "Please Select I will upload files I need a design - $100" at bounding box center [1090, 467] width 237 height 35
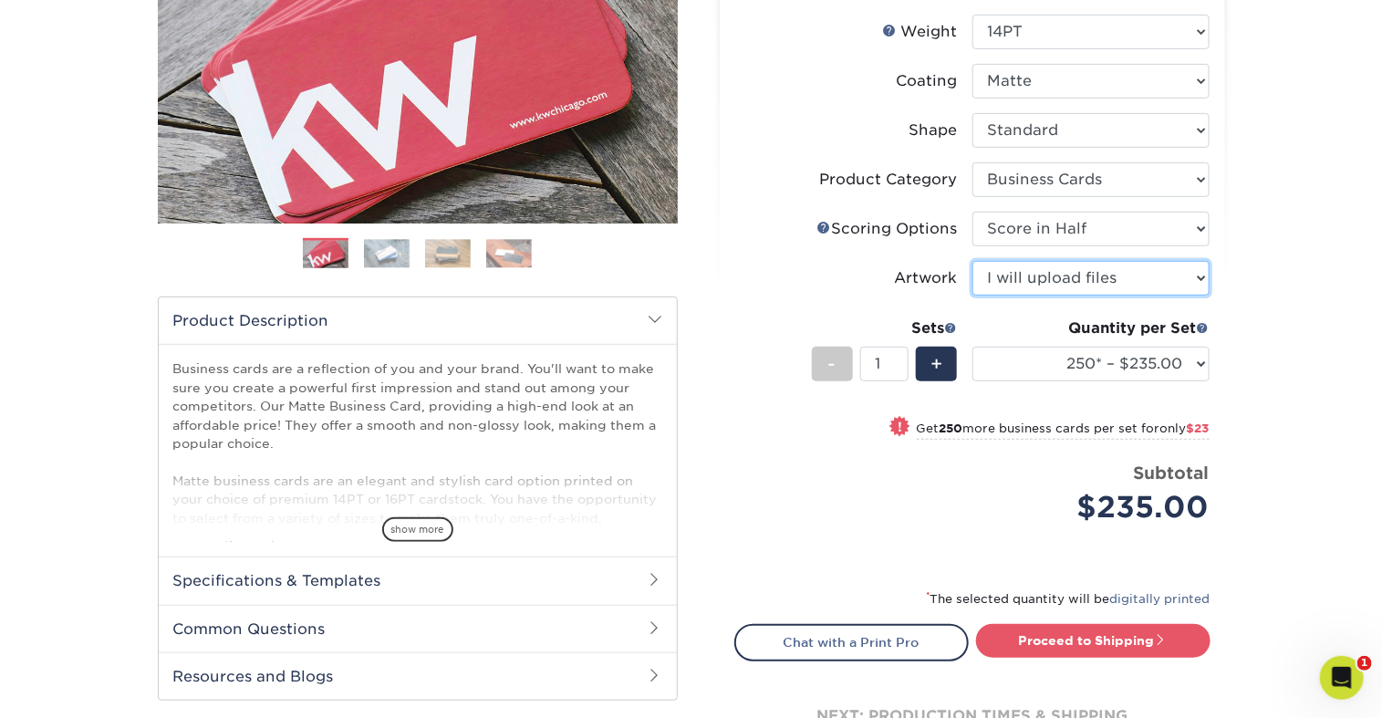
scroll to position [326, 0]
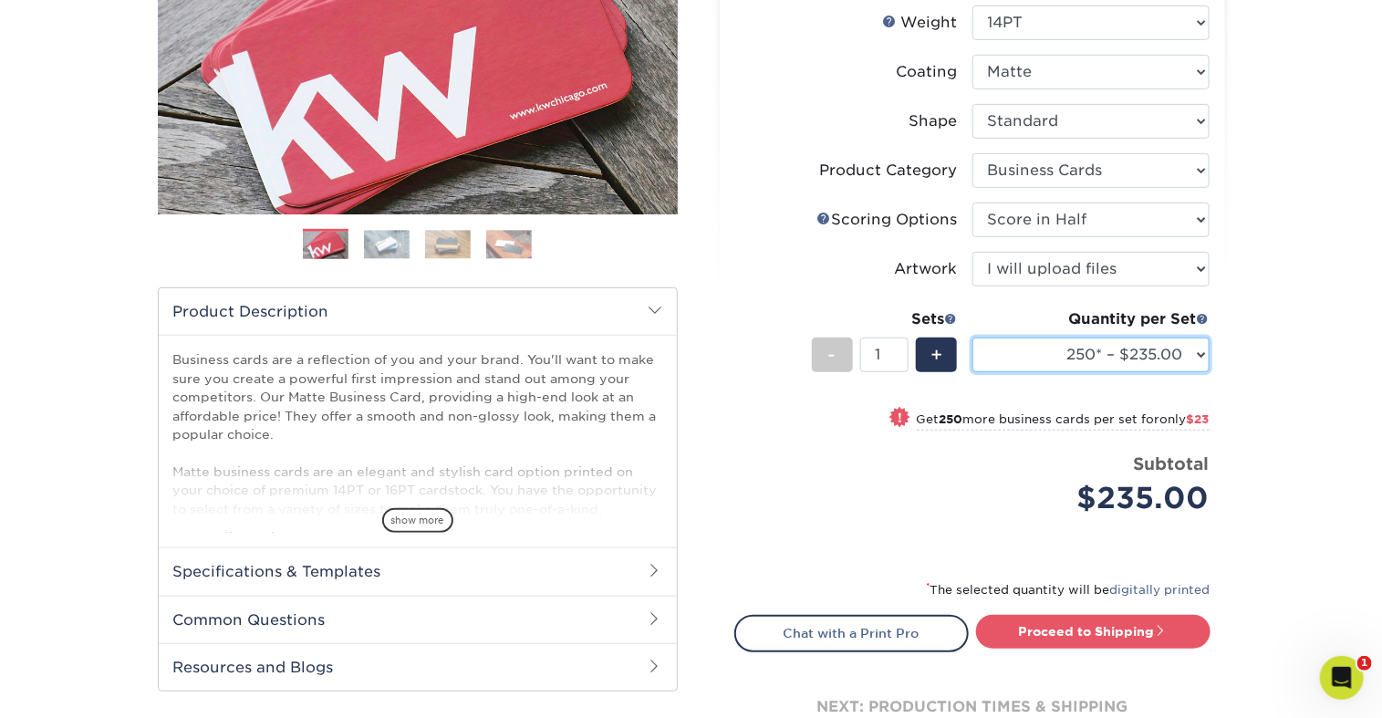
click at [1166, 372] on select "250* – $235.00 500 – $258.00 1000 – $277.00 2500 – $387.00 5000 – $629.00" at bounding box center [1090, 354] width 237 height 35
select select "500 – $258.00"
click at [973, 372] on select "250* – $235.00 500 – $258.00 1000 – $277.00 2500 – $387.00 5000 – $629.00" at bounding box center [1090, 354] width 237 height 35
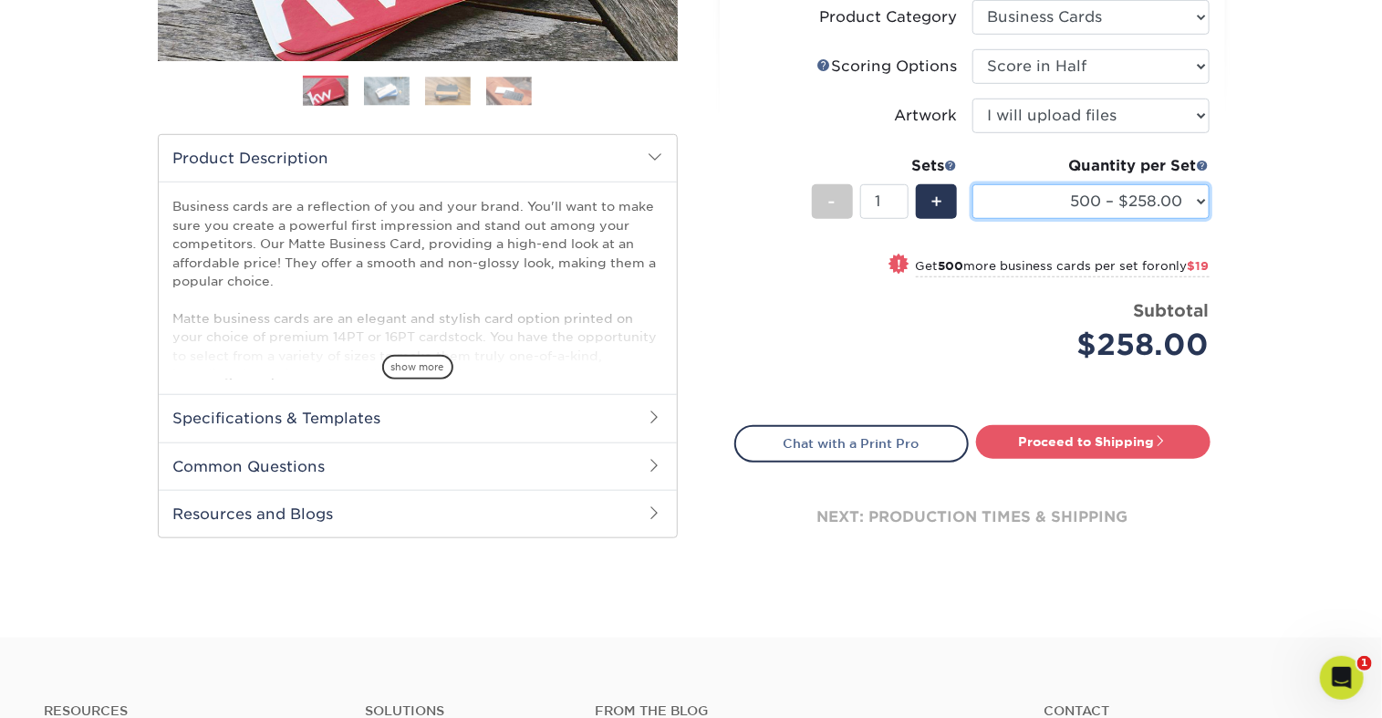
scroll to position [615, 0]
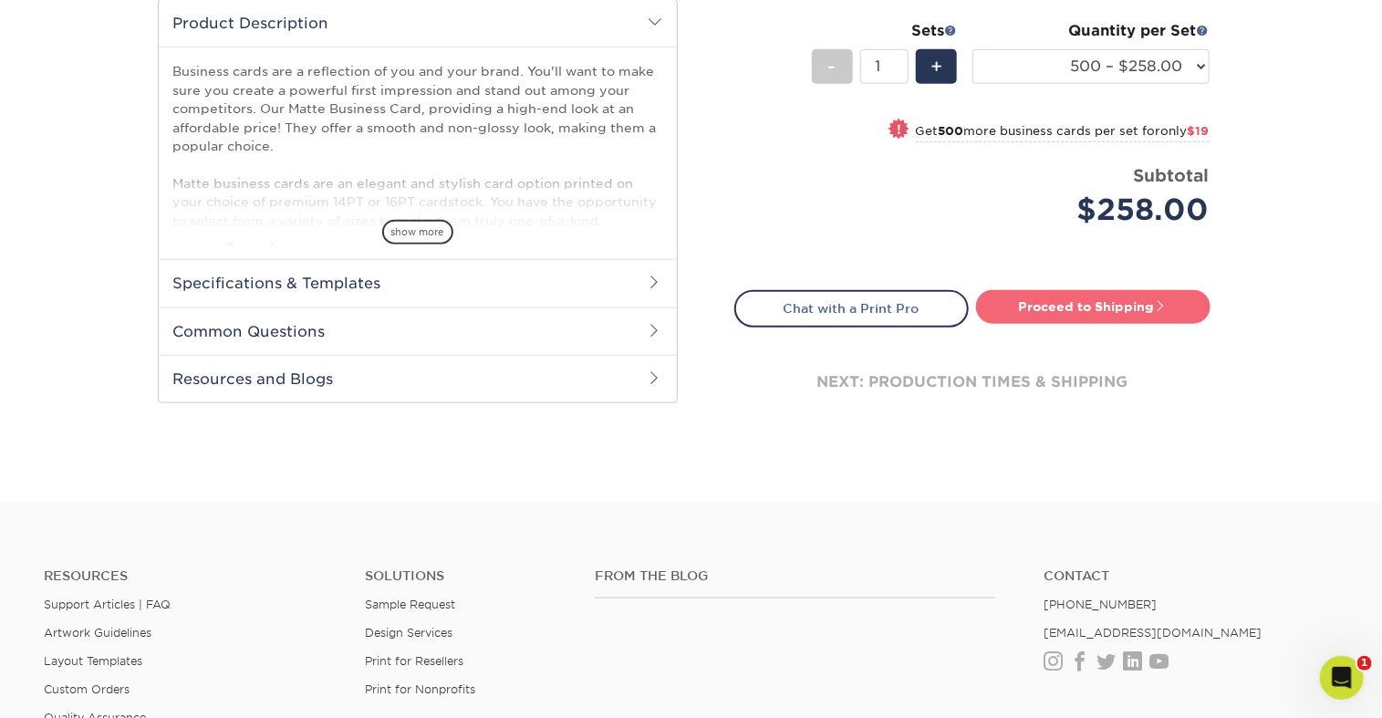
click at [1061, 323] on link "Proceed to Shipping" at bounding box center [1093, 306] width 234 height 33
type input "Set 1"
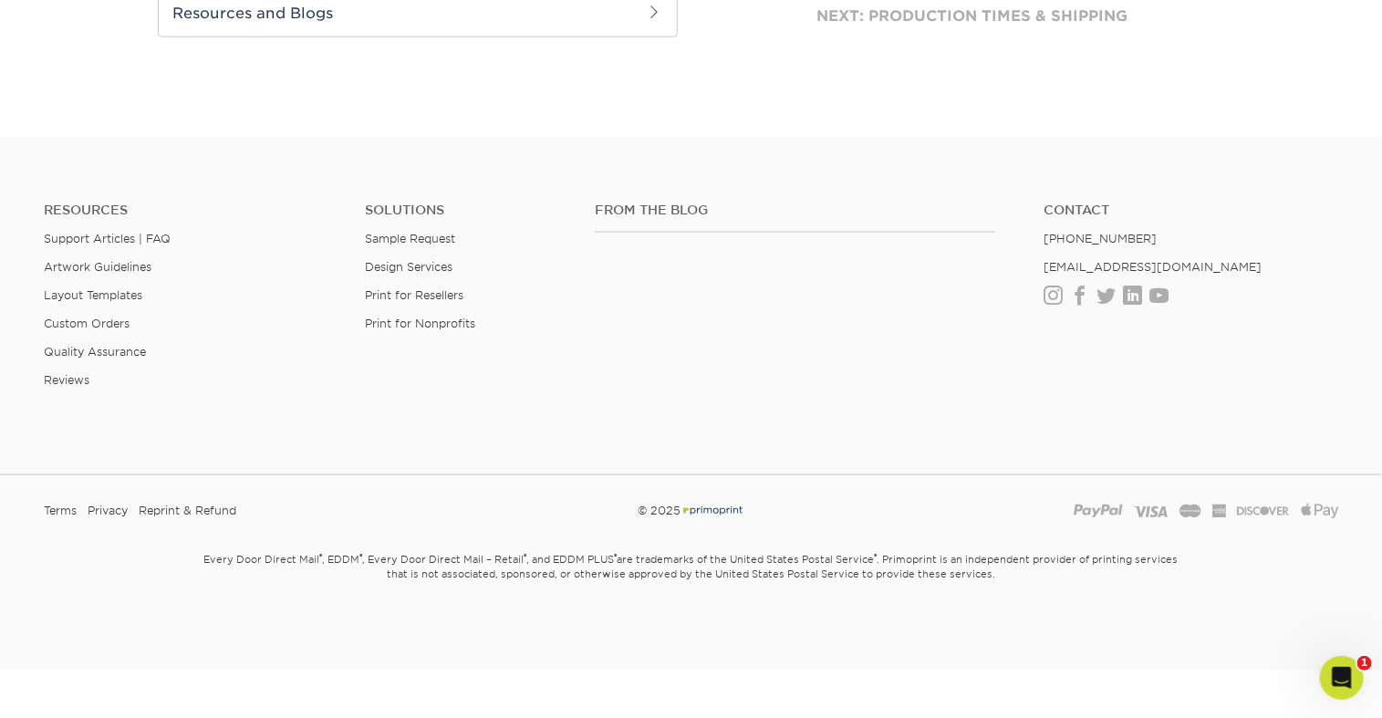
select select "5af47771-b9ae-4f72-9178-312f928358c7"
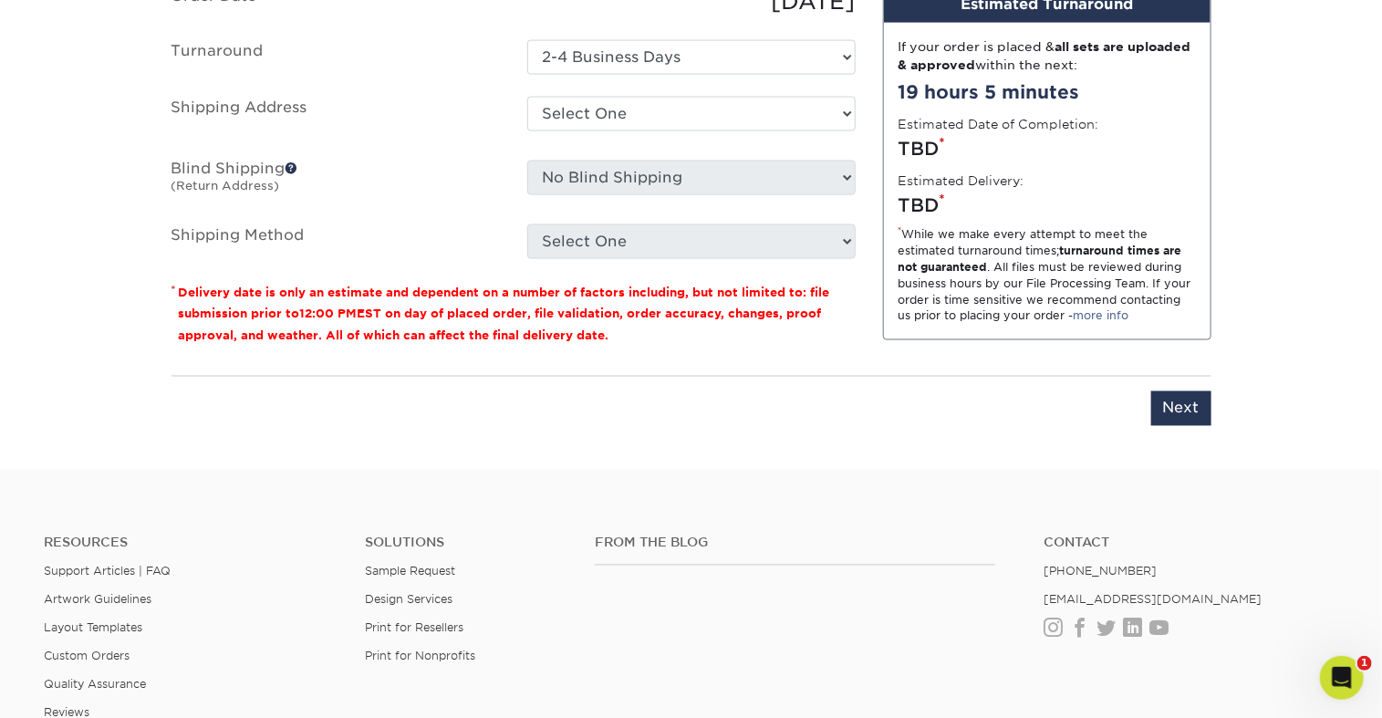
scroll to position [1217, 0]
drag, startPoint x: 544, startPoint y: 103, endPoint x: 476, endPoint y: 102, distance: 67.5
type input "Bzcrds LCrane"
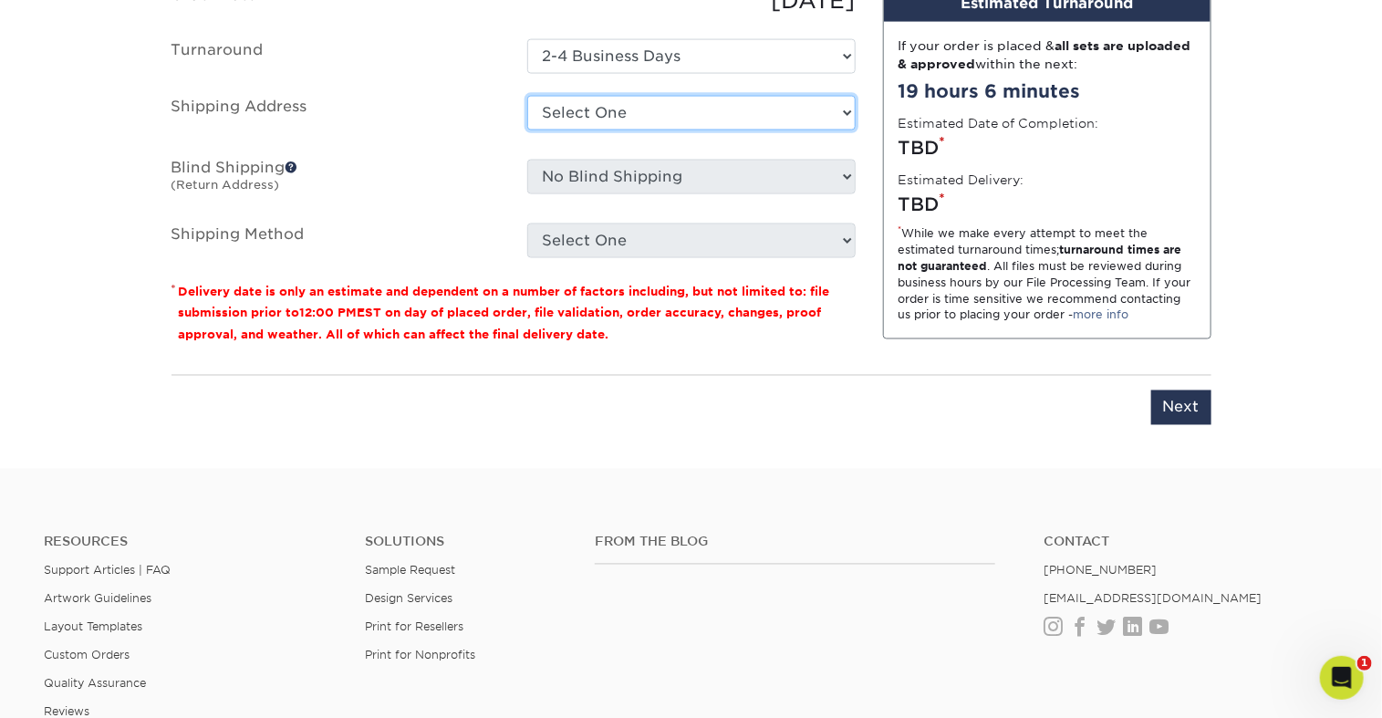
click at [630, 130] on select "Select One ADV Amber Smith ARenihan Bridget Reitano AGS Heather Hutchinson KHar…" at bounding box center [691, 113] width 328 height 35
select select "29762"
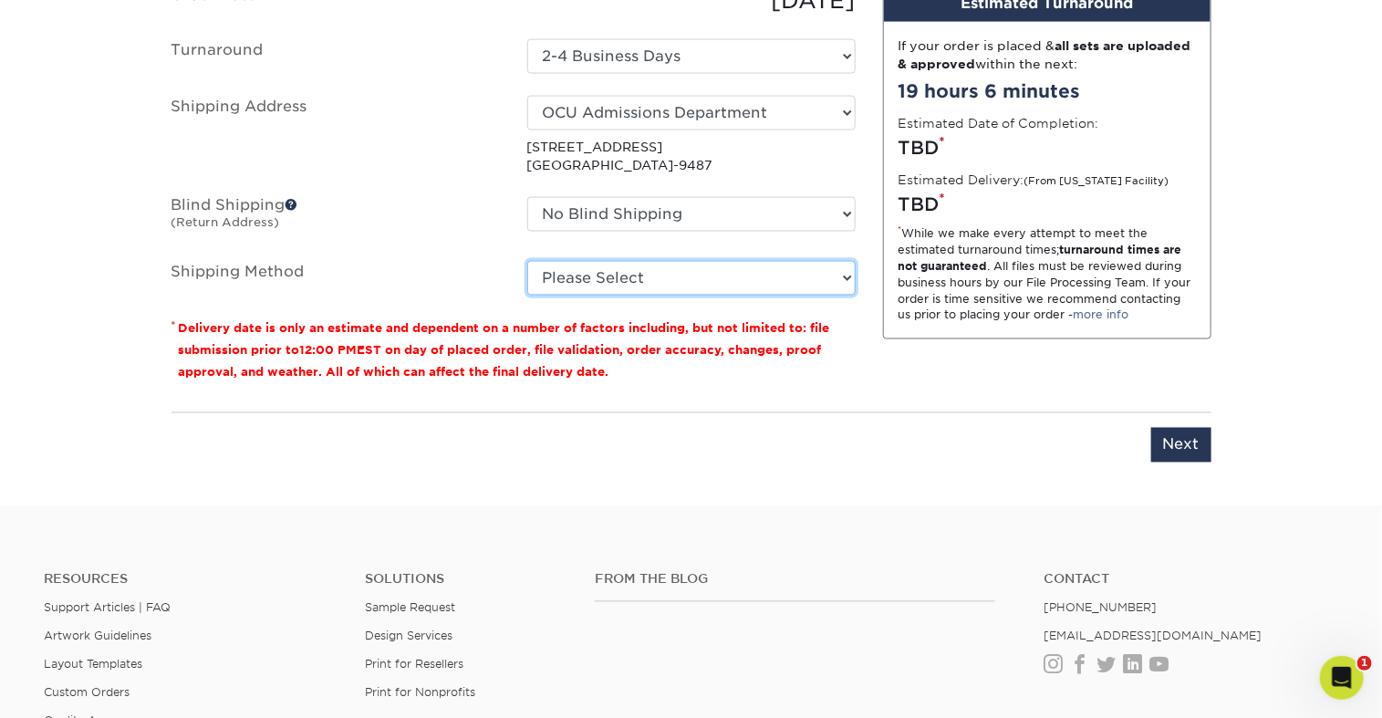
click at [692, 295] on select "Please Select Ground Shipping (+$8.96) 3 Day Shipping Service (+$15.34) 2 Day A…" at bounding box center [691, 278] width 328 height 35
select select "03"
click at [527, 295] on select "Please Select Ground Shipping (+$8.96) 3 Day Shipping Service (+$15.34) 2 Day A…" at bounding box center [691, 278] width 328 height 35
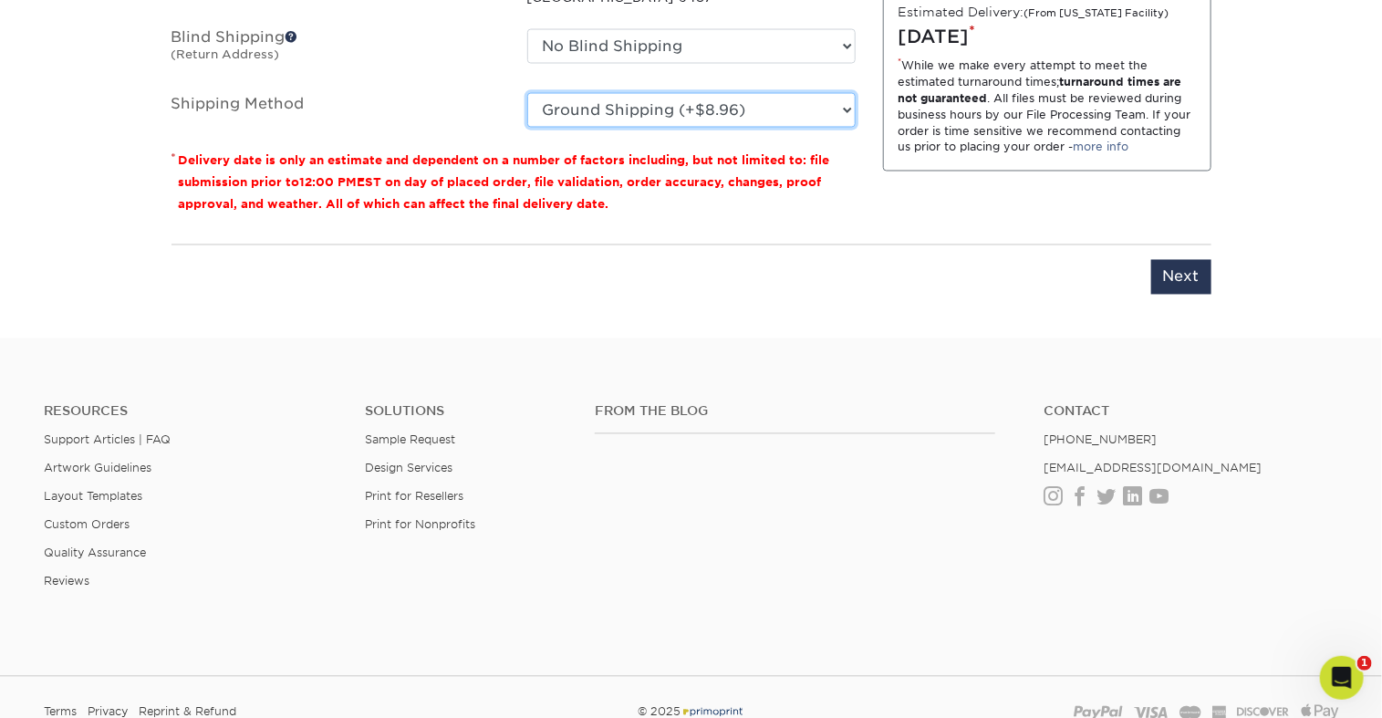
scroll to position [1414, 0]
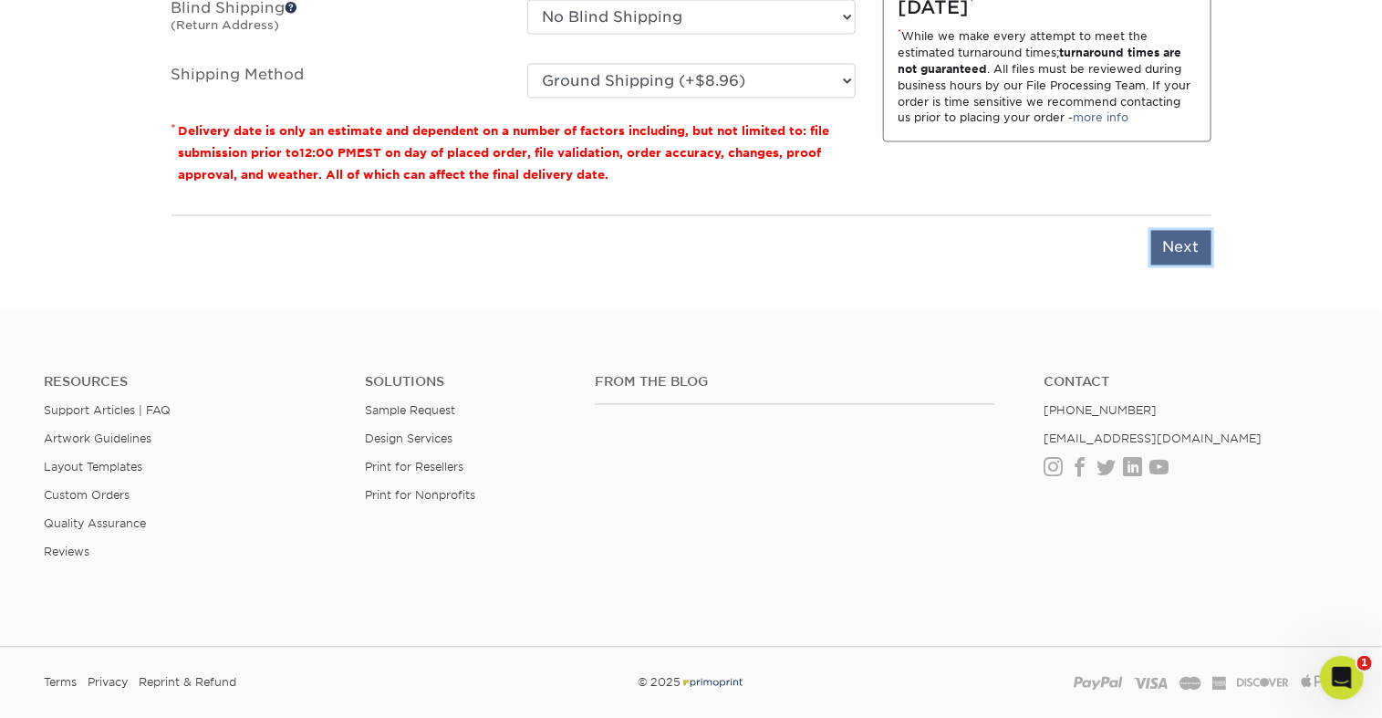
click at [1165, 265] on input "Next" at bounding box center [1181, 248] width 60 height 35
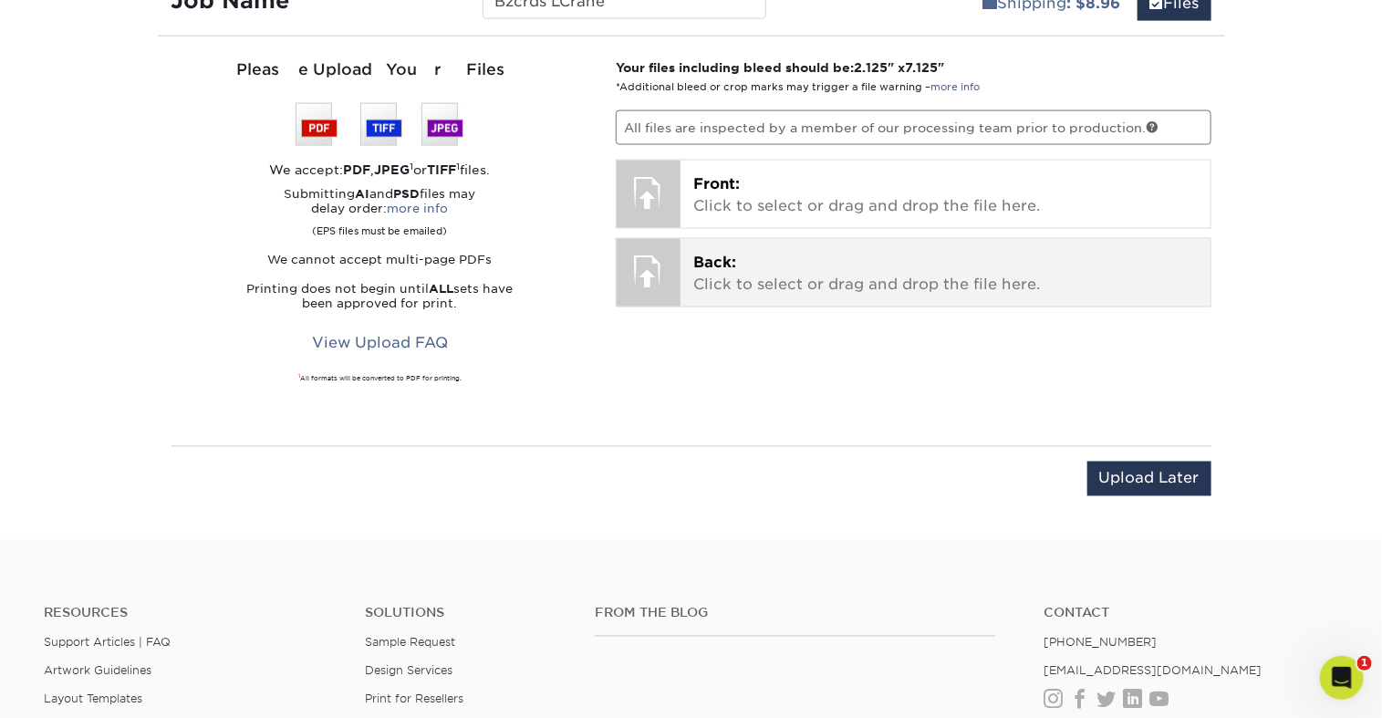
scroll to position [1117, 0]
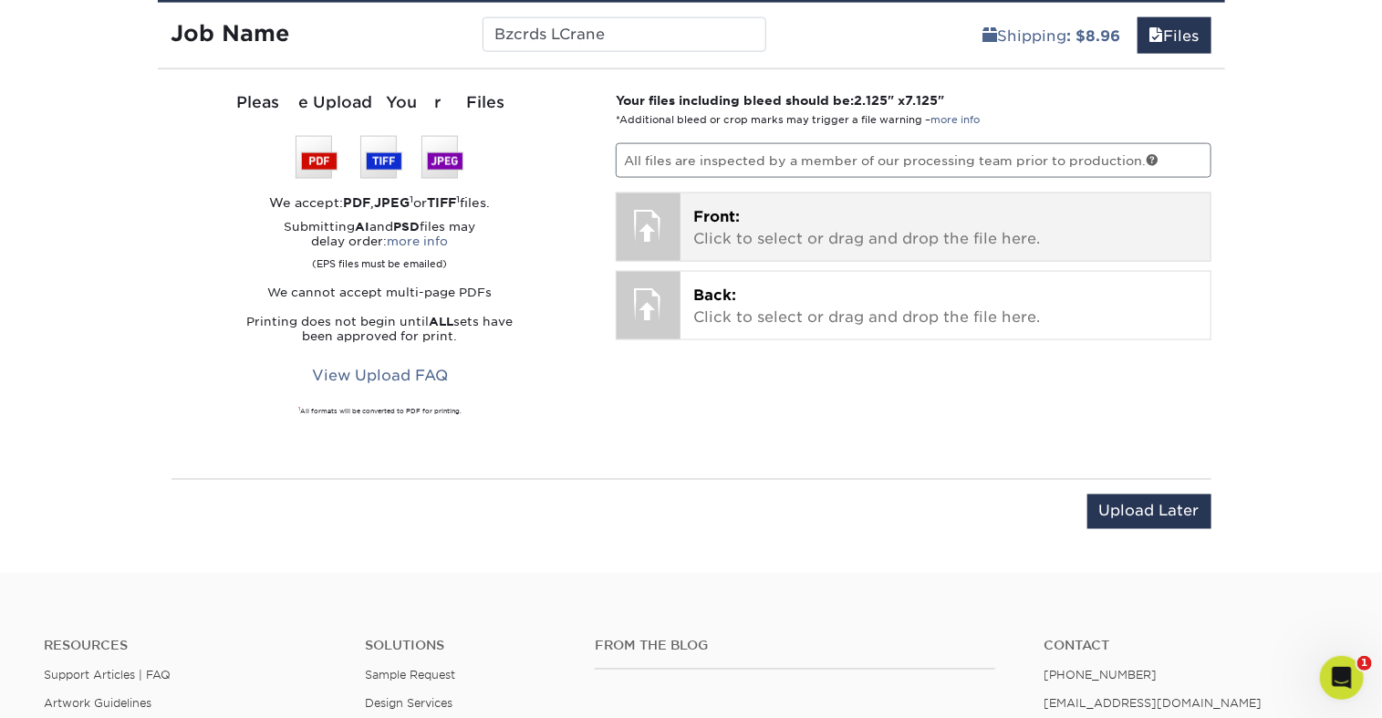
click at [820, 250] on p "Front: Click to select or drag and drop the file here." at bounding box center [945, 228] width 504 height 44
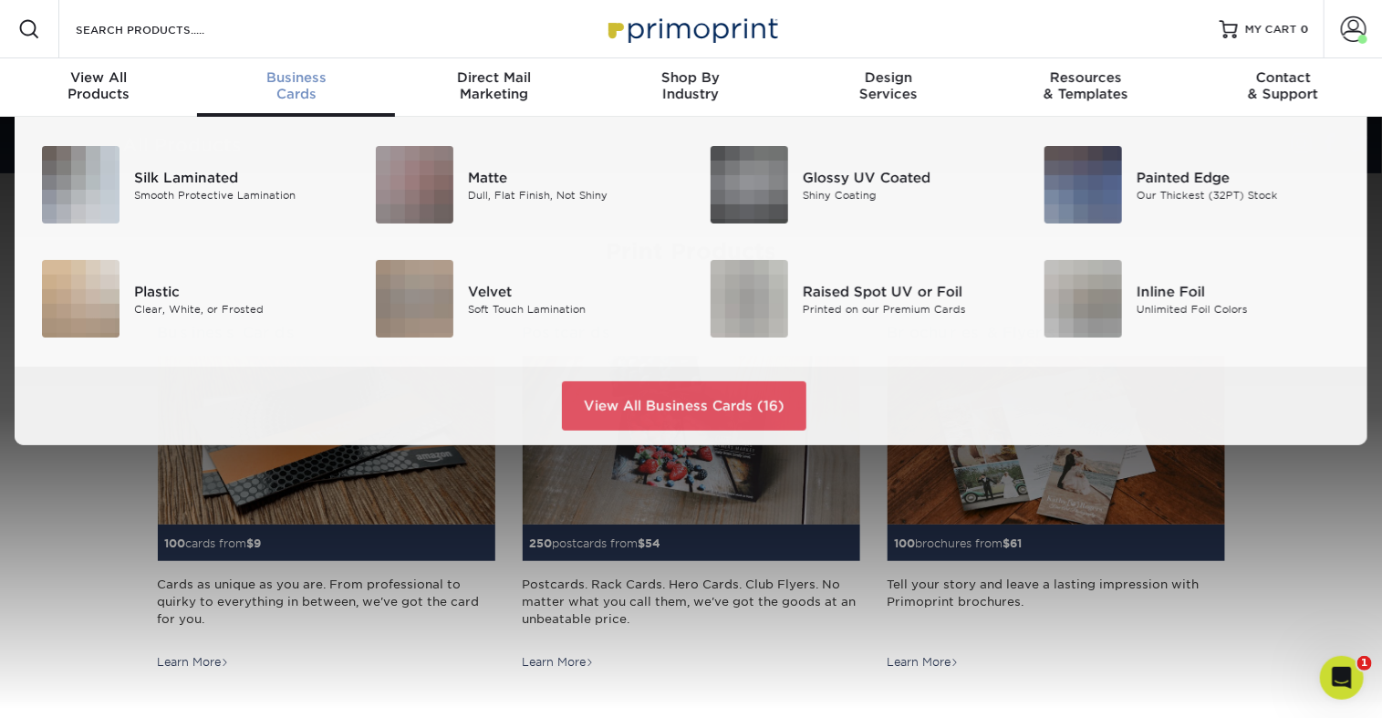
click at [309, 102] on div "Business Cards" at bounding box center [295, 85] width 197 height 33
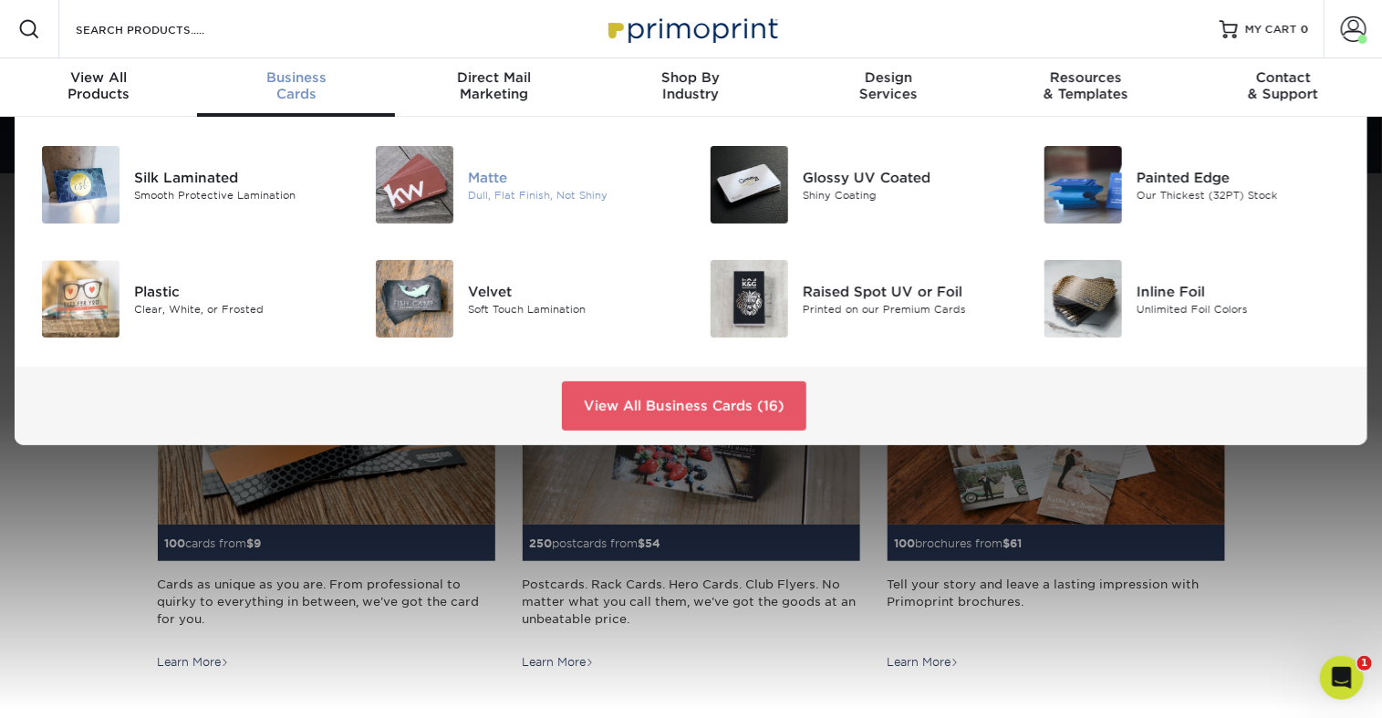
click at [514, 202] on div "Dull, Flat Finish, Not Shiny" at bounding box center [572, 195] width 209 height 16
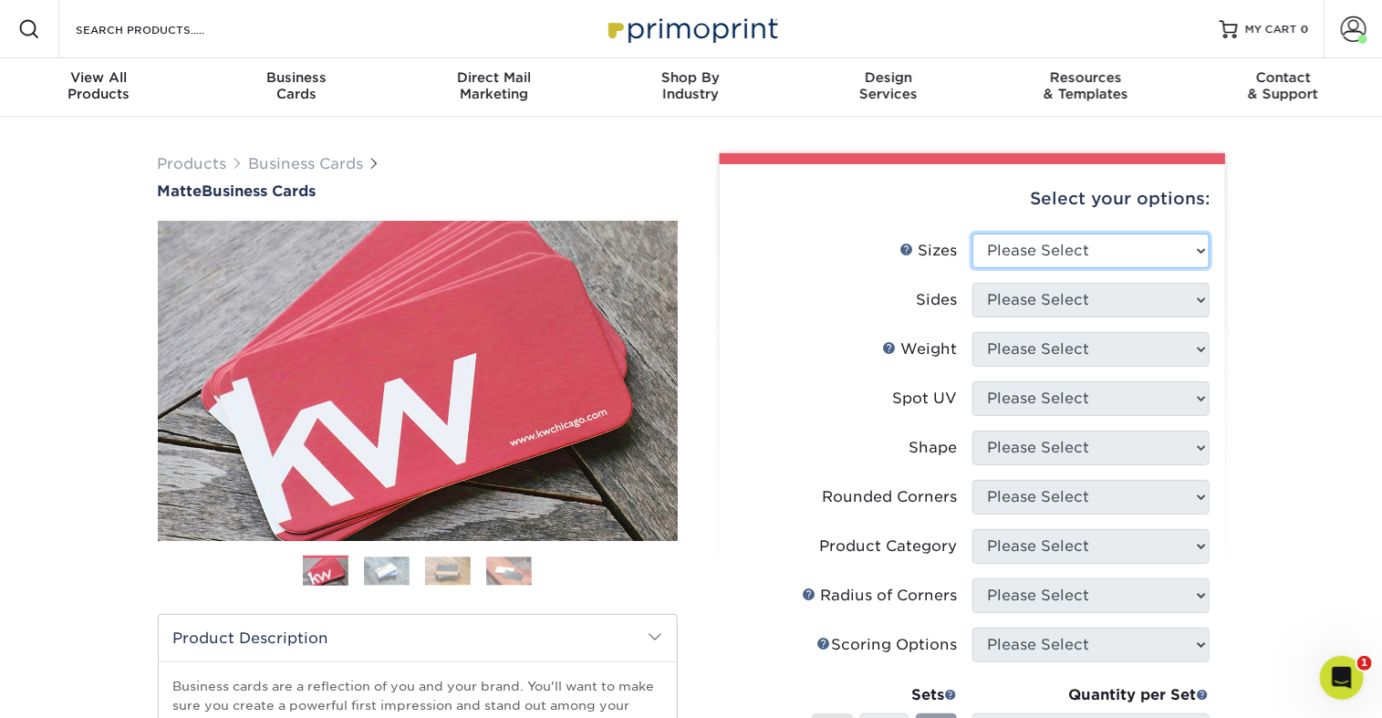
click at [1011, 268] on select "Please Select 1.5" x 3.5" - Mini 1.75" x 3.5" - Mini 2" x 2" - Square 2" x 3" -…" at bounding box center [1090, 250] width 237 height 35
select select "3.50x4.00"
click at [973, 268] on select "Please Select 1.5" x 3.5" - Mini 1.75" x 3.5" - Mini 2" x 2" - Square 2" x 3" -…" at bounding box center [1090, 250] width 237 height 35
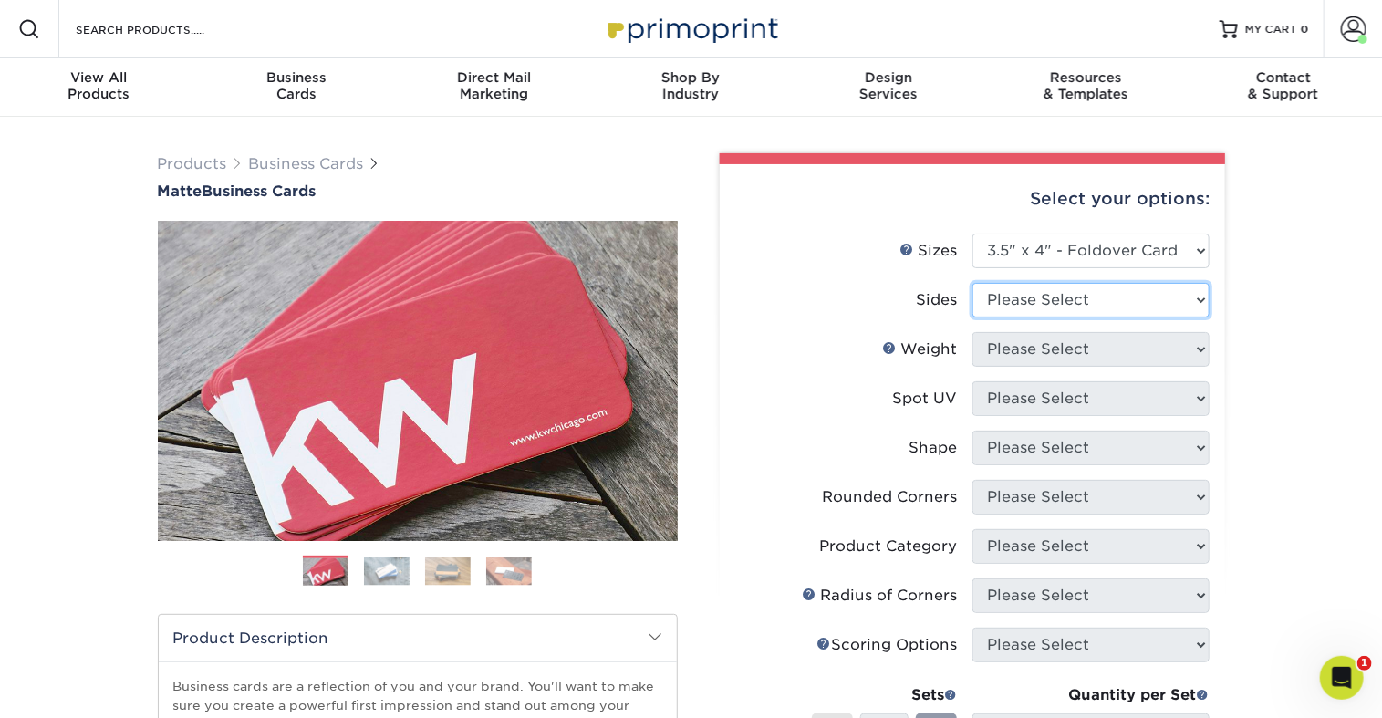
click at [1062, 317] on select "Please Select Print Both Sides Print Front Only" at bounding box center [1090, 300] width 237 height 35
select select "13abbda7-1d64-4f25-8bb2-c179b224825d"
click at [973, 317] on select "Please Select Print Both Sides Print Front Only" at bounding box center [1090, 300] width 237 height 35
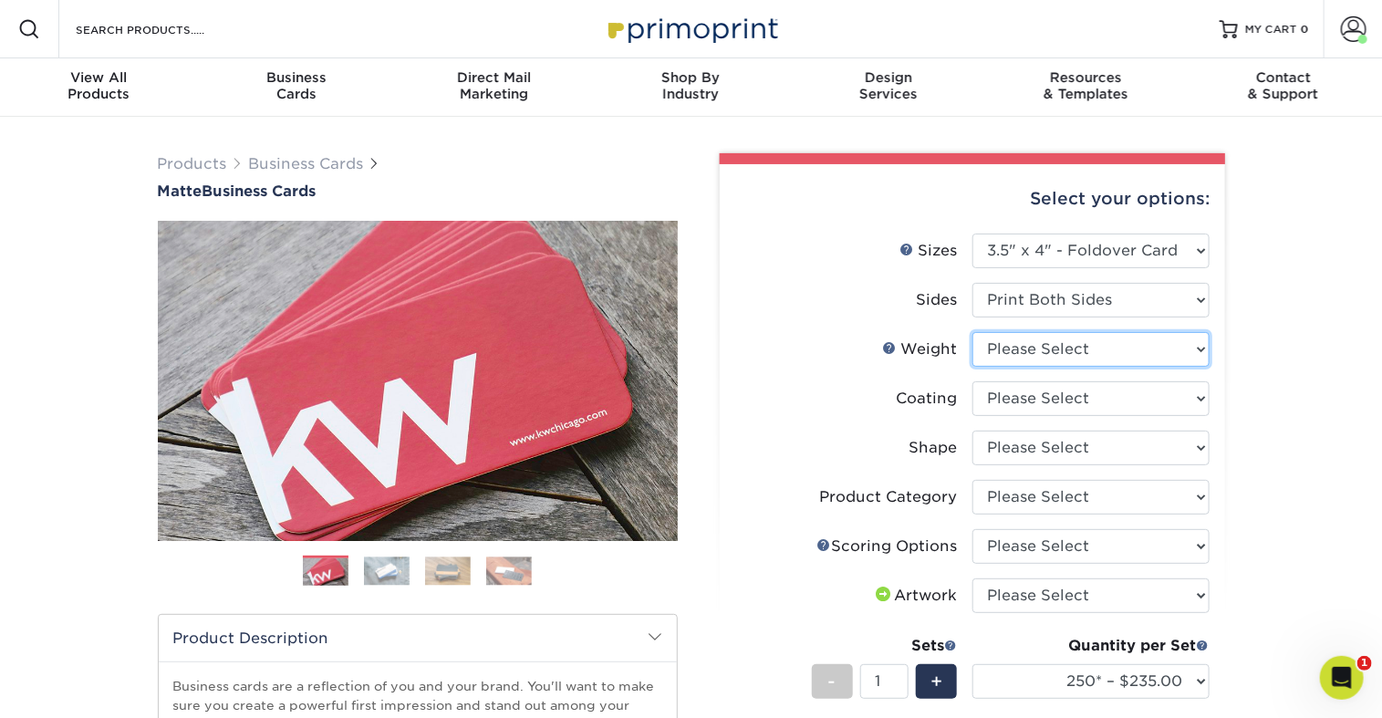
click at [1078, 367] on select "Please Select 14PT" at bounding box center [1090, 349] width 237 height 35
select select "14PT"
click at [973, 367] on select "Please Select 14PT" at bounding box center [1090, 349] width 237 height 35
select select "-1"
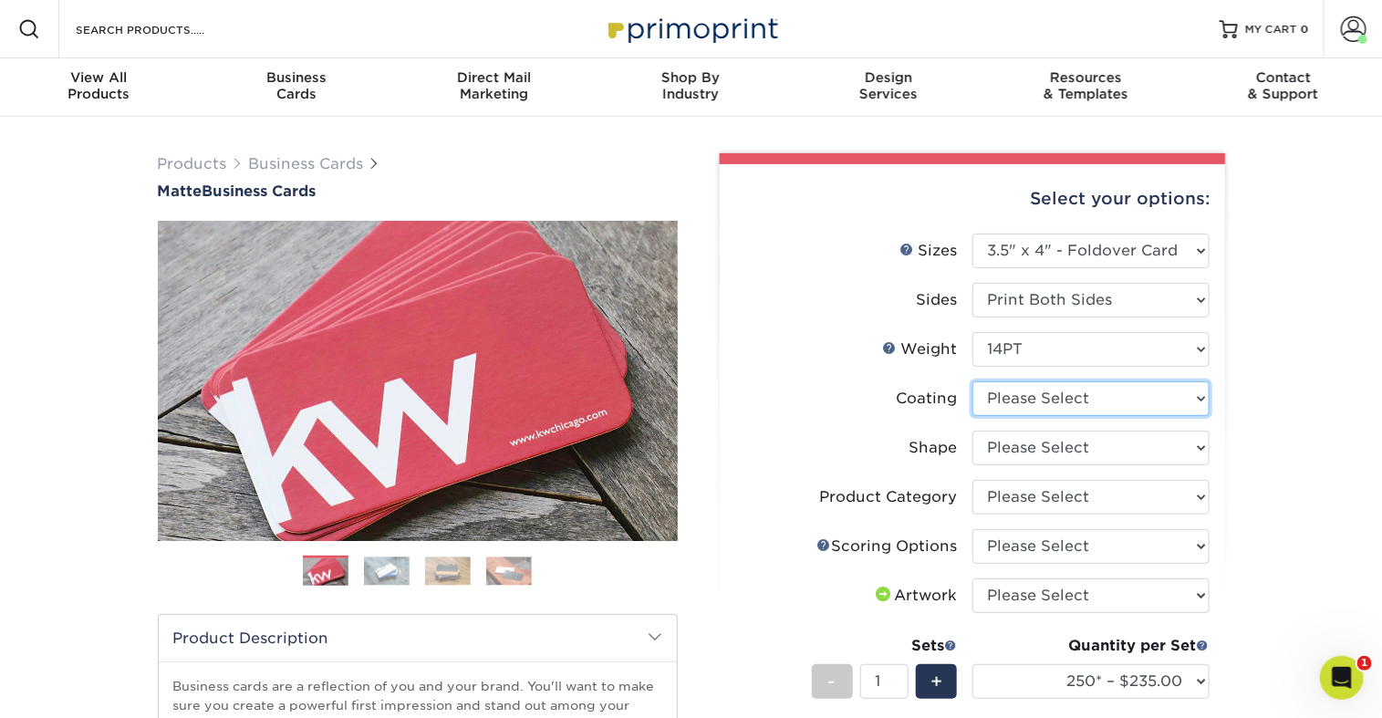
click at [1086, 416] on select at bounding box center [1090, 398] width 237 height 35
select select "121bb7b5-3b4d-429f-bd8d-bbf80e953313"
click at [973, 416] on select at bounding box center [1090, 398] width 237 height 35
select select "-1"
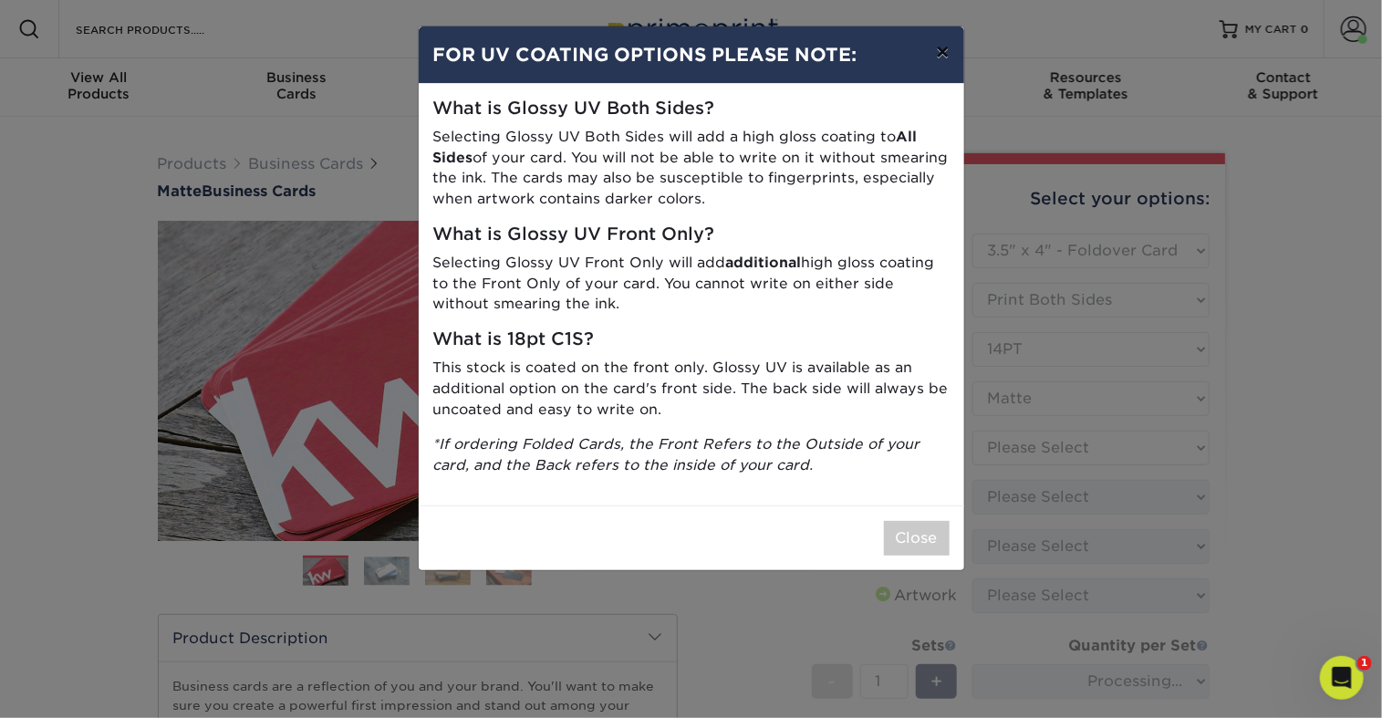
click at [948, 70] on button "×" at bounding box center [942, 51] width 42 height 51
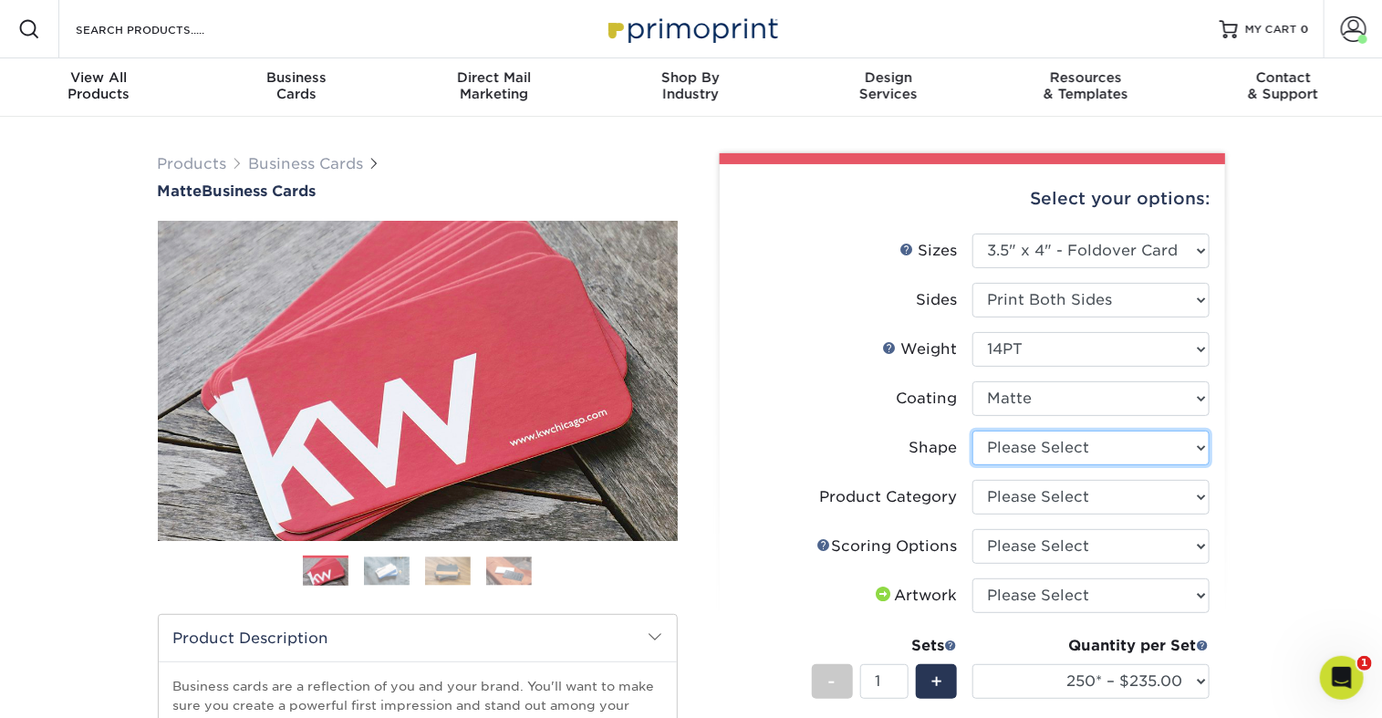
click at [1113, 465] on select "Please Select Standard" at bounding box center [1090, 447] width 237 height 35
select select "standard"
click at [973, 465] on select "Please Select Standard" at bounding box center [1090, 447] width 237 height 35
select select "-1"
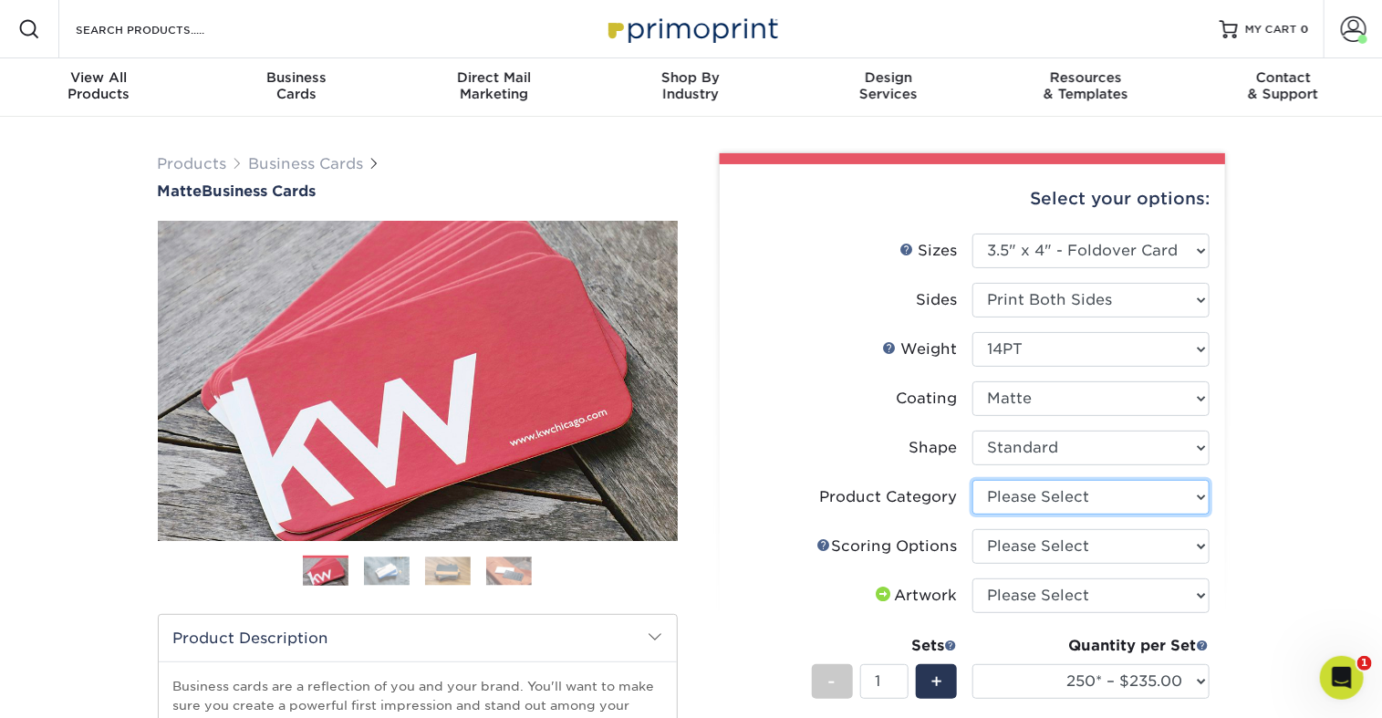
click at [1116, 514] on select "Please Select Business Cards" at bounding box center [1090, 497] width 237 height 35
select select "3b5148f1-0588-4f88-a218-97bcfdce65c1"
click at [973, 514] on select "Please Select Business Cards" at bounding box center [1090, 497] width 237 height 35
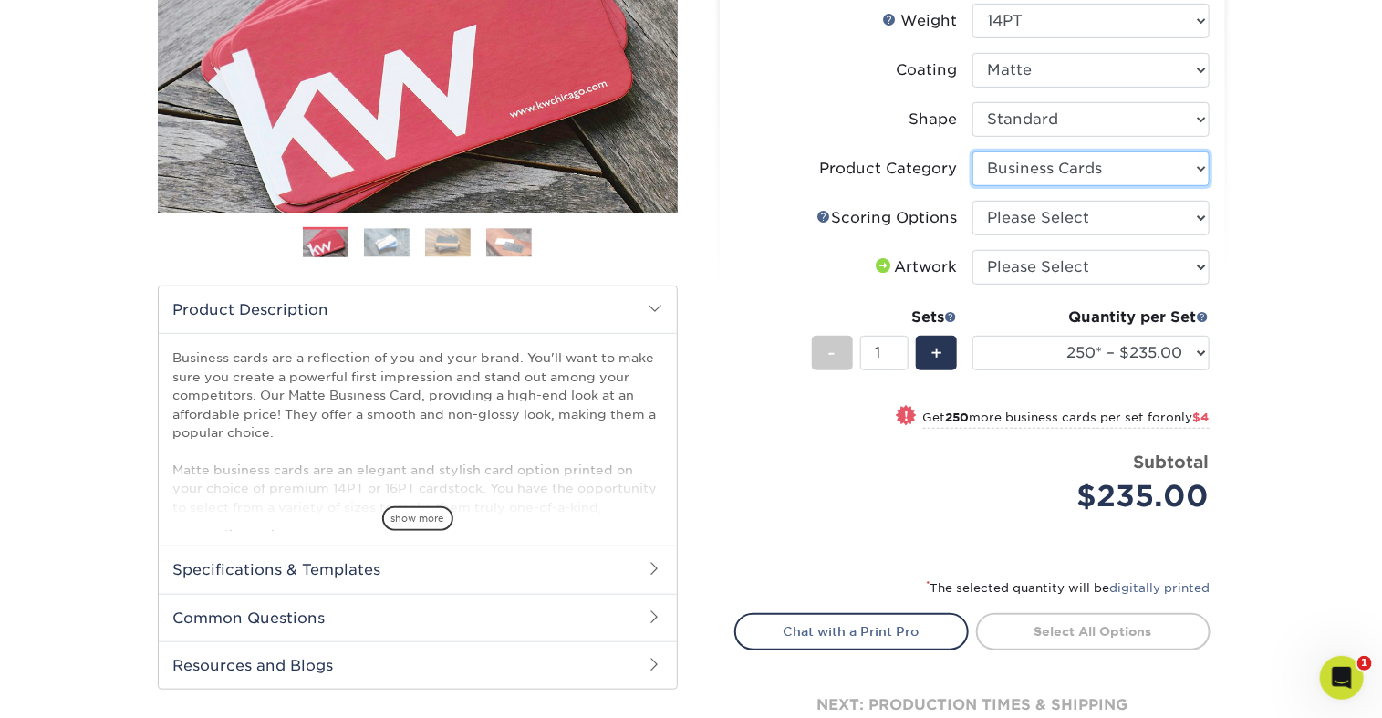
scroll to position [329, 0]
click at [1055, 234] on select "Please Select Score in Half" at bounding box center [1090, 217] width 237 height 35
select select "b23166fa-223a-4016-b2d3-d3438452c7d9"
click at [973, 234] on select "Please Select Score in Half" at bounding box center [1090, 217] width 237 height 35
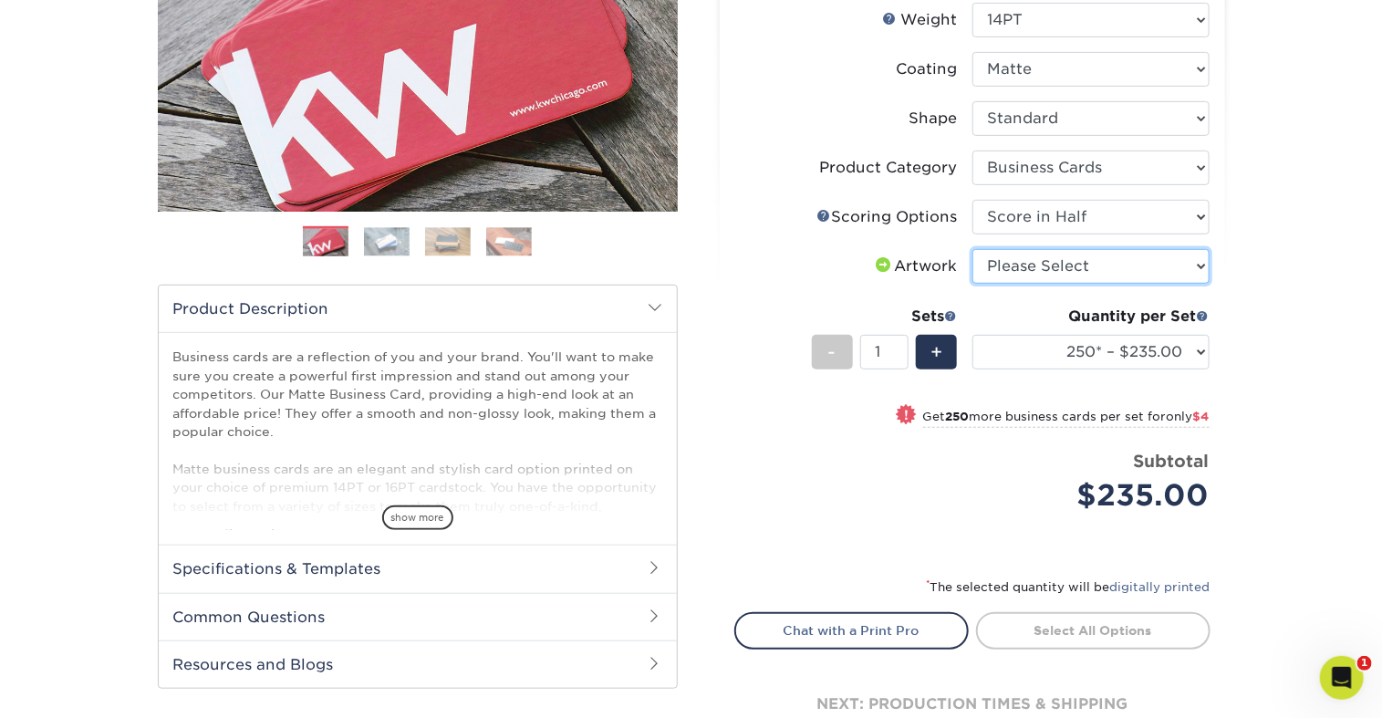
click at [1071, 284] on select "Please Select I will upload files I need a design - $100" at bounding box center [1090, 266] width 237 height 35
select select "upload"
click at [973, 284] on select "Please Select I will upload files I need a design - $100" at bounding box center [1090, 266] width 237 height 35
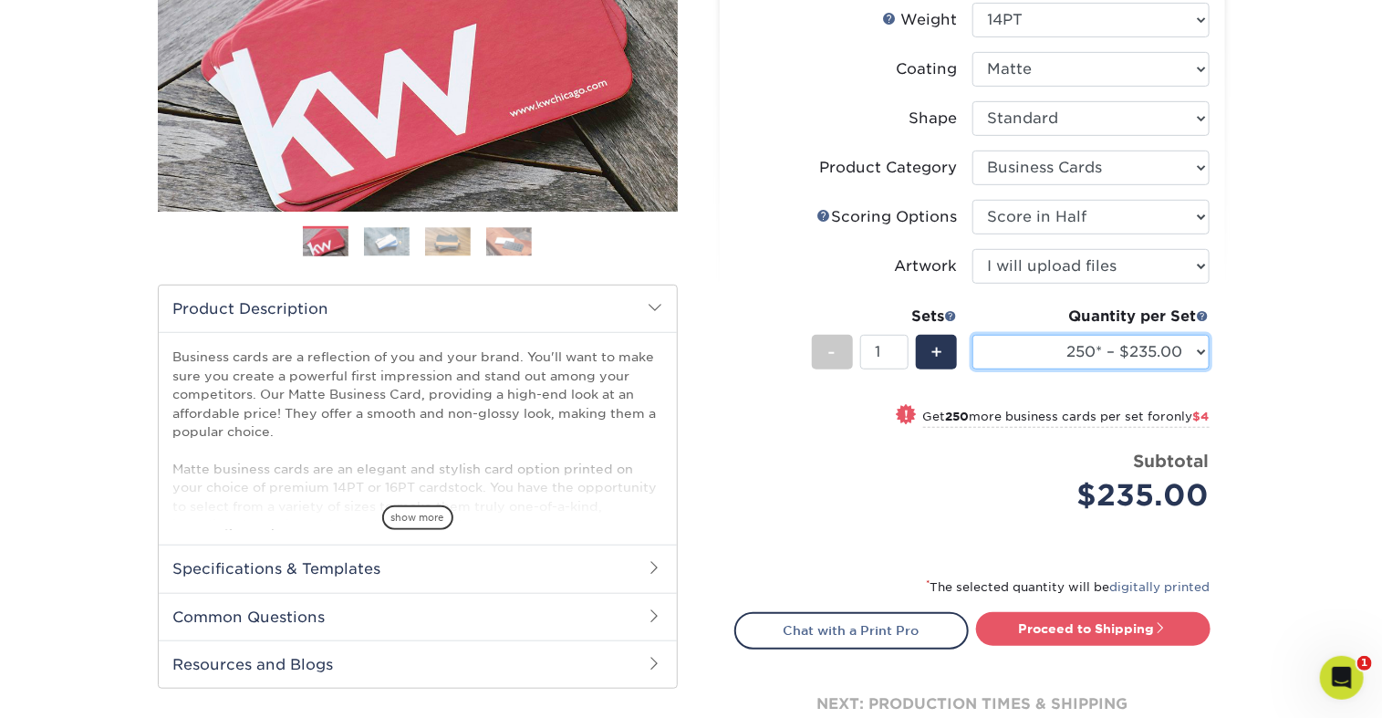
click at [1092, 369] on select "250* – $235.00 500 – $239.00 1000 – $244.00 2500 – $341.00 5000 – $552.00" at bounding box center [1090, 352] width 237 height 35
select select "500 – $239.00"
click at [973, 369] on select "250* – $235.00 500 – $239.00 1000 – $244.00 2500 – $341.00 5000 – $552.00" at bounding box center [1090, 352] width 237 height 35
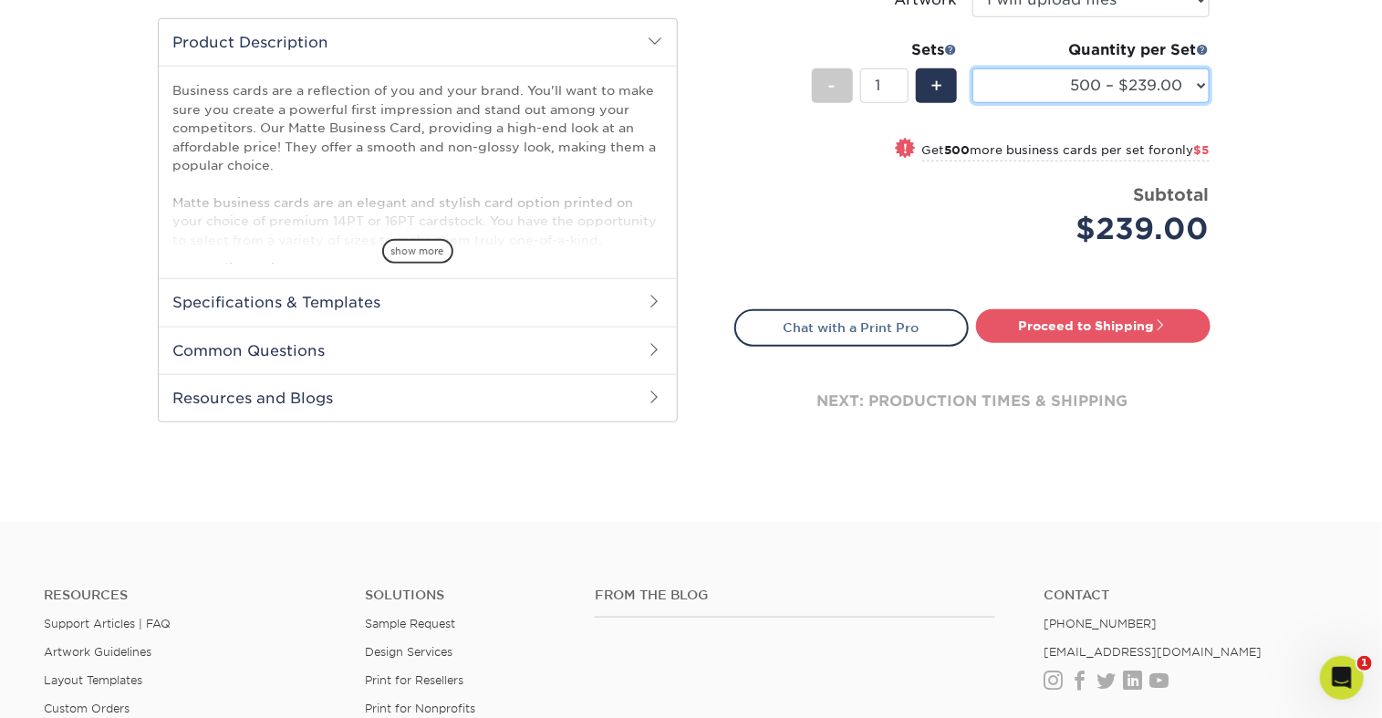
scroll to position [602, 0]
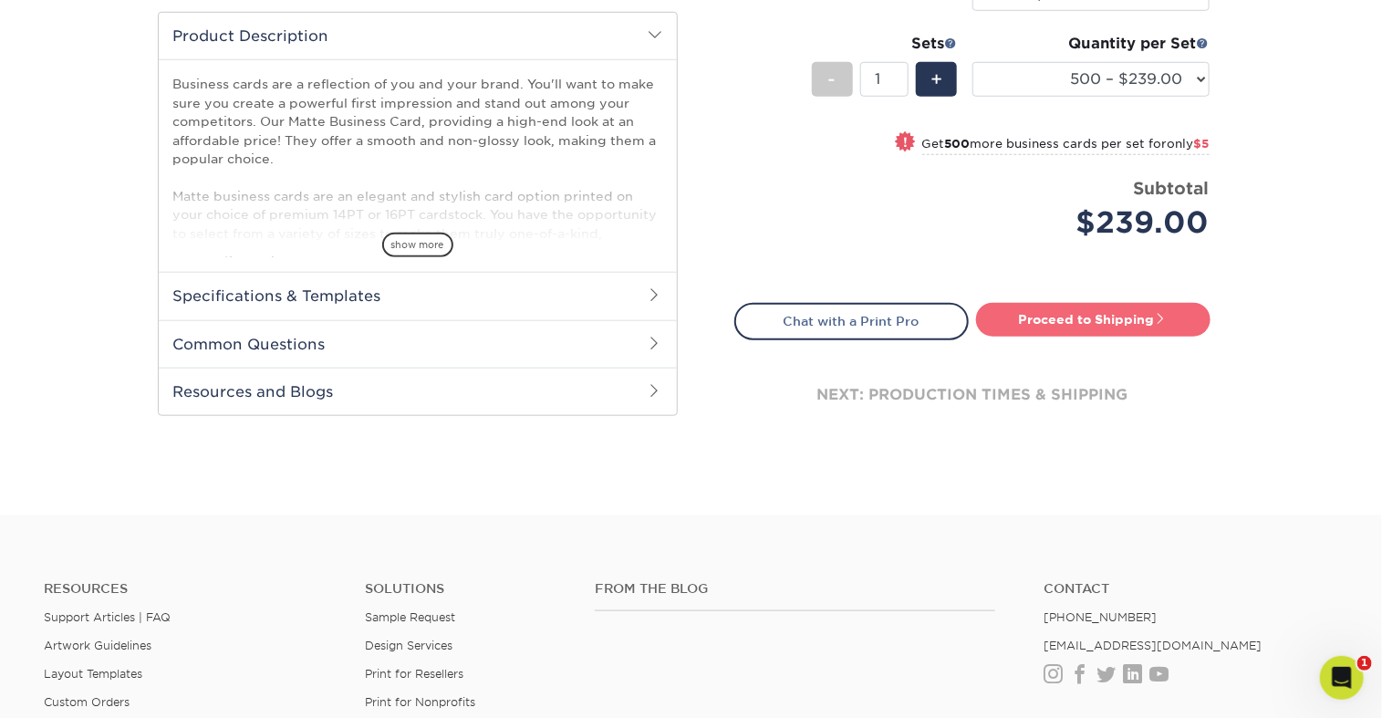
click at [1065, 336] on link "Proceed to Shipping" at bounding box center [1093, 319] width 234 height 33
type input "Set 1"
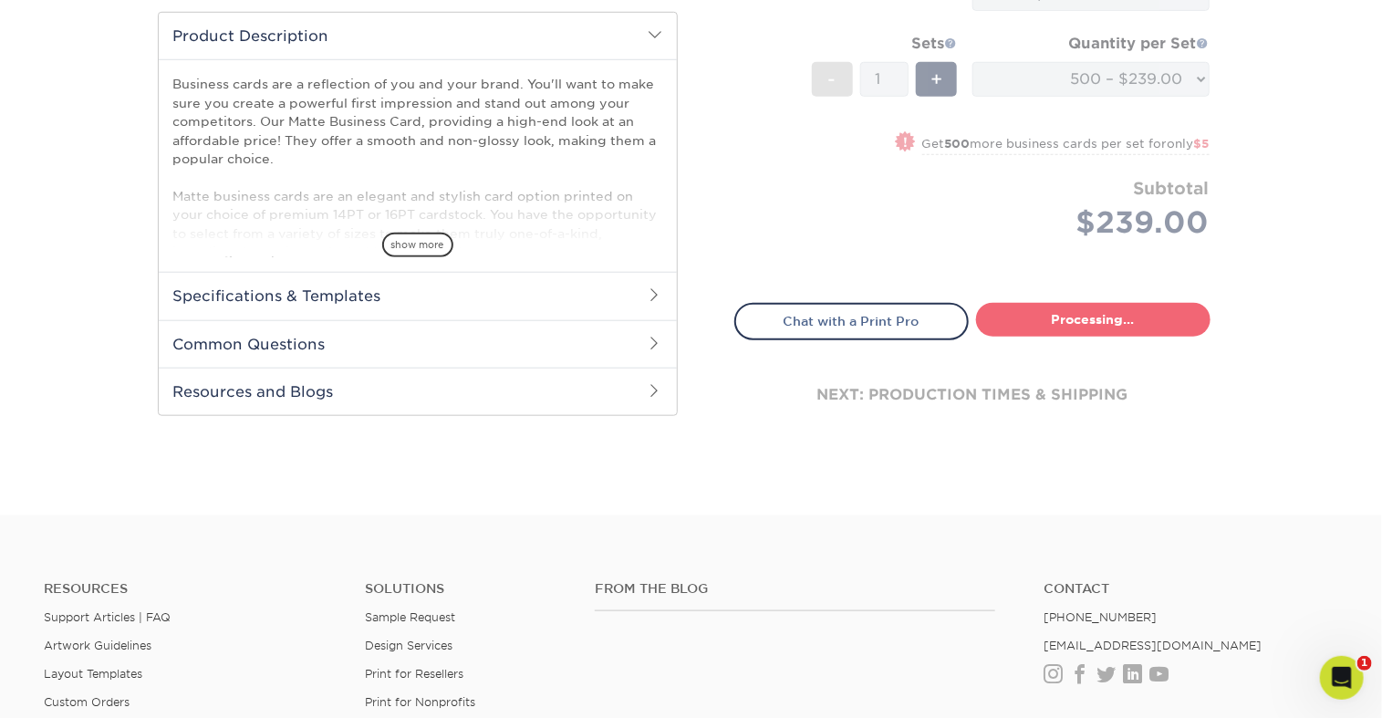
select select "d378a5f5-dd67-426e-af57-d4acd28bcade"
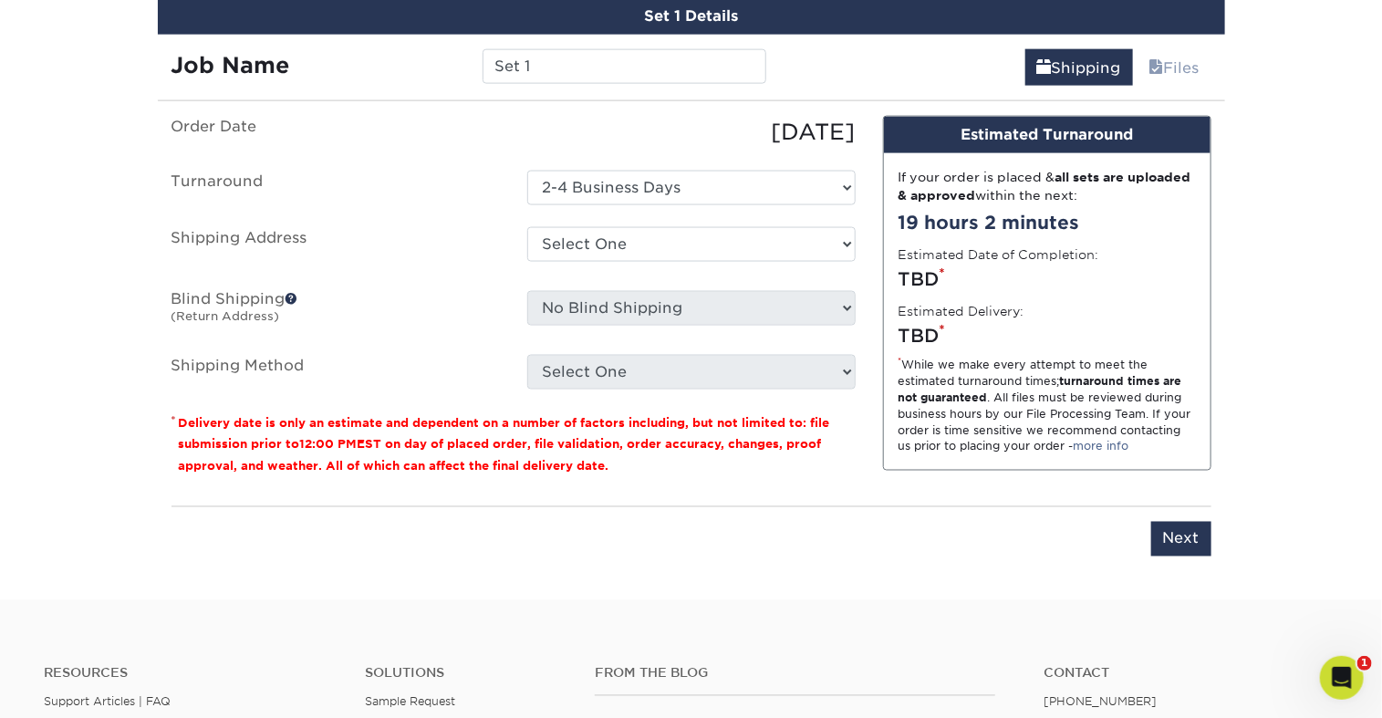
scroll to position [1217, 0]
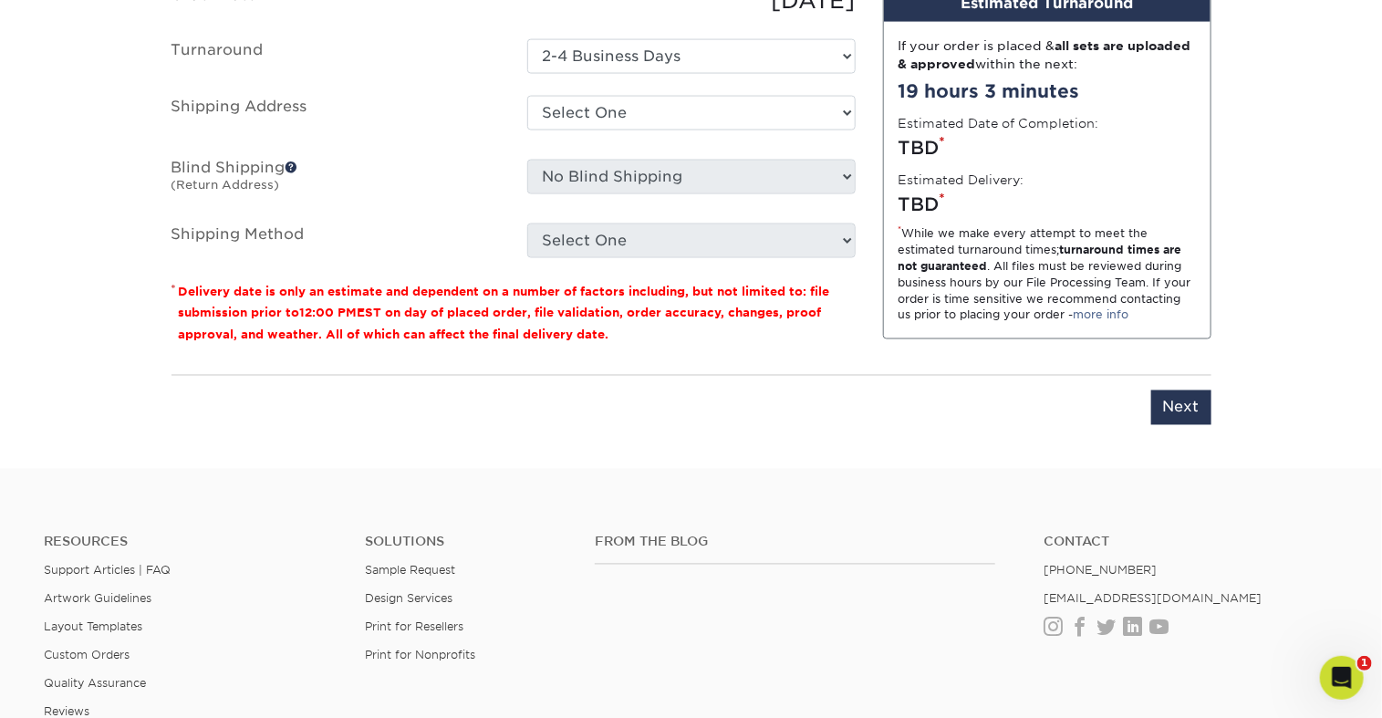
drag, startPoint x: 549, startPoint y: 100, endPoint x: 448, endPoint y: 96, distance: 101.3
type input "Bzcrds LCrane"
click at [594, 130] on select "Select One ADV Amber Smith ARenihan Bridget Reitano AGS Heather Hutchinson KHar…" at bounding box center [691, 113] width 328 height 35
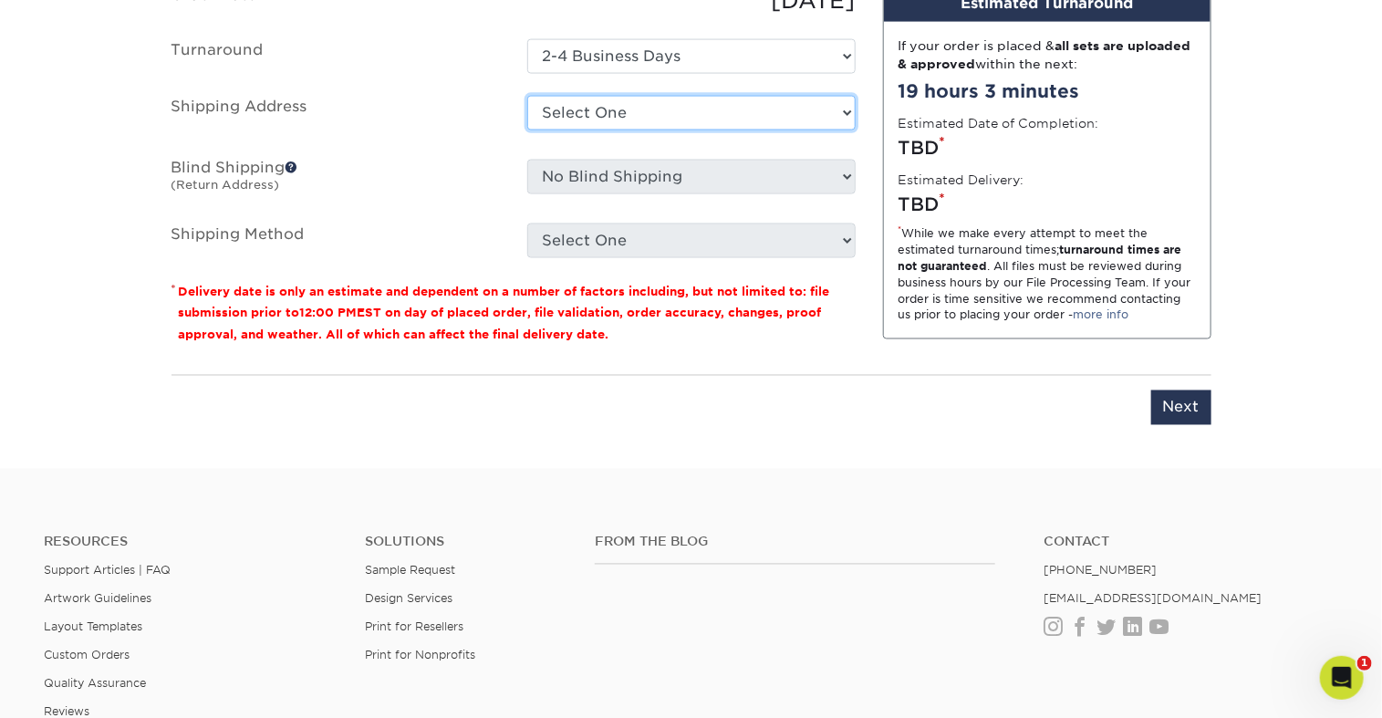
select select "29762"
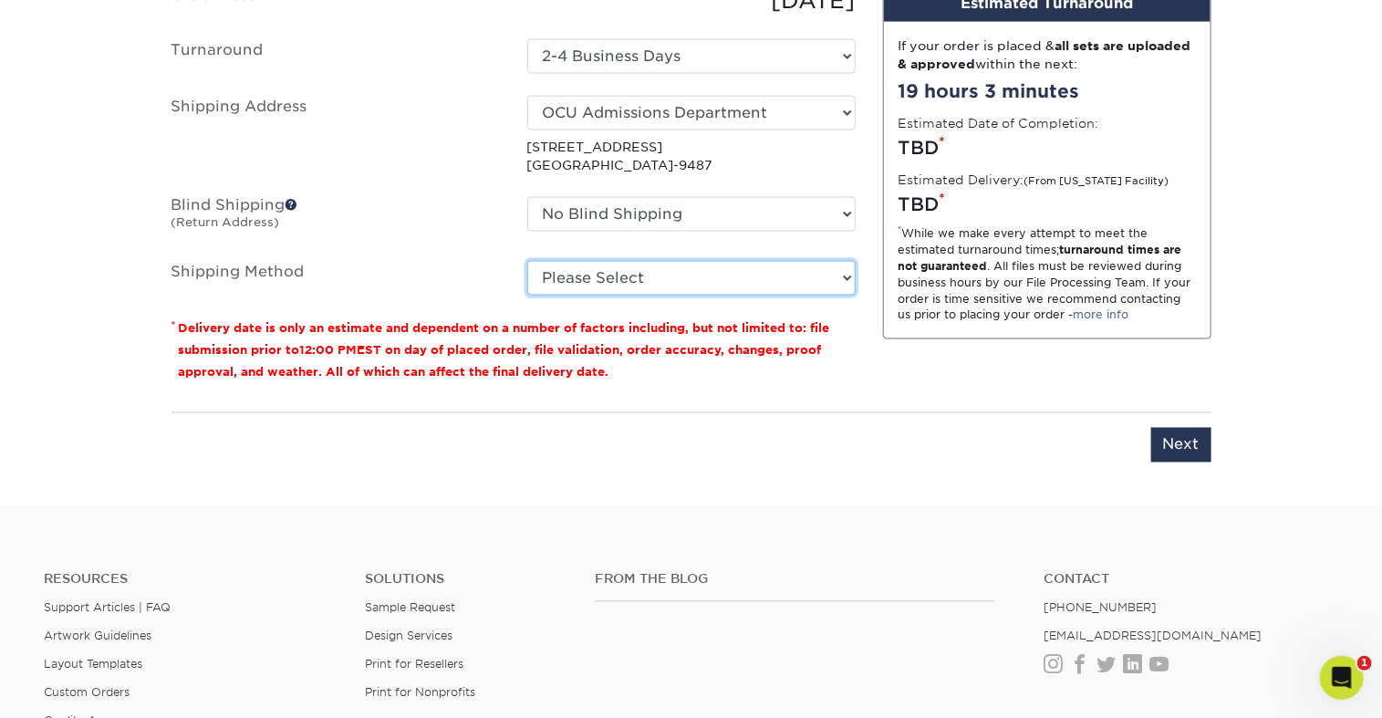
click at [622, 295] on select "Please Select Ground Shipping (+$8.96) 3 Day Shipping Service (+$15.34) 2 Day A…" at bounding box center [691, 278] width 328 height 35
select select "03"
click at [527, 295] on select "Please Select Ground Shipping (+$8.96) 3 Day Shipping Service (+$15.34) 2 Day A…" at bounding box center [691, 278] width 328 height 35
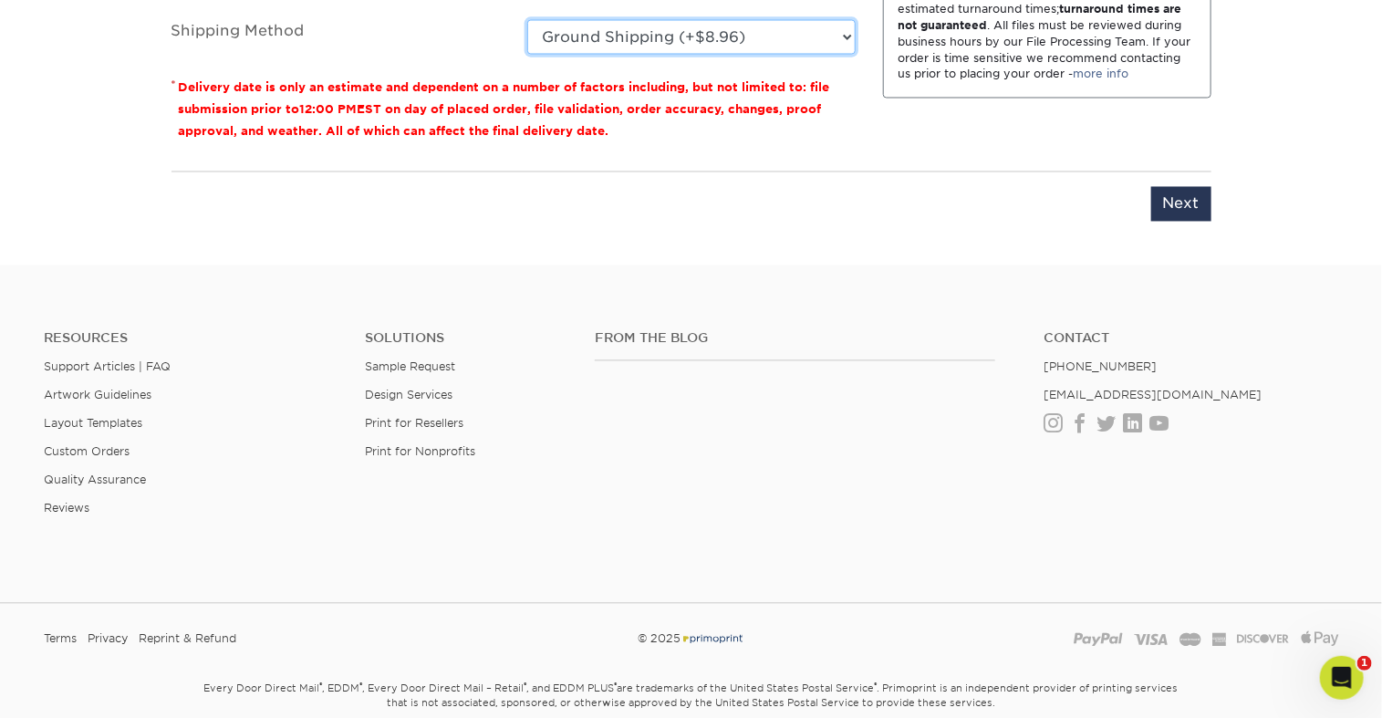
scroll to position [1506, 0]
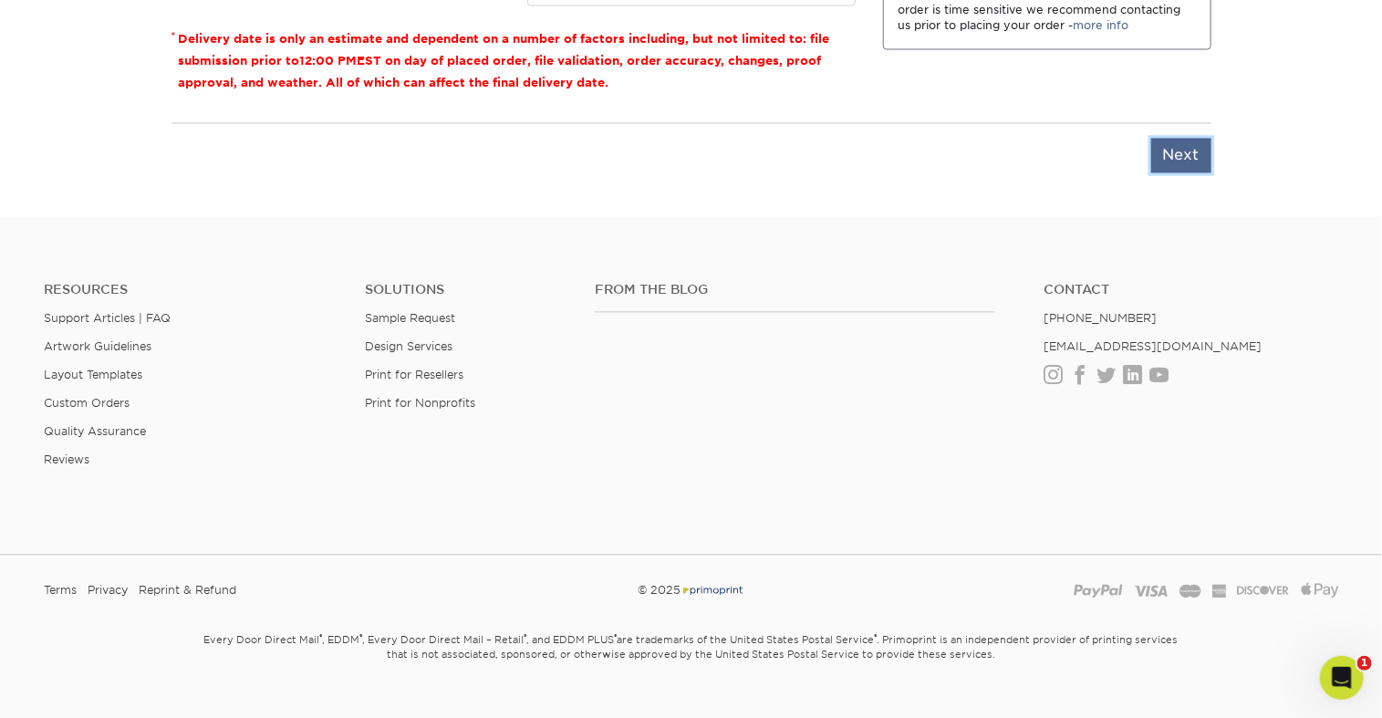
click at [1168, 173] on input "Next" at bounding box center [1181, 156] width 60 height 35
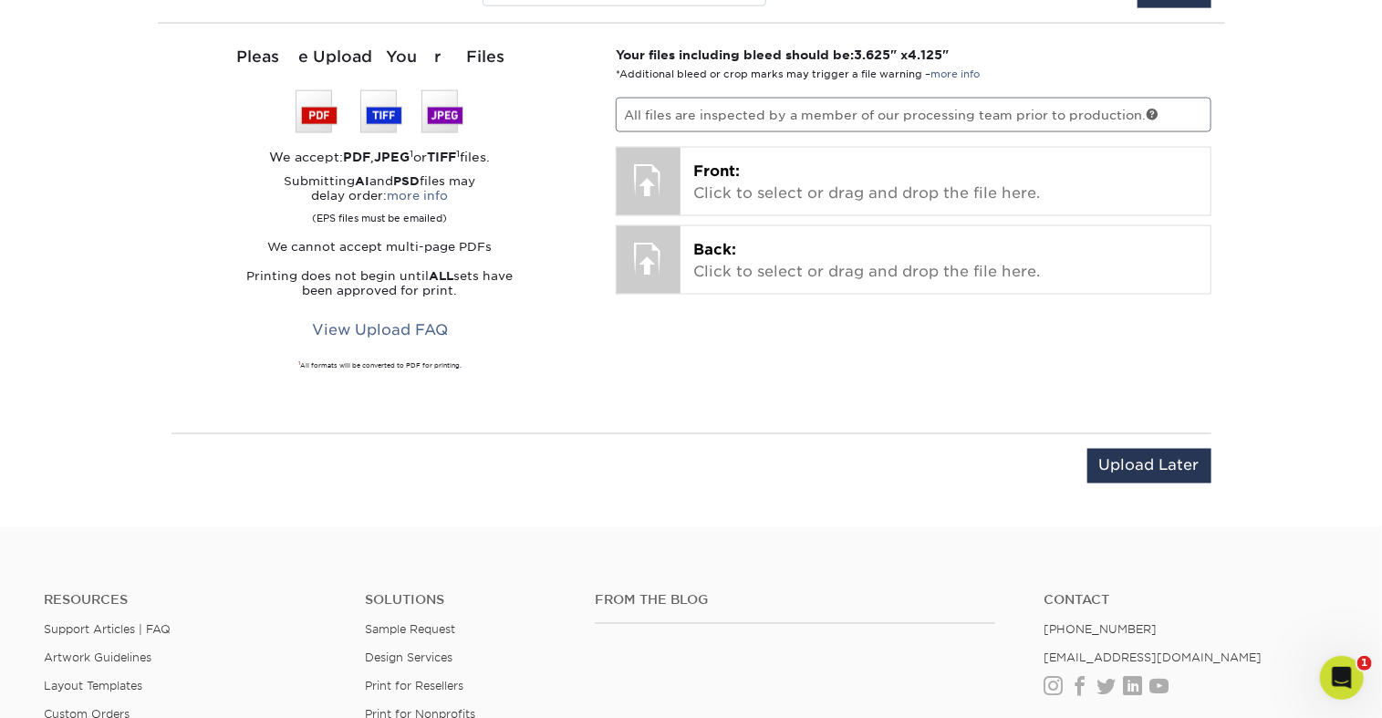
scroll to position [1159, 0]
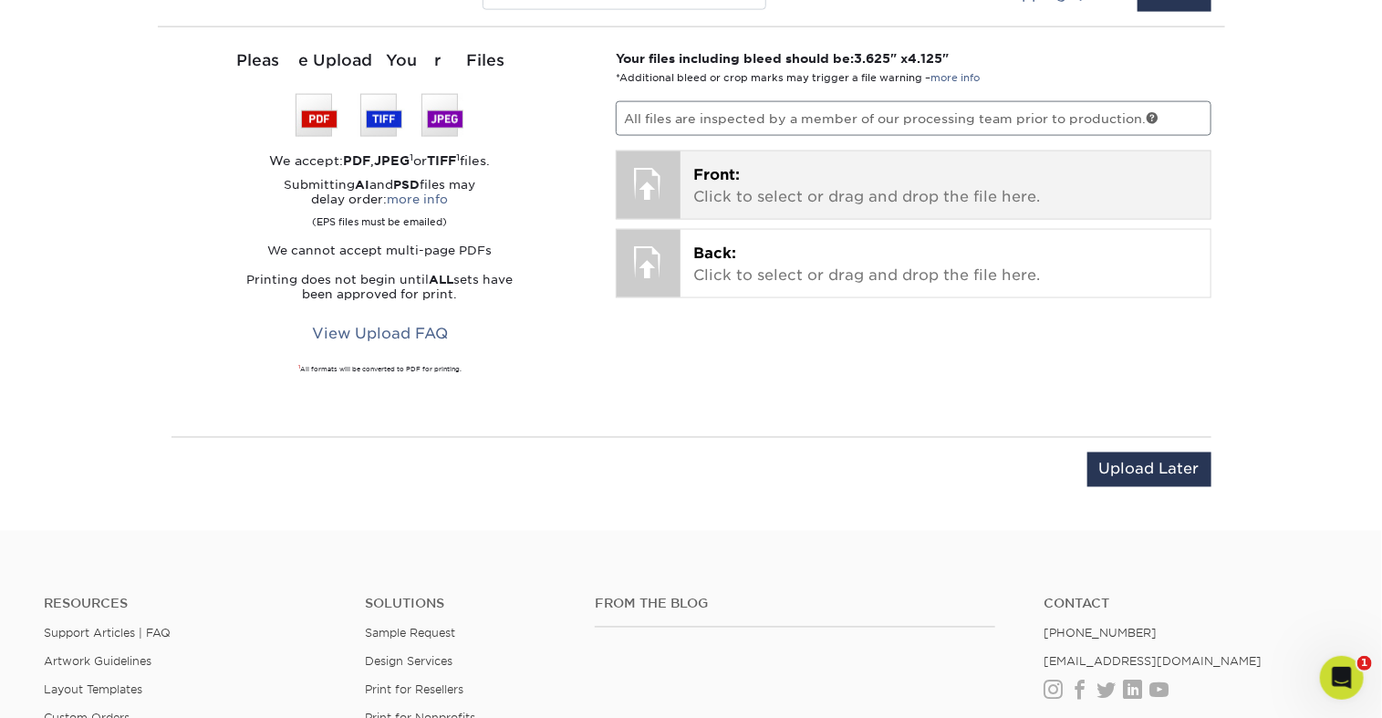
click at [720, 219] on div "Front: Click to select or drag and drop the file here. Choose file" at bounding box center [945, 184] width 530 height 67
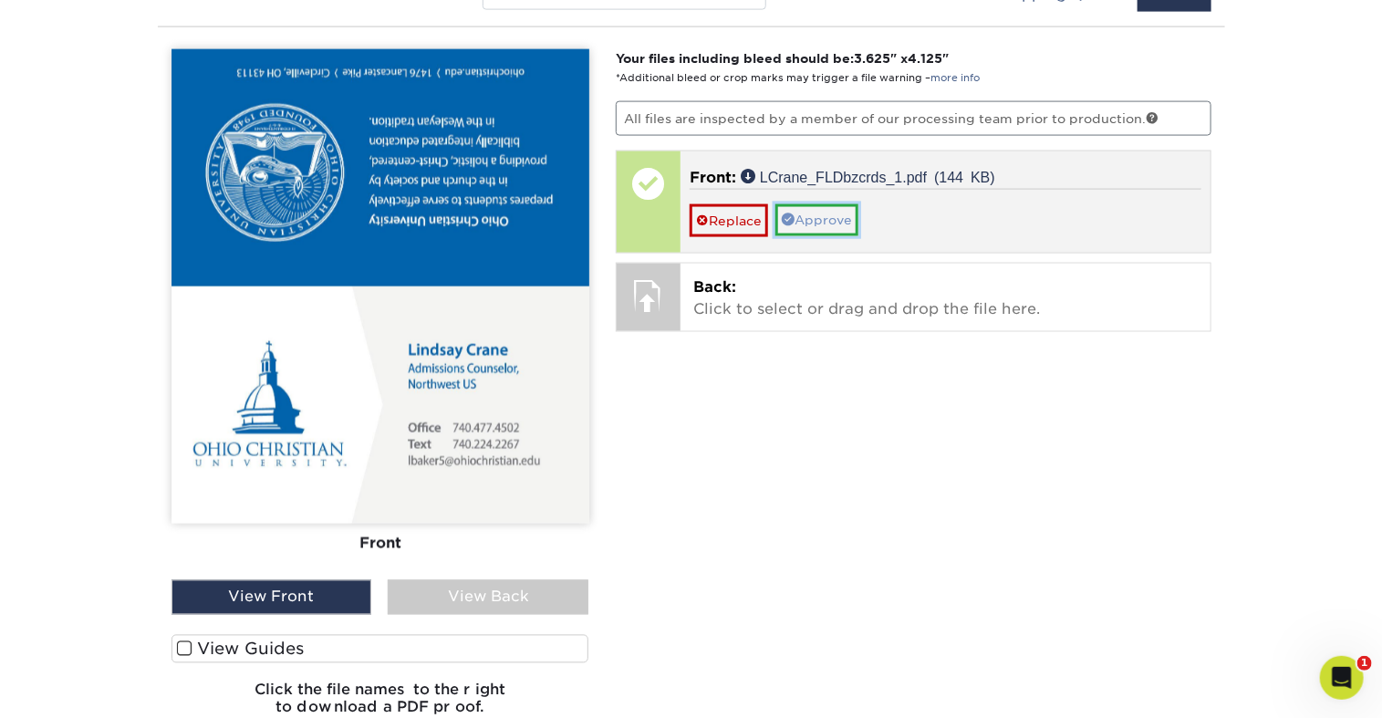
click at [835, 235] on link "Approve" at bounding box center [816, 219] width 83 height 31
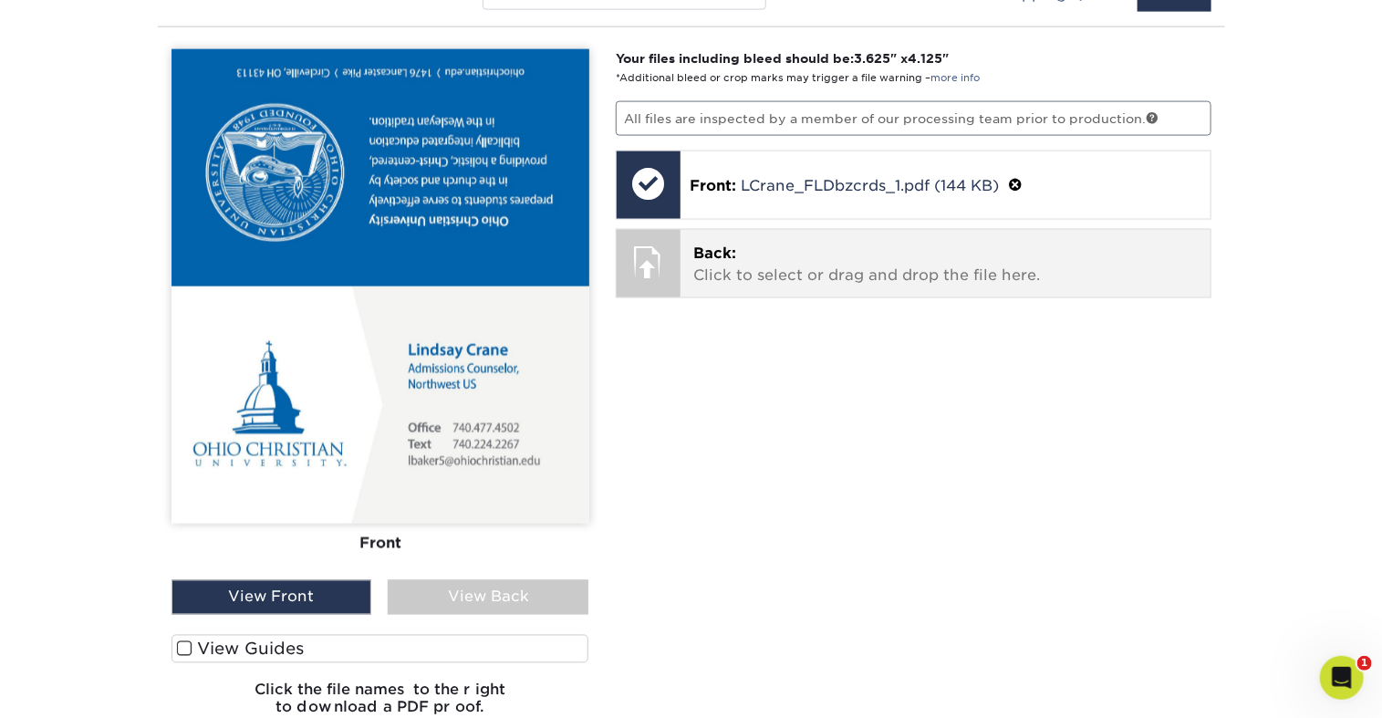
click at [835, 286] on p "Back: Click to select or drag and drop the file here." at bounding box center [945, 265] width 504 height 44
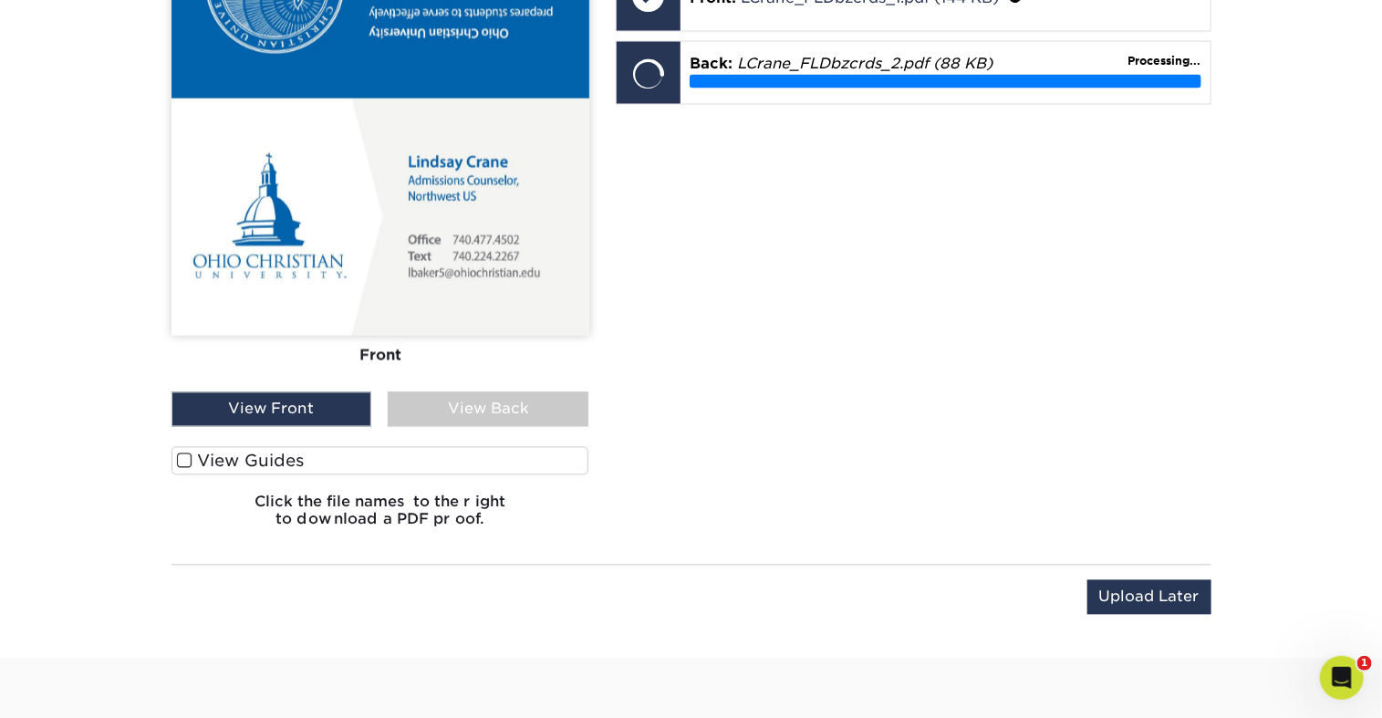
scroll to position [1350, 0]
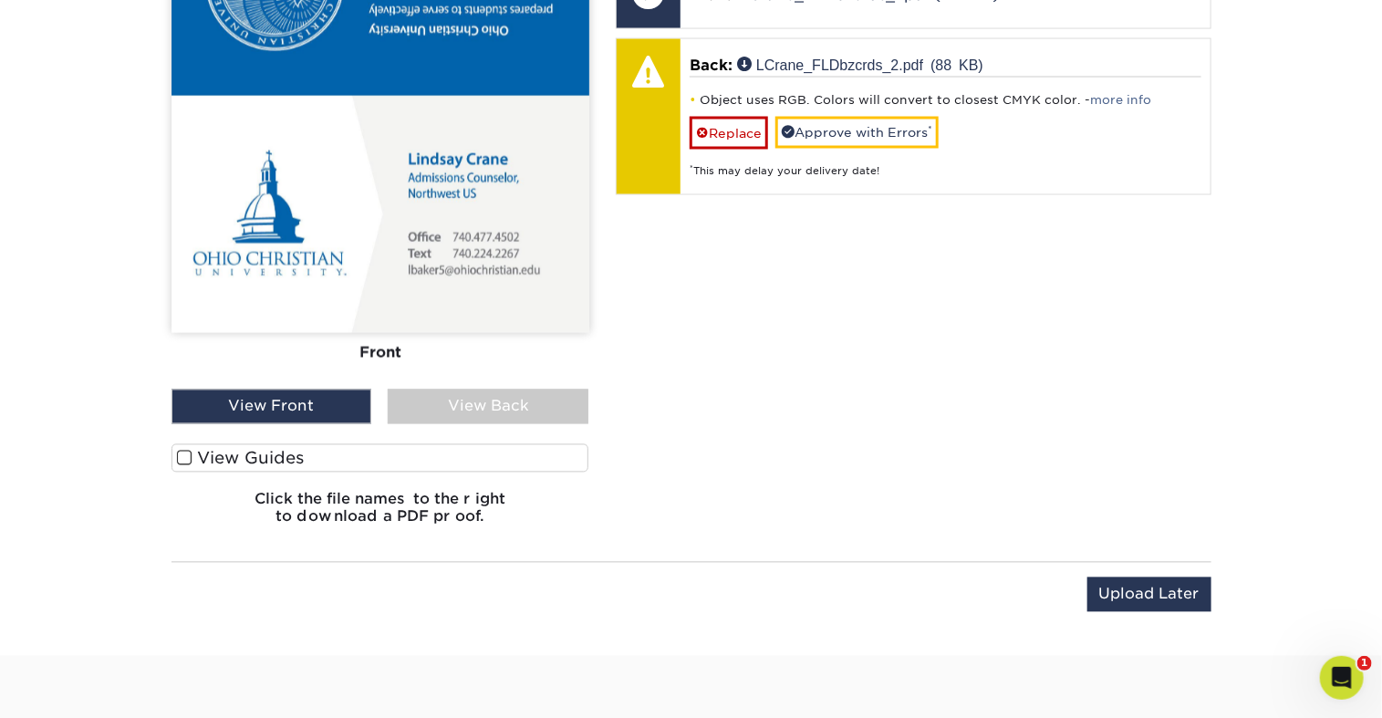
click at [482, 424] on div "View Back" at bounding box center [488, 406] width 201 height 35
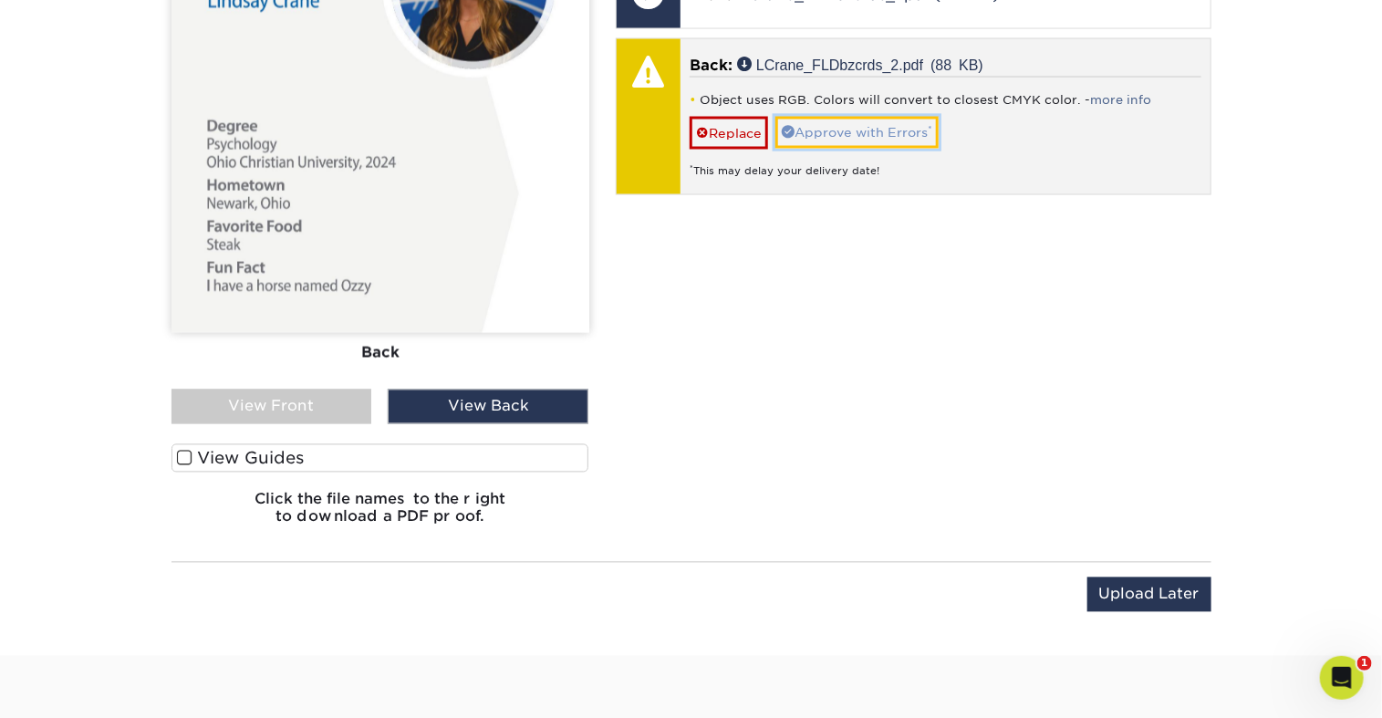
click at [853, 148] on link "Approve with Errors *" at bounding box center [856, 132] width 163 height 31
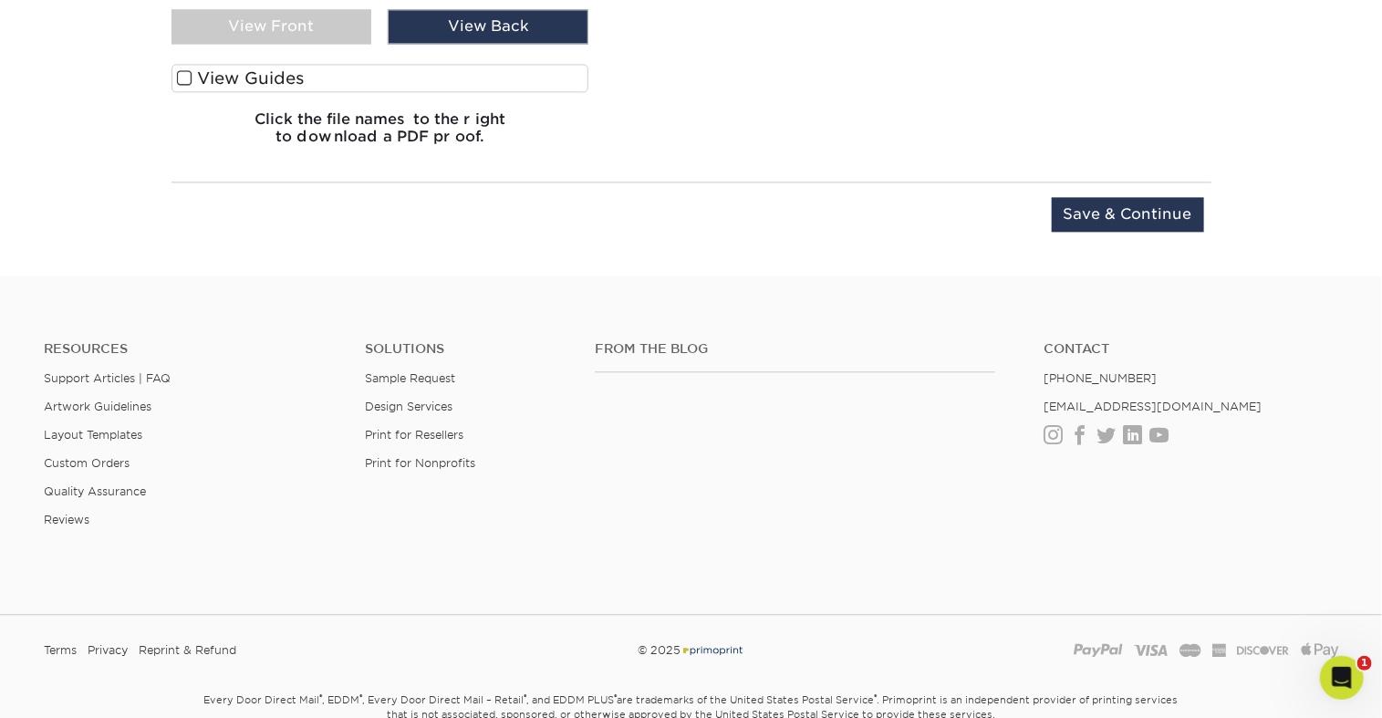
scroll to position [1738, 0]
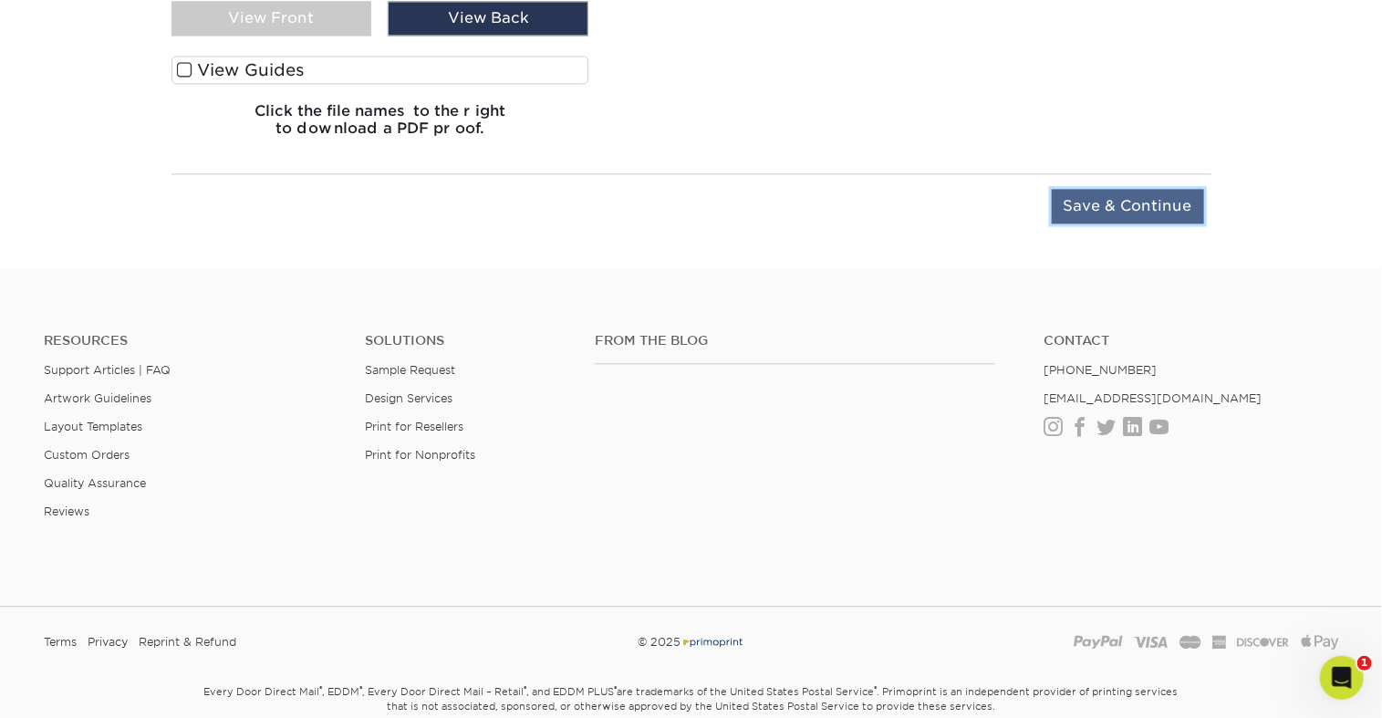
click at [1051, 223] on input "Save & Continue" at bounding box center [1127, 206] width 152 height 35
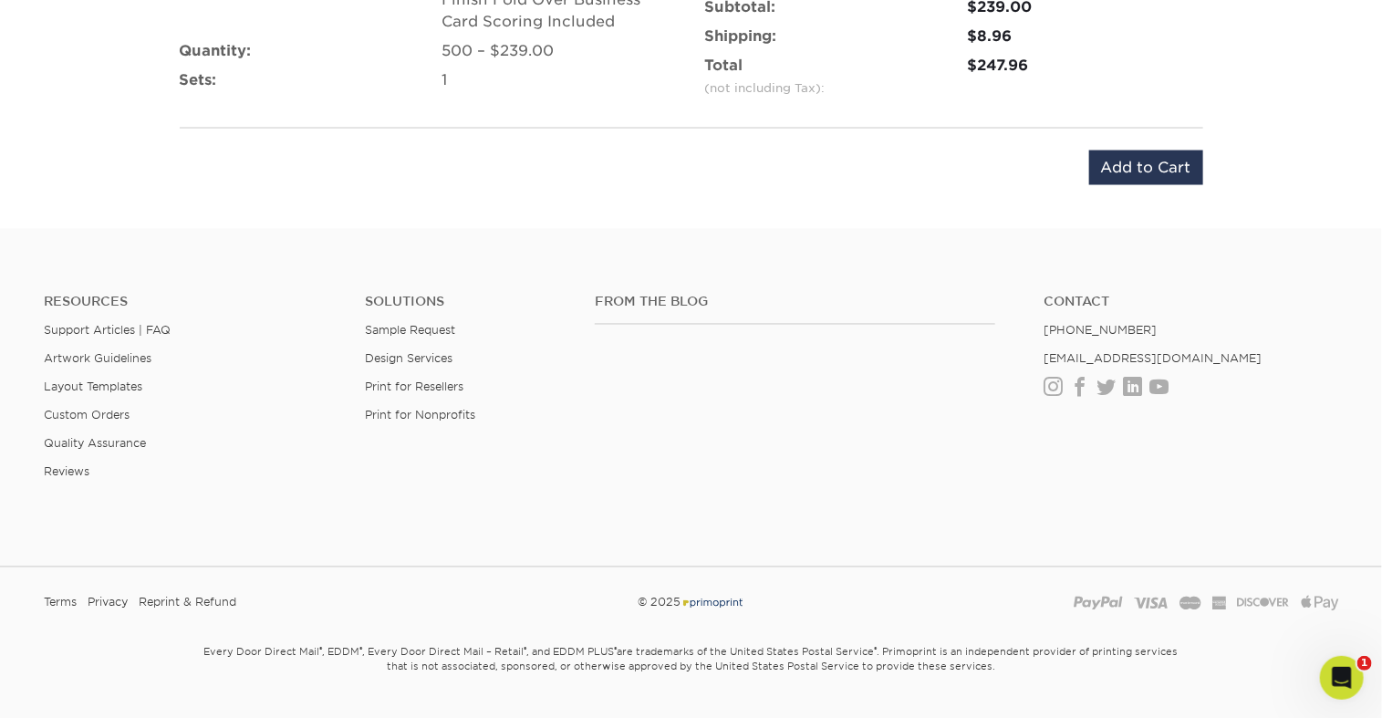
scroll to position [1286, 0]
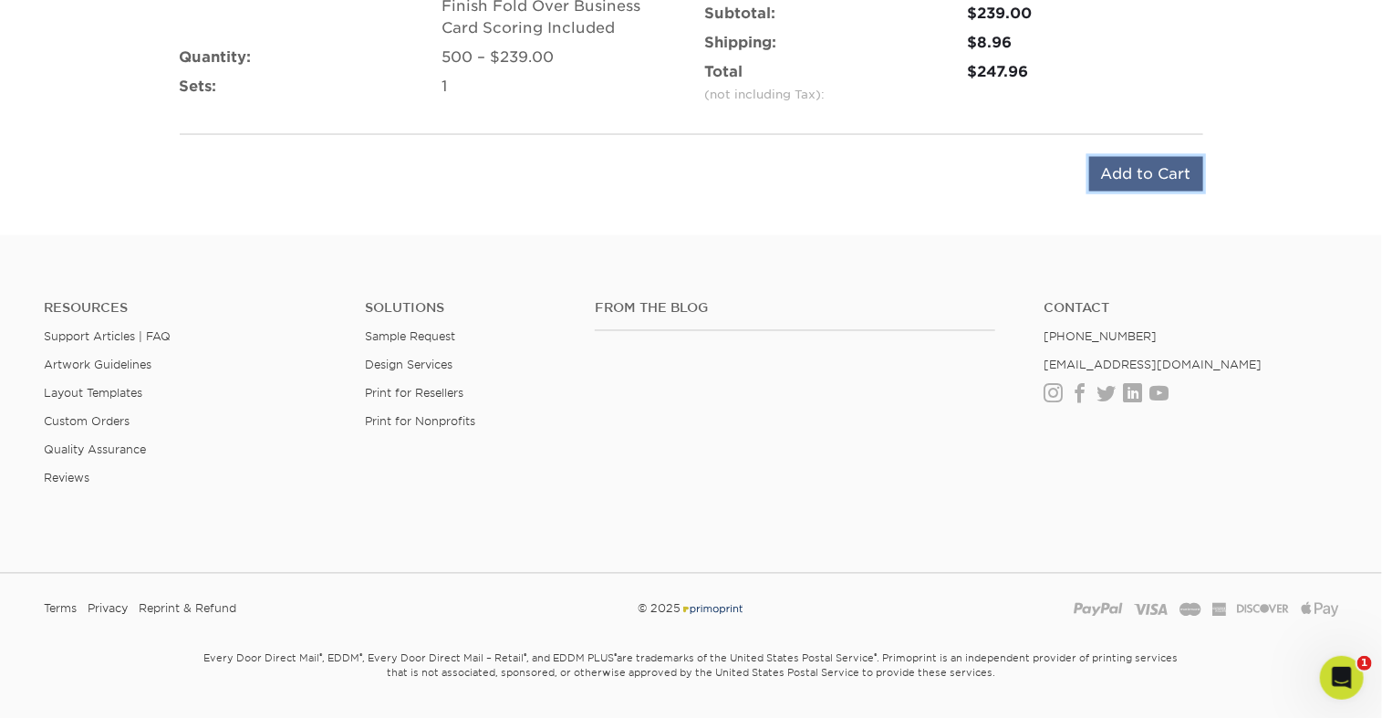
click at [1098, 192] on input "Add to Cart" at bounding box center [1146, 174] width 114 height 35
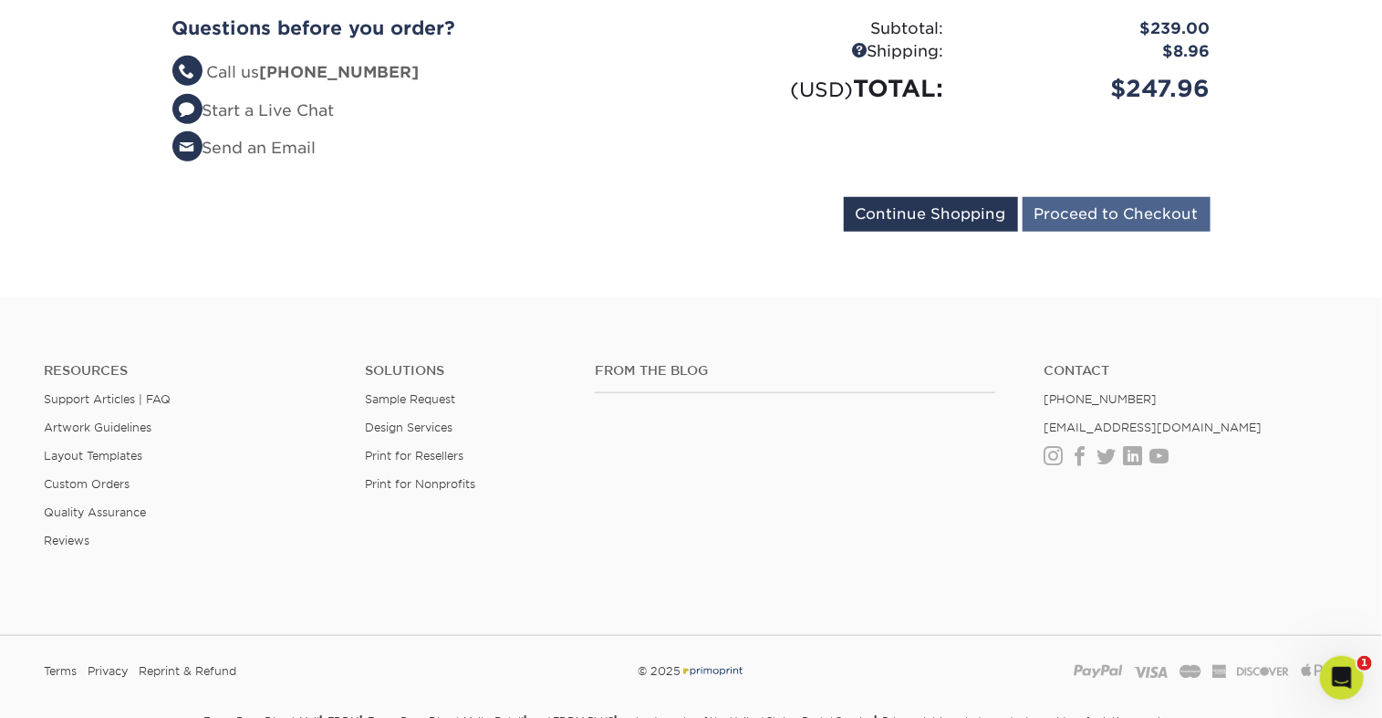
scroll to position [595, 0]
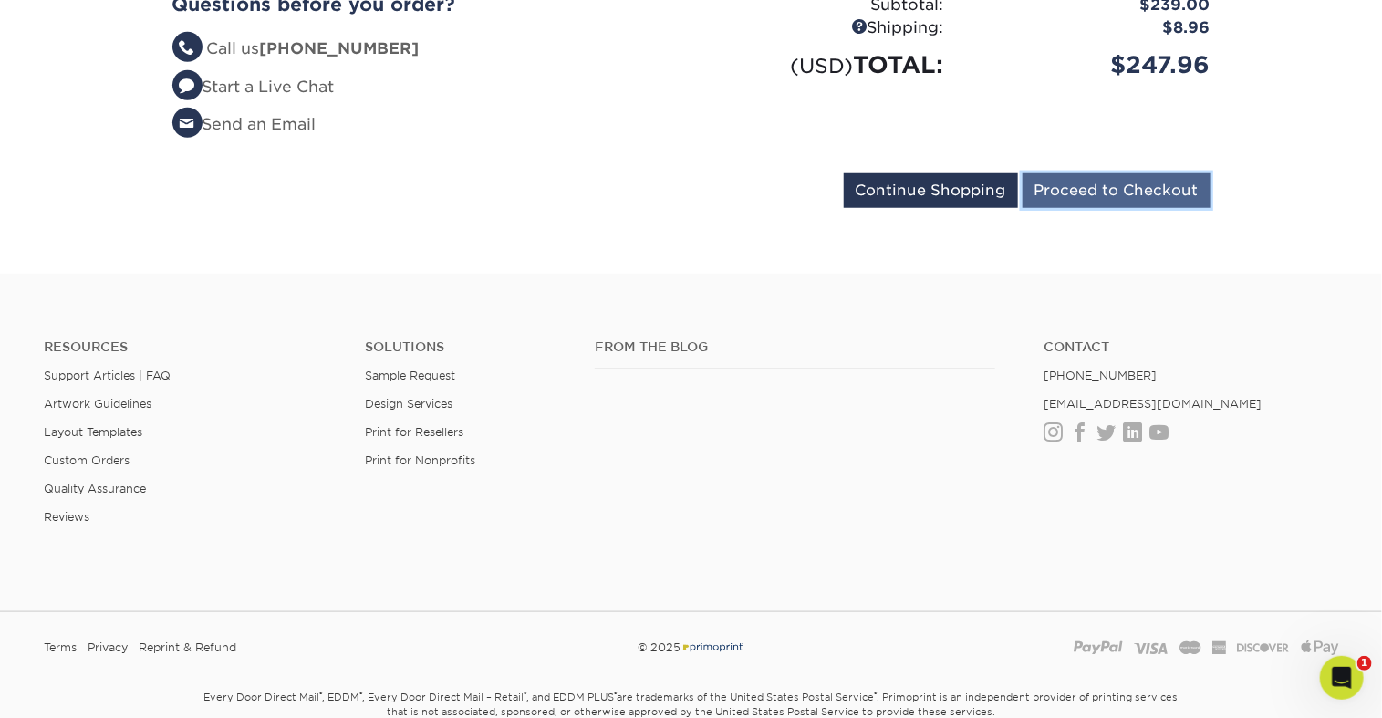
click at [1084, 208] on input "Proceed to Checkout" at bounding box center [1116, 190] width 188 height 35
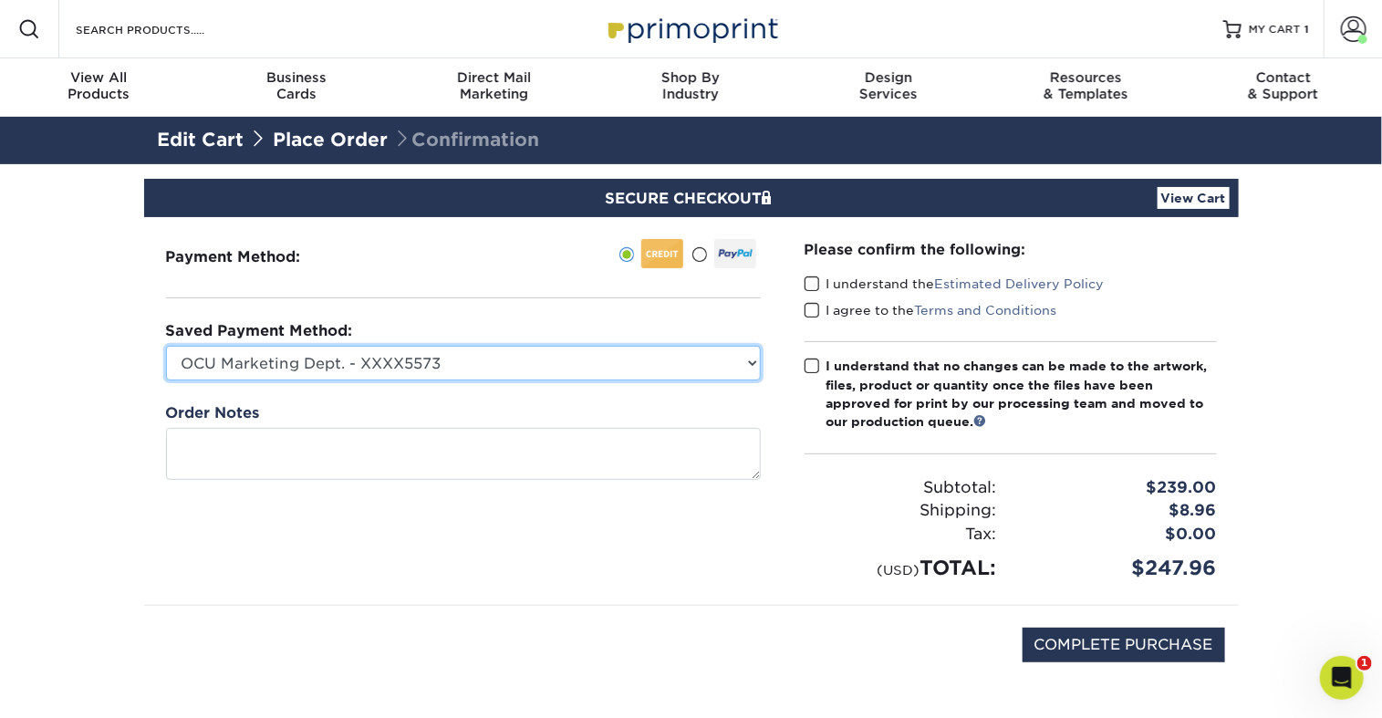
click at [746, 380] on select "OCU Marketing Dept. - XXXX5573 OCU Enrollment Dept. - XXXX9056 New Credit Card" at bounding box center [463, 363] width 595 height 35
select select "62520"
click at [171, 380] on select "OCU Marketing Dept. - XXXX5573 OCU Enrollment Dept. - XXXX9056 New Credit Card" at bounding box center [463, 363] width 595 height 35
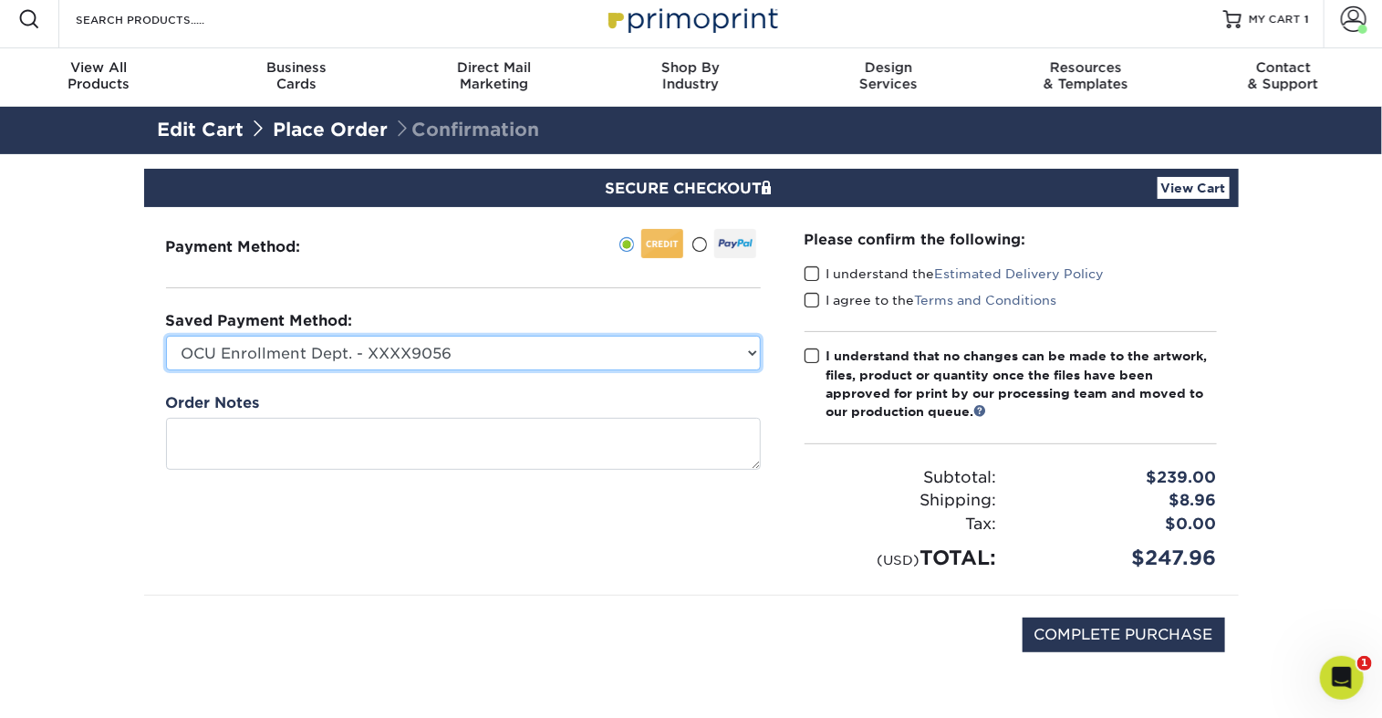
scroll to position [16, 0]
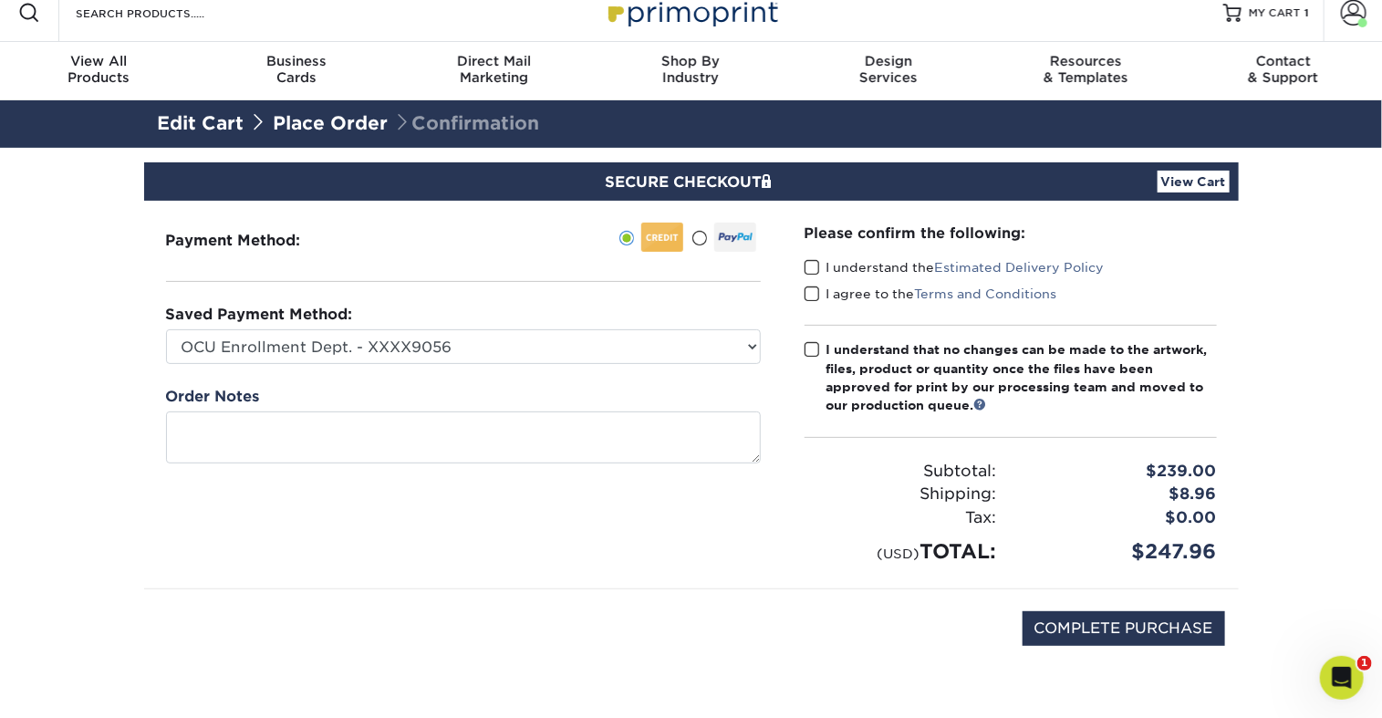
click at [817, 276] on span at bounding box center [812, 267] width 16 height 17
click at [0, 0] on input "I understand the Estimated Delivery Policy" at bounding box center [0, 0] width 0 height 0
click at [817, 303] on span at bounding box center [812, 293] width 16 height 17
click at [0, 0] on input "I agree to the Terms and Conditions" at bounding box center [0, 0] width 0 height 0
click at [817, 358] on span at bounding box center [812, 349] width 16 height 17
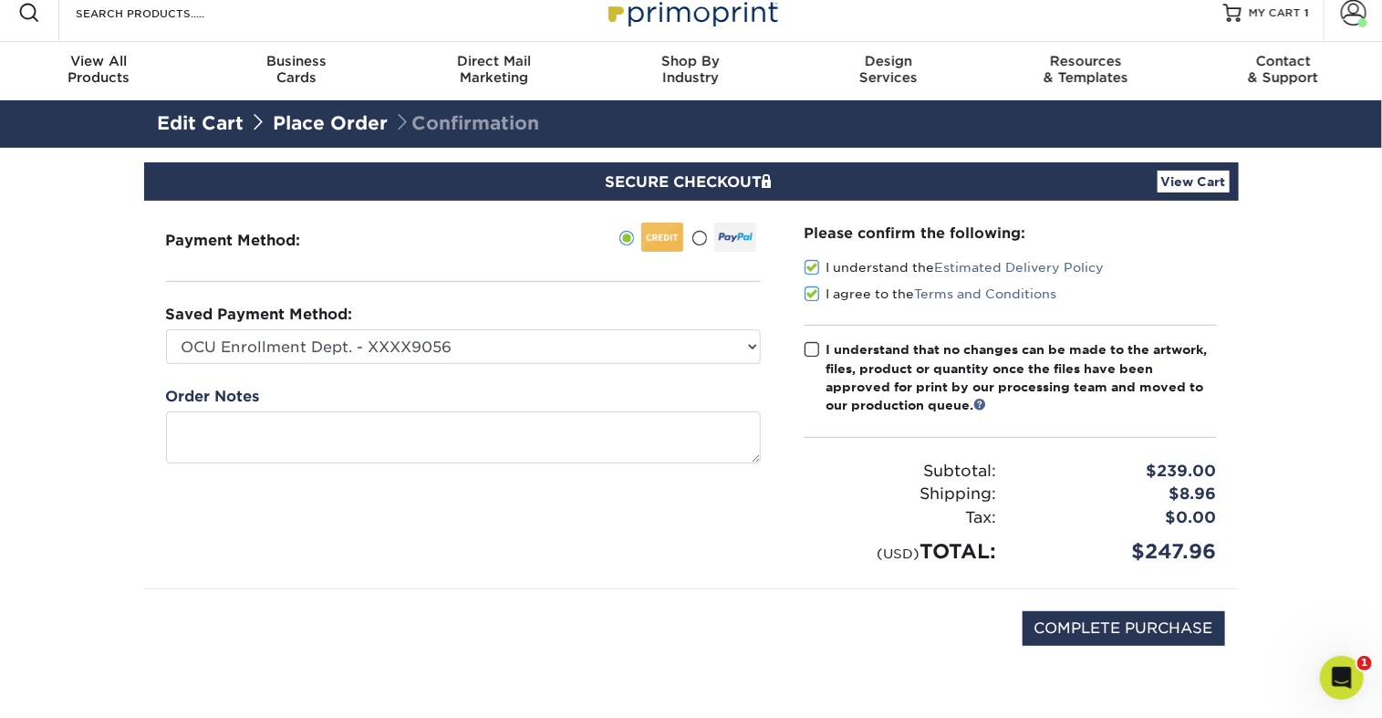
click at [0, 0] on input "I understand that no changes can be made to the artwork, files, product or quan…" at bounding box center [0, 0] width 0 height 0
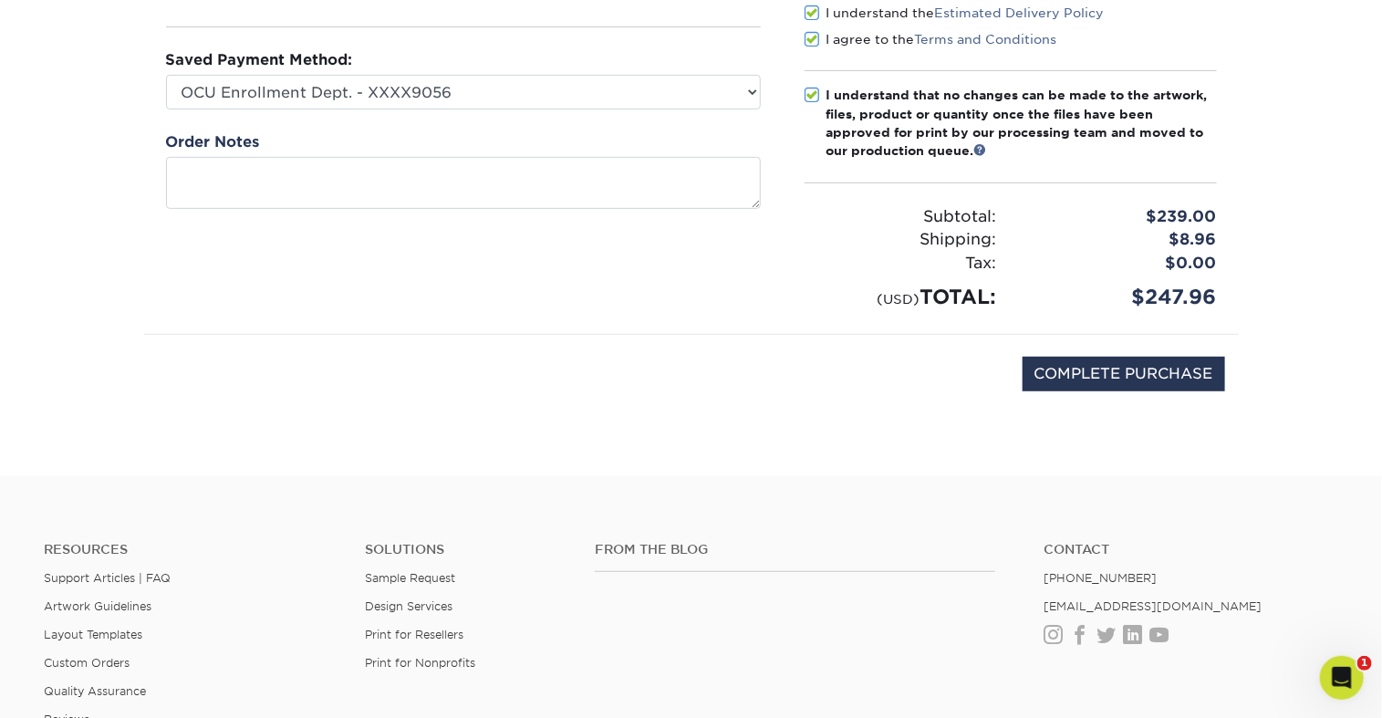
scroll to position [286, 0]
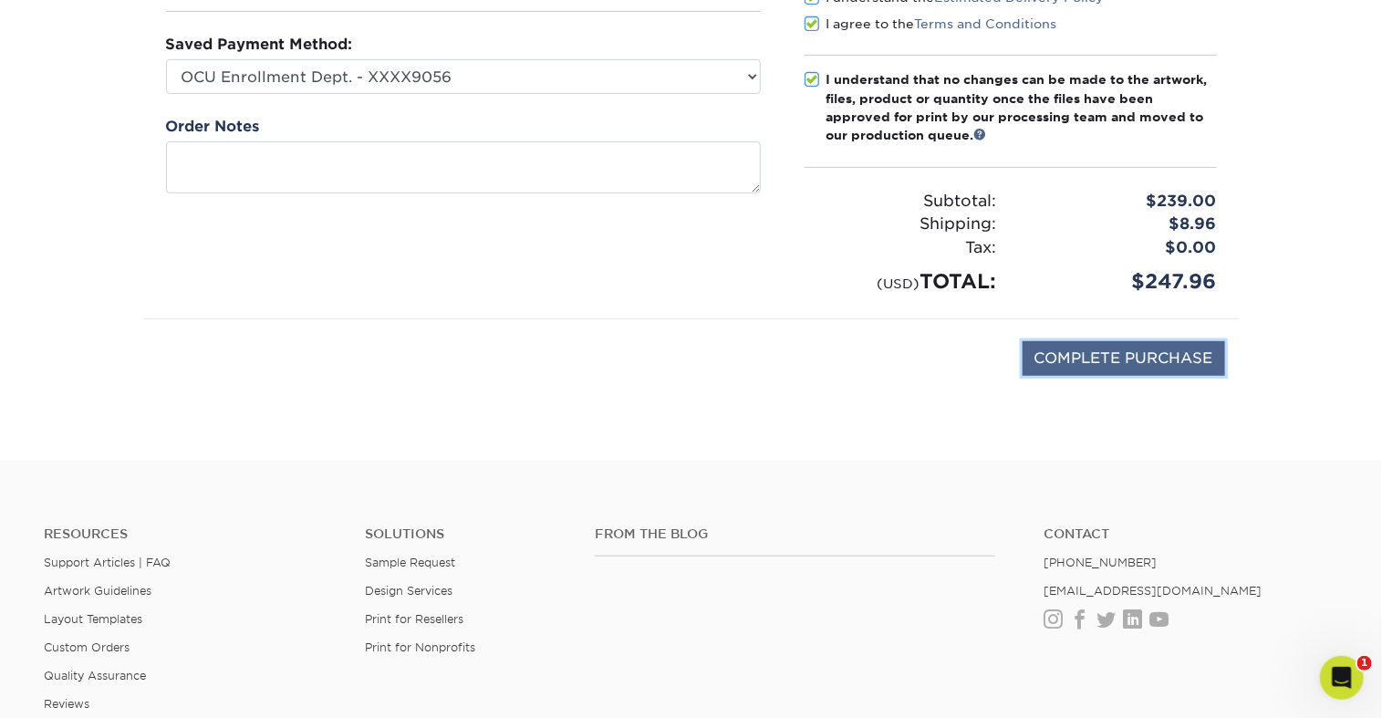
click at [1078, 376] on input "COMPLETE PURCHASE" at bounding box center [1123, 358] width 202 height 35
type input "PROCESSING, PLEASE WAIT..."
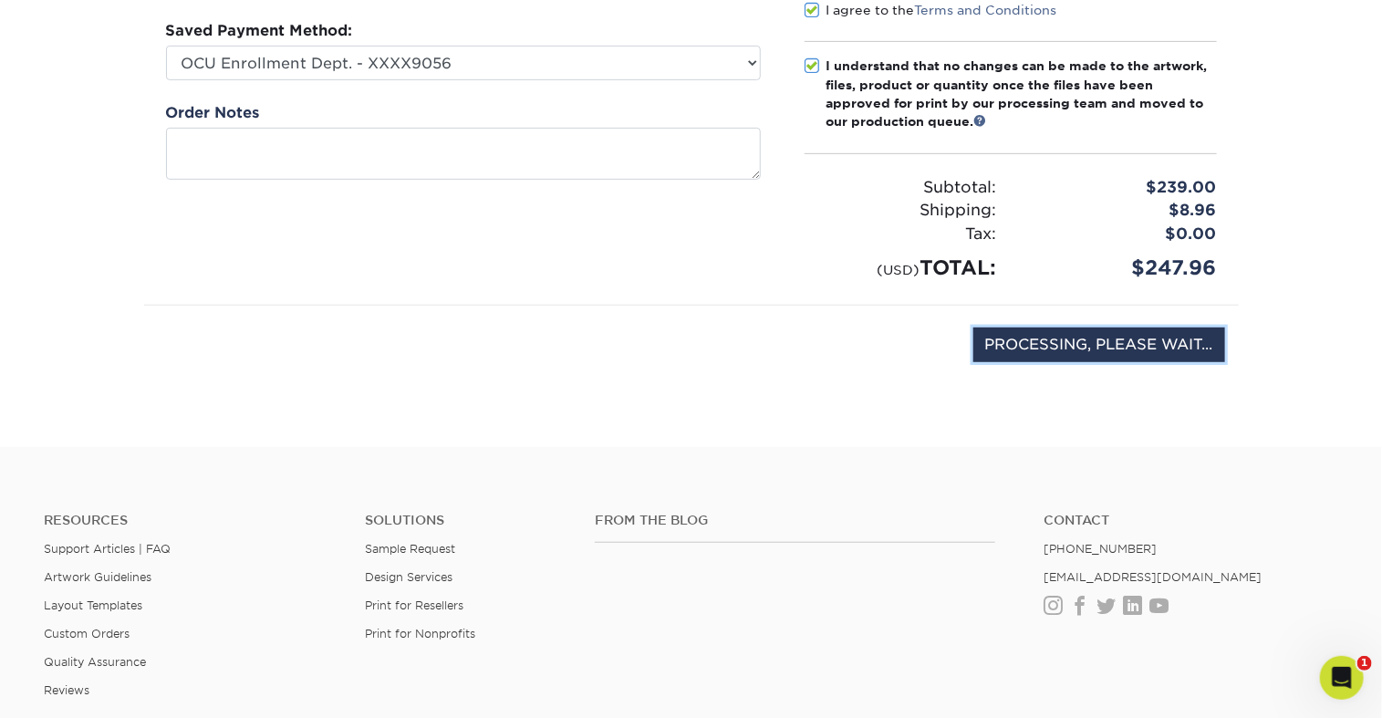
scroll to position [303, 0]
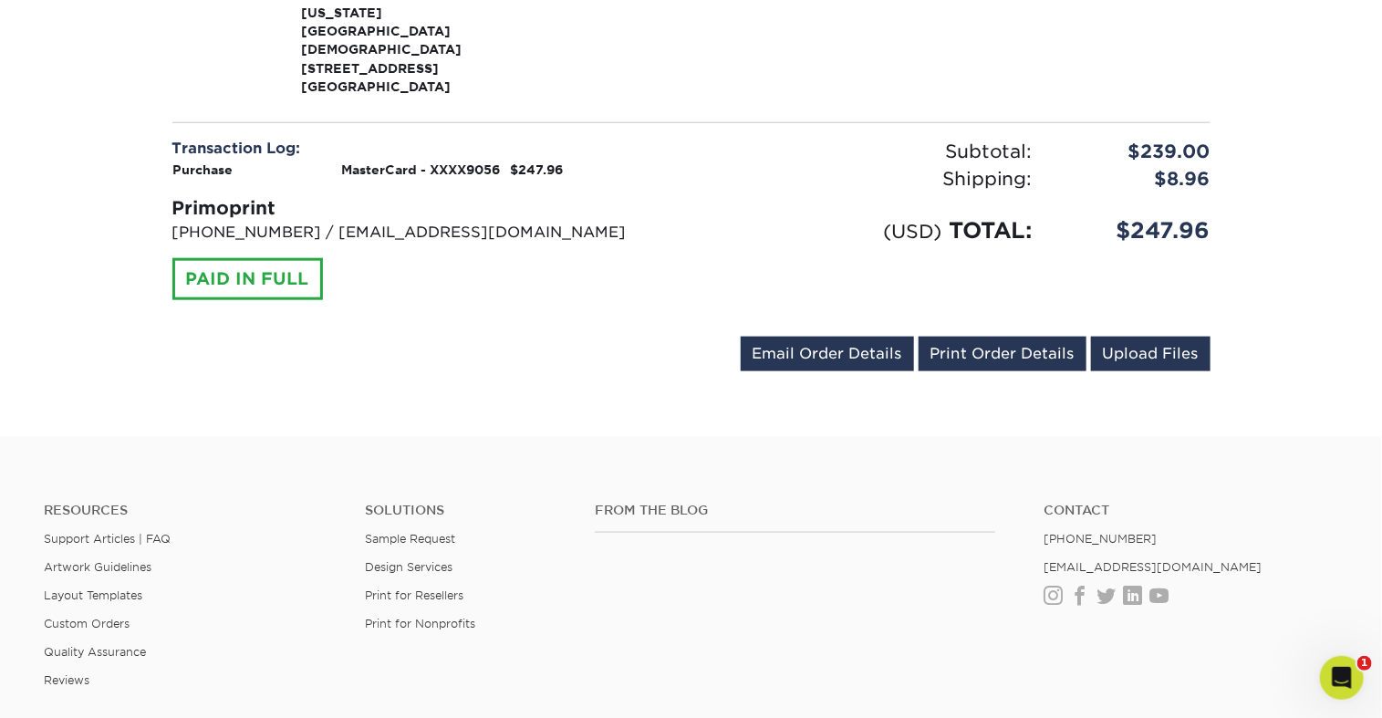
scroll to position [739, 0]
